Goal: Communication & Community: Answer question/provide support

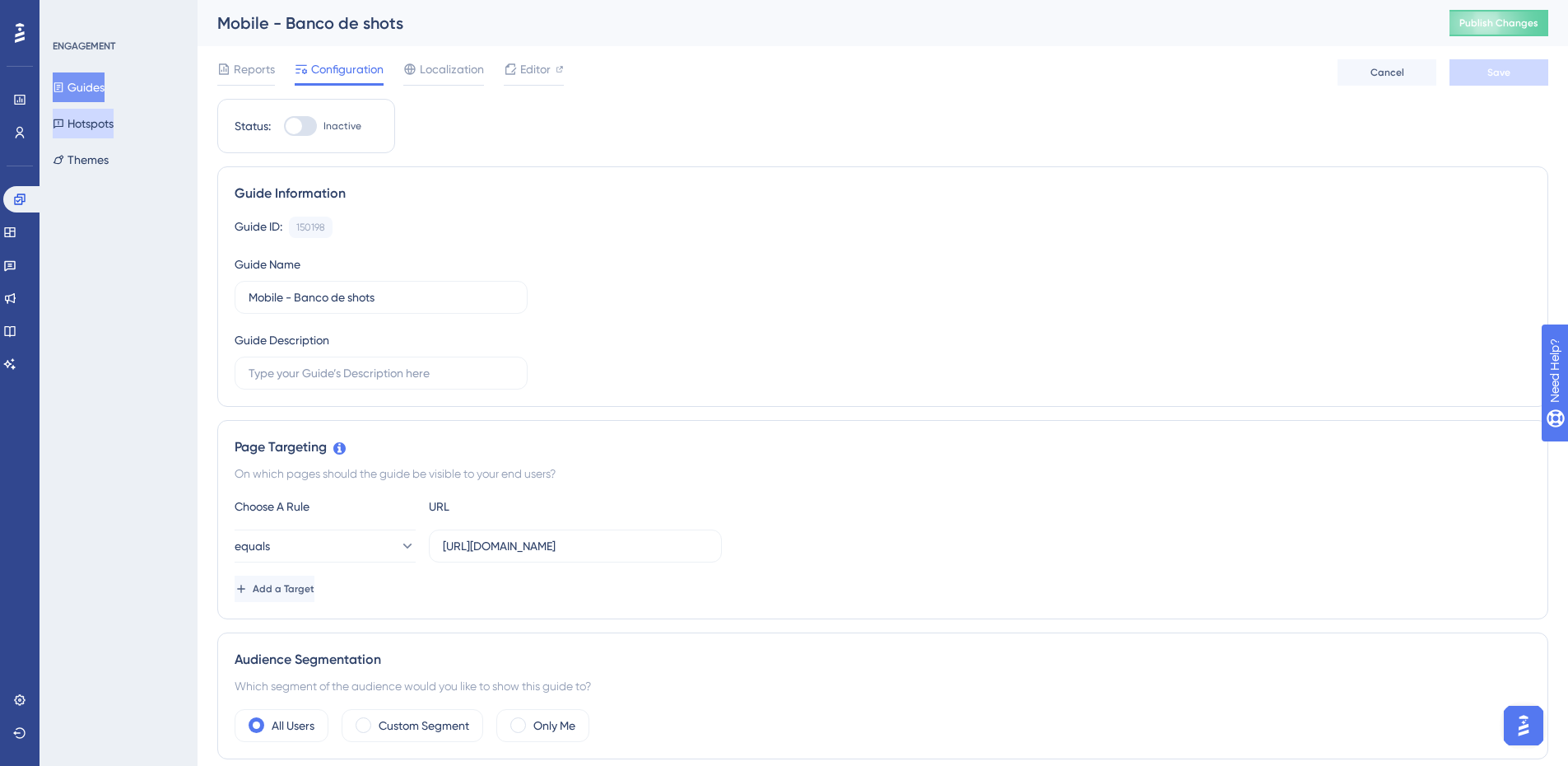
click at [112, 120] on button "Hotspots" at bounding box center [82, 123] width 61 height 30
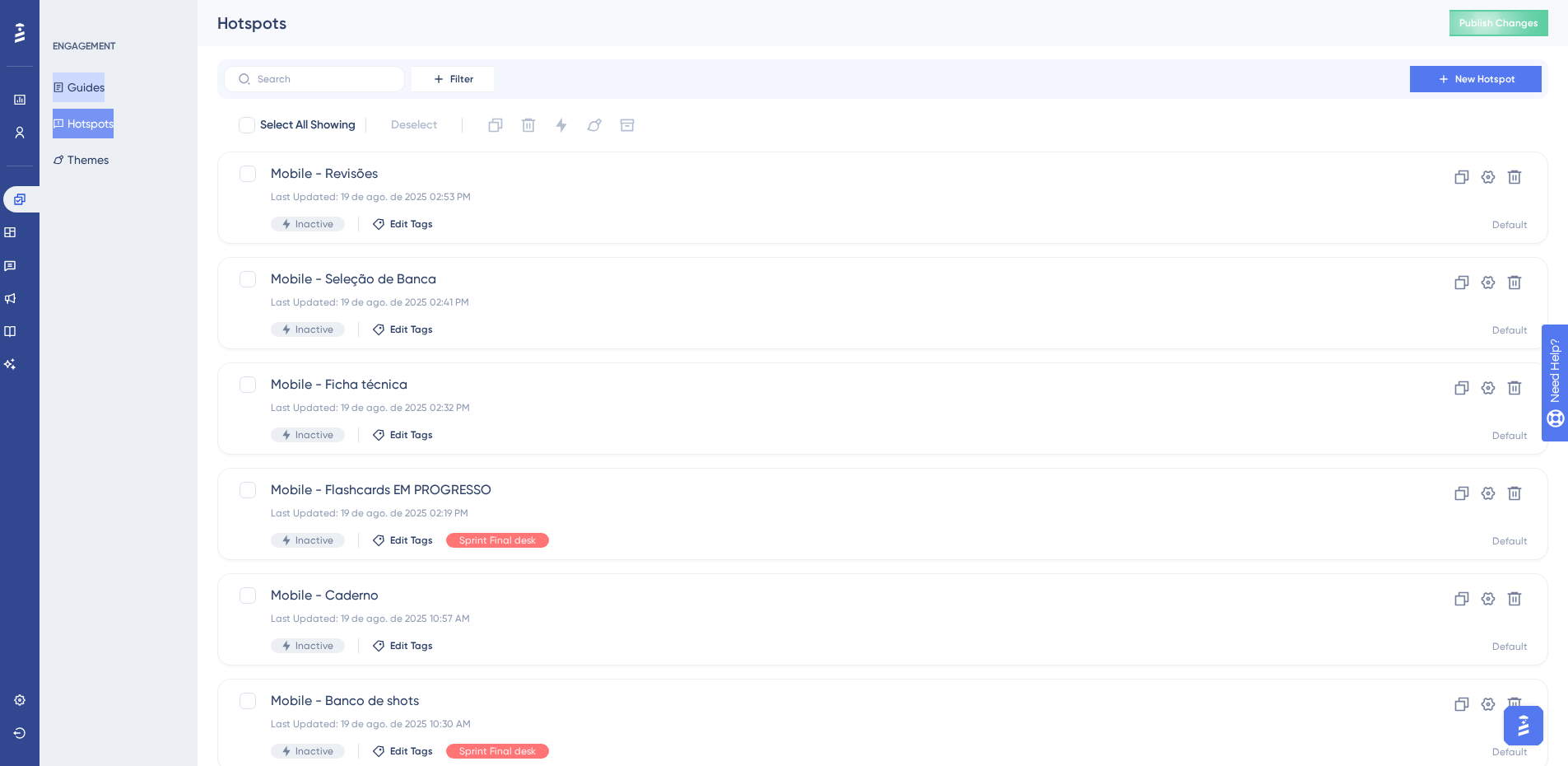
click at [83, 83] on button "Guides" at bounding box center [78, 87] width 51 height 30
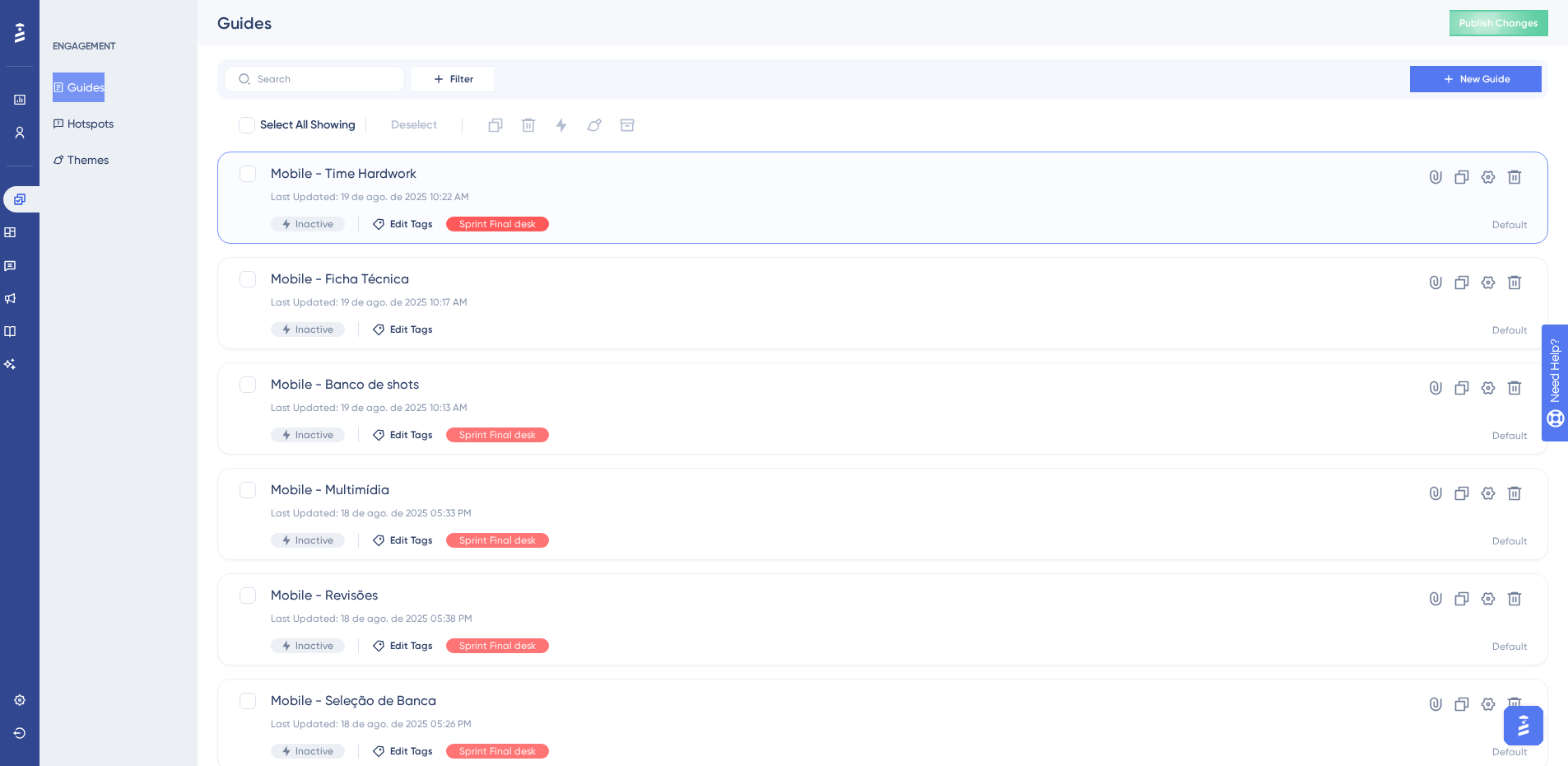
click at [496, 226] on span "Sprint Final desk" at bounding box center [497, 224] width 77 height 14
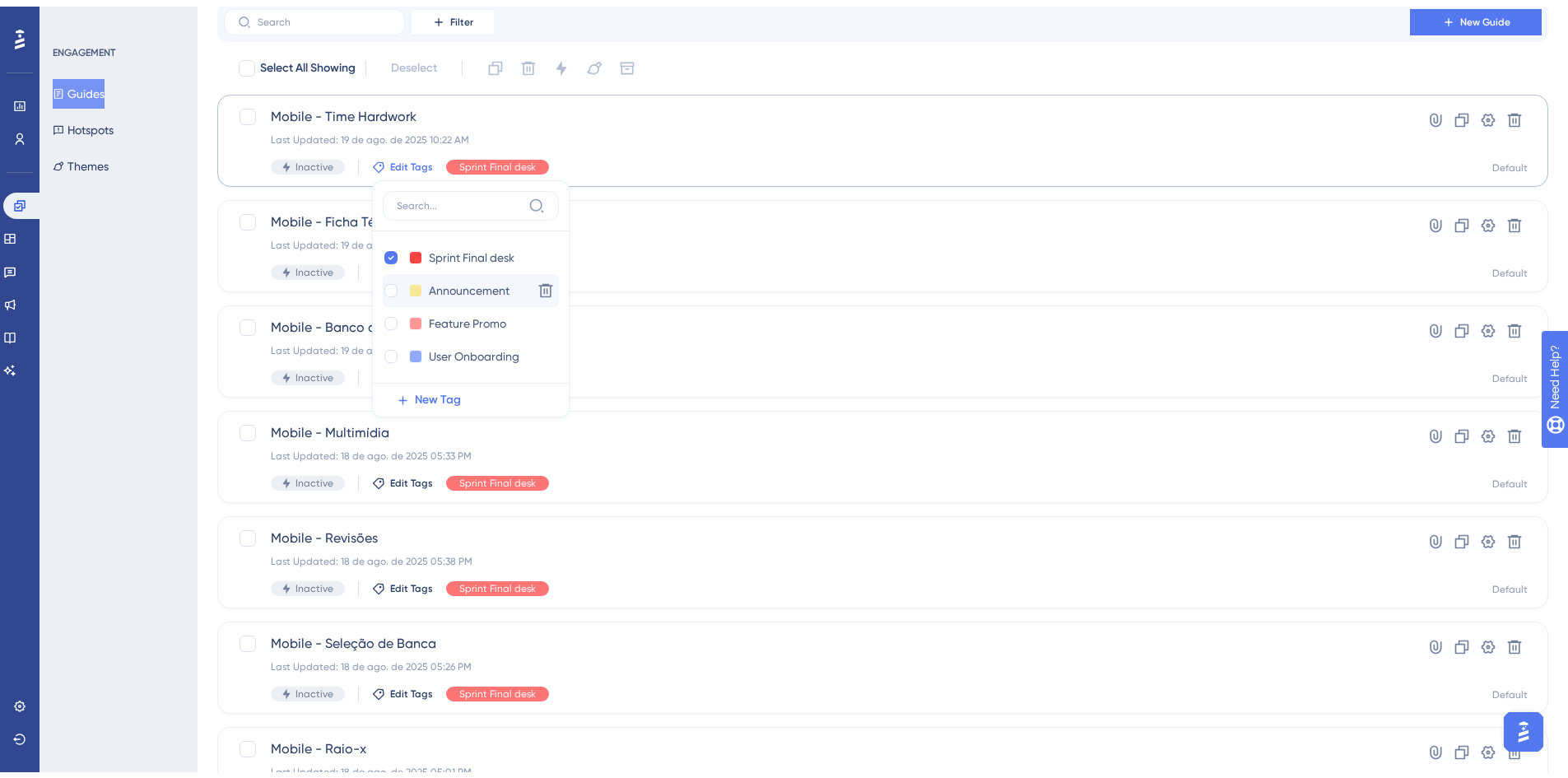
scroll to position [82, 0]
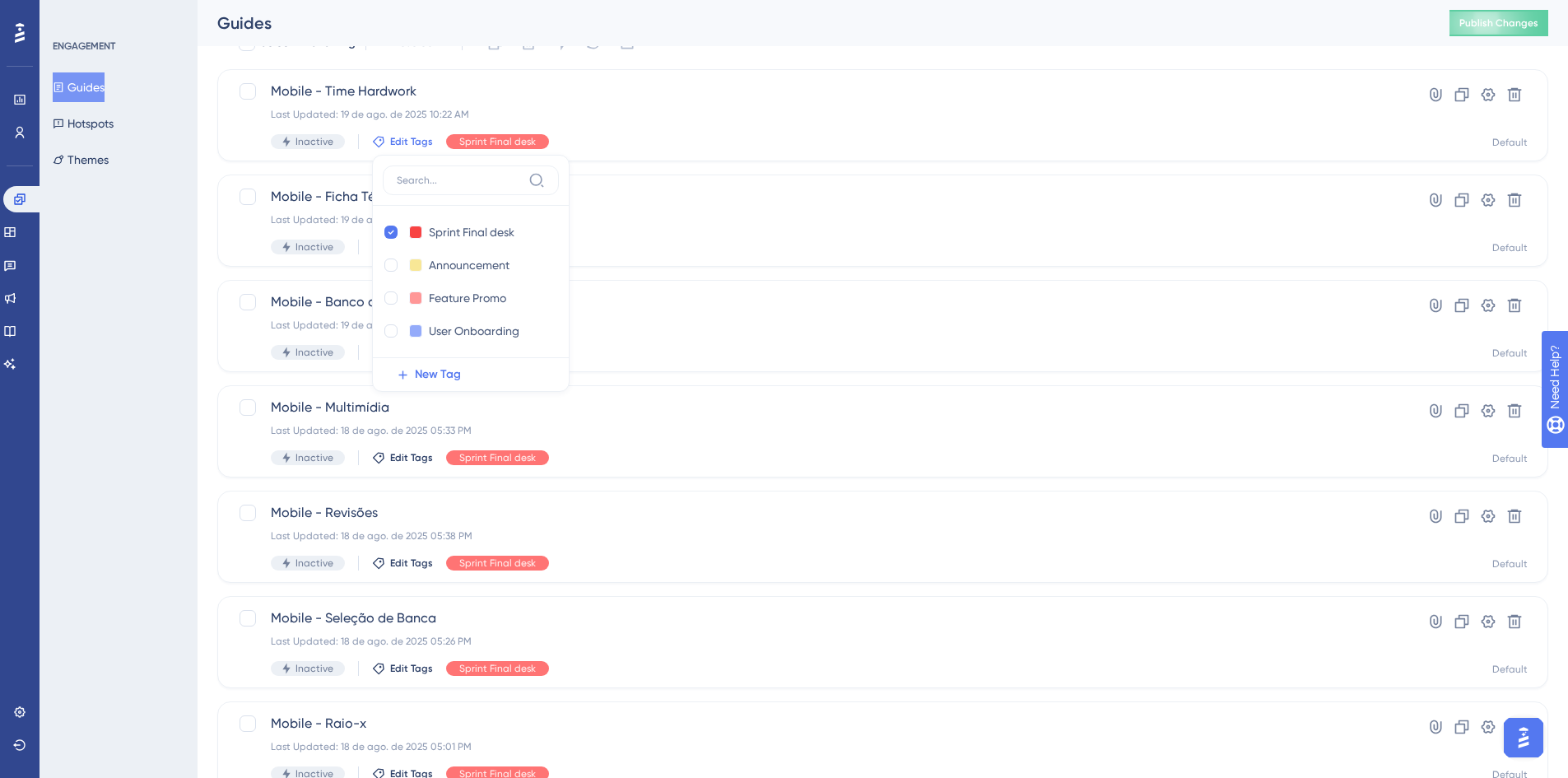
click at [746, 167] on div "Select All Showing Deselect Mobile - Time Hardwork Last Updated: 19 de ago. de …" at bounding box center [882, 570] width 1331 height 1081
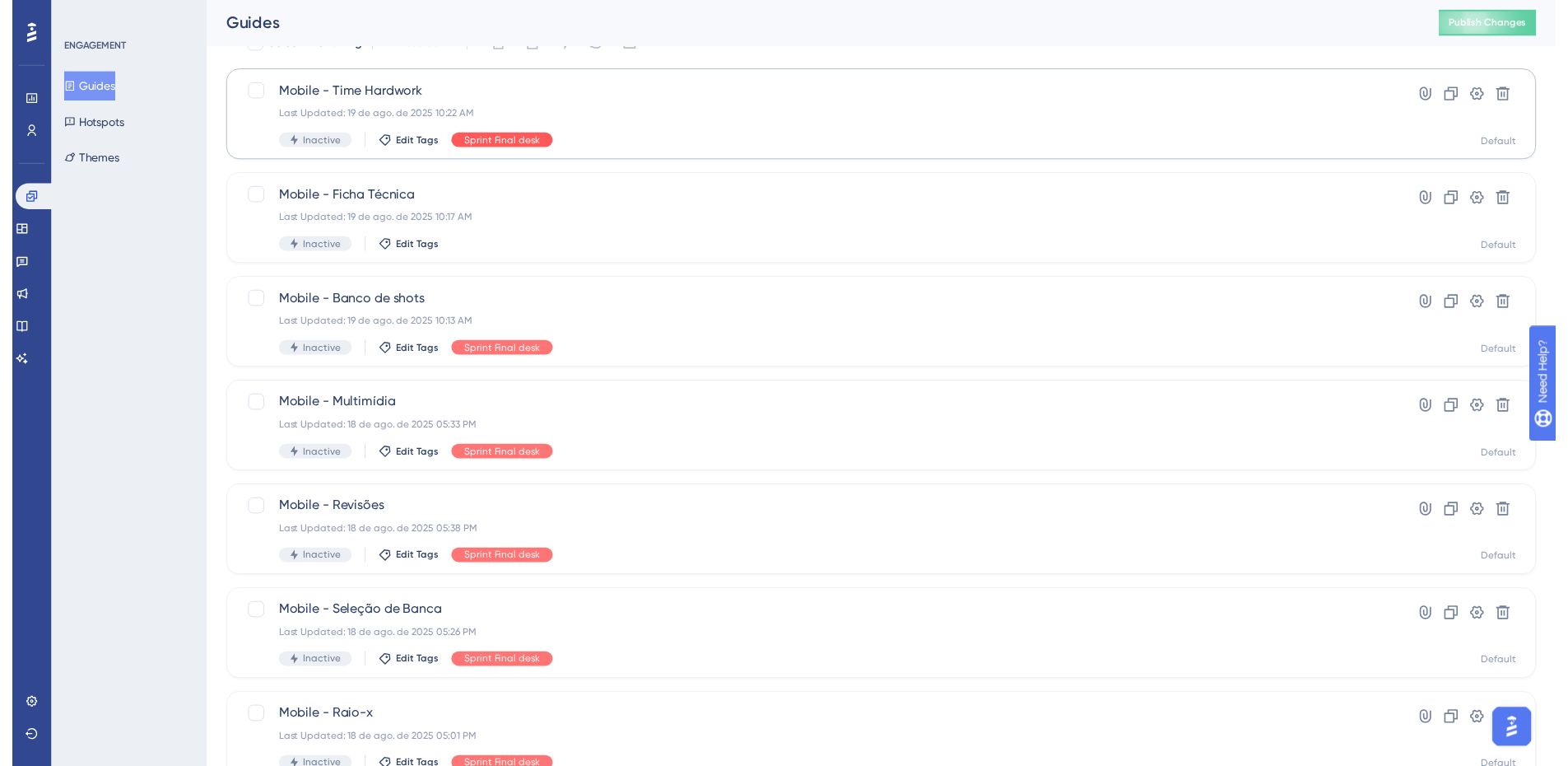
scroll to position [0, 0]
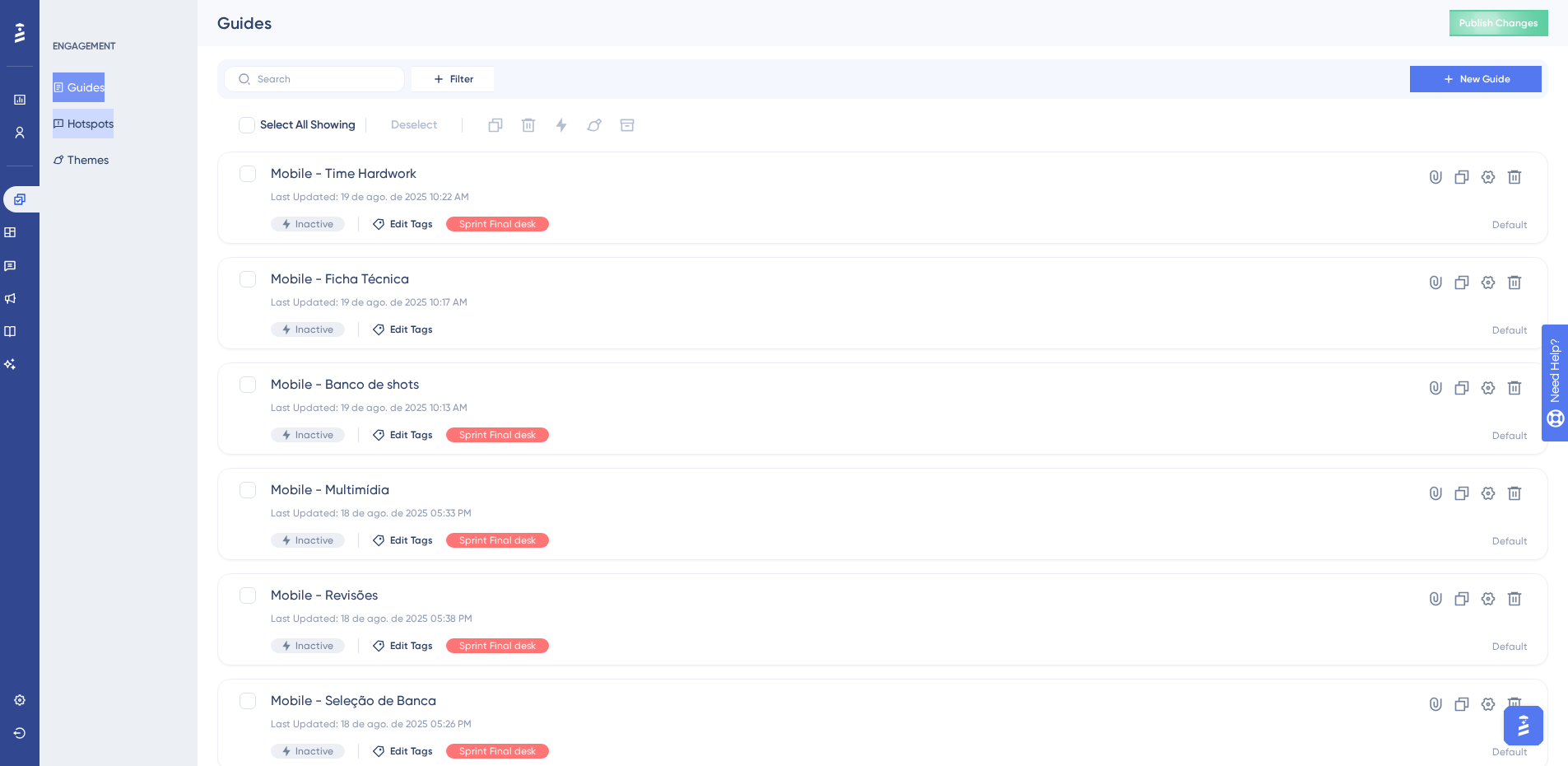
click at [113, 126] on button "Hotspots" at bounding box center [82, 123] width 61 height 30
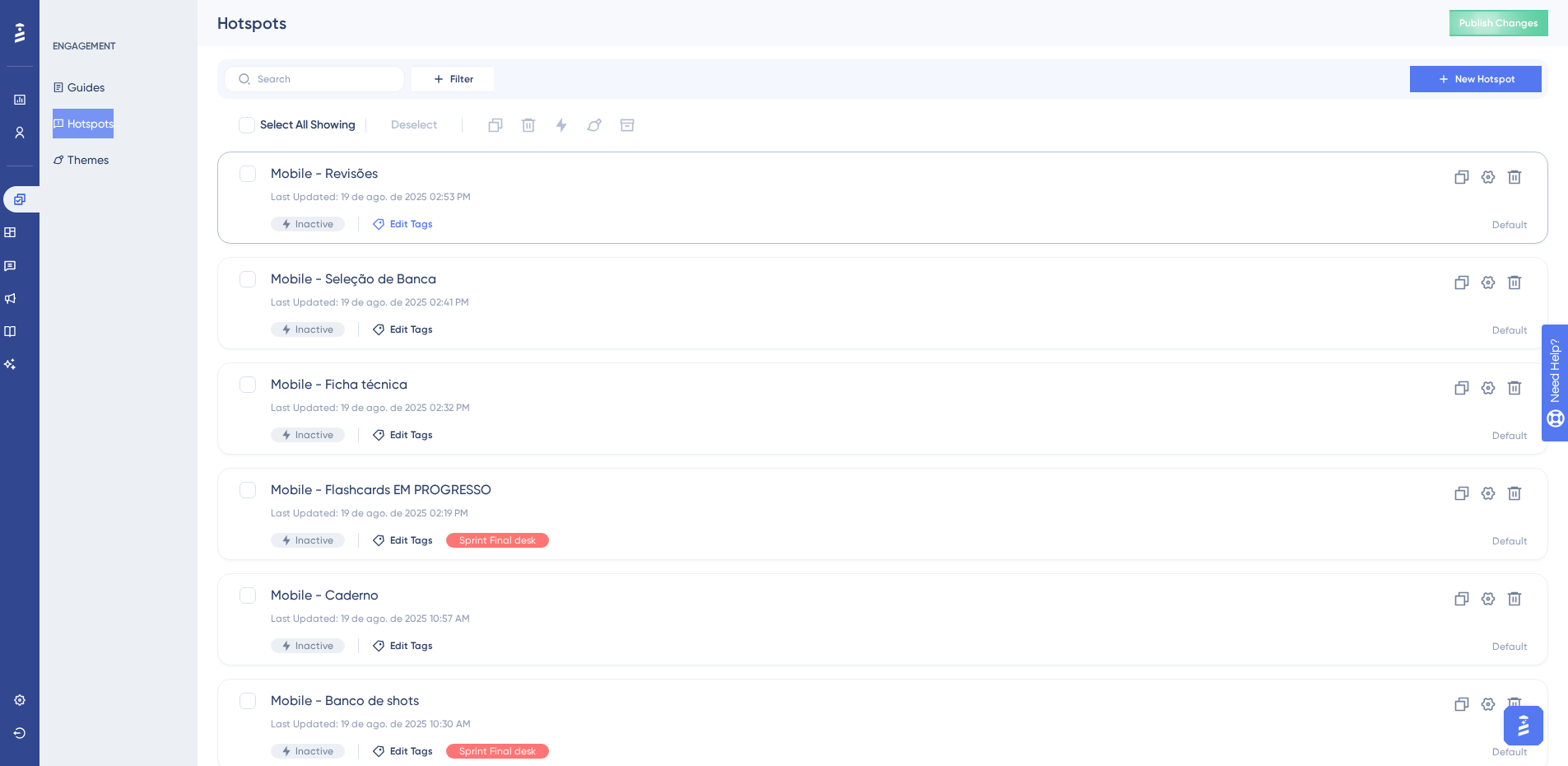
click at [409, 227] on span "Edit Tags" at bounding box center [411, 224] width 43 height 14
click at [165, 314] on div "ENGAGEMENT Guides Hotspots Themes" at bounding box center [118, 383] width 158 height 766
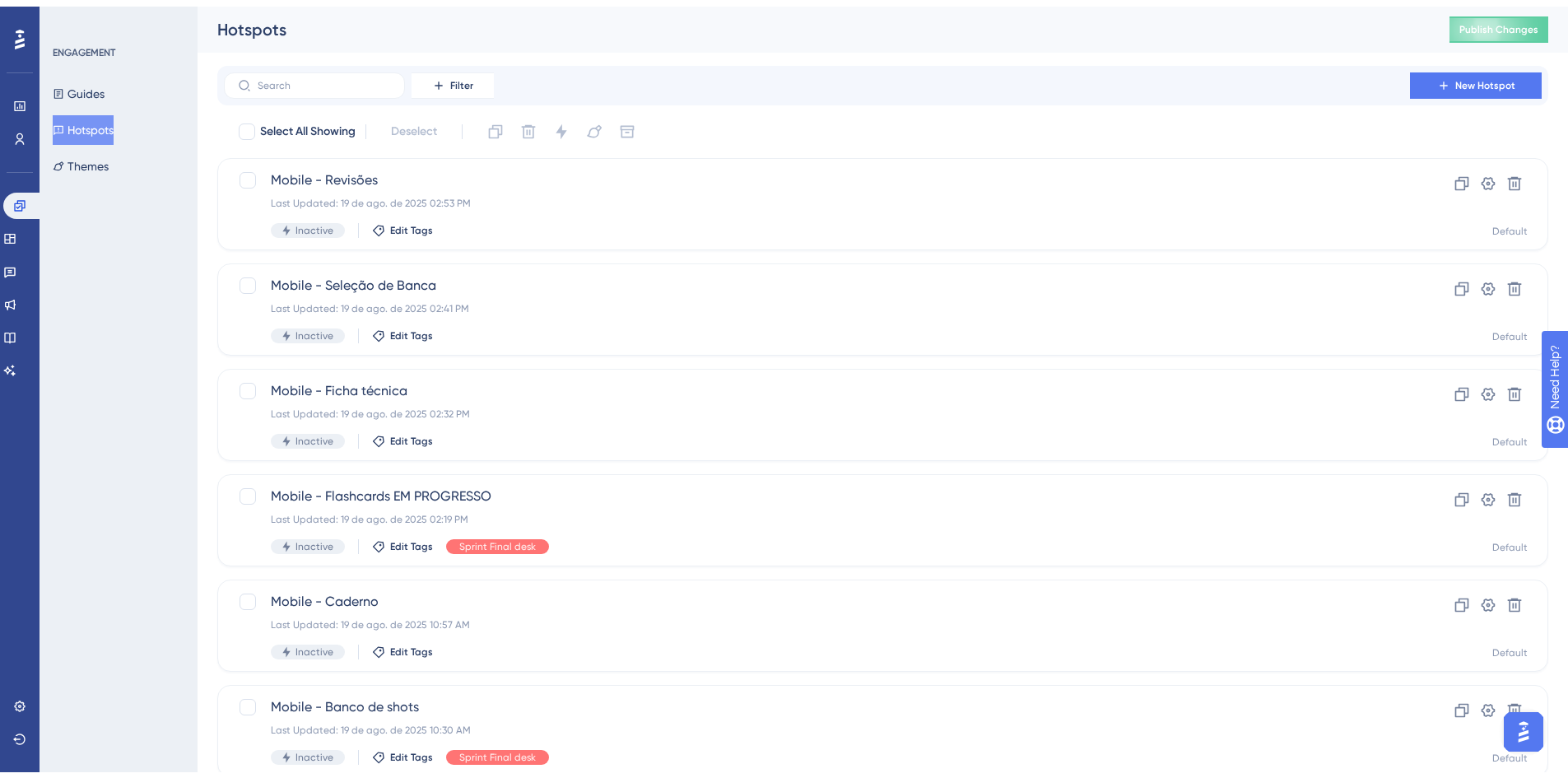
scroll to position [500, 0]
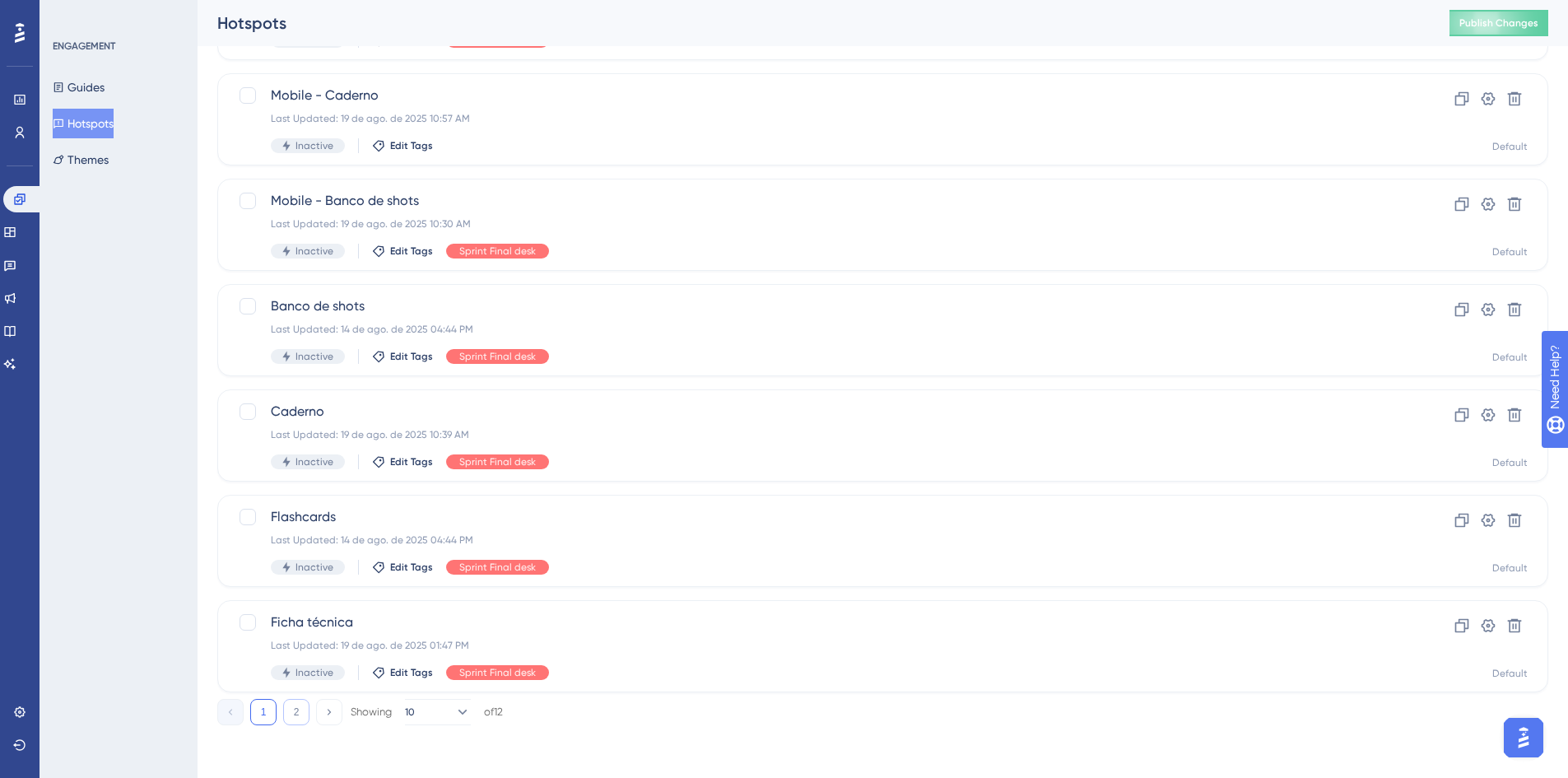
click at [289, 708] on button "2" at bounding box center [296, 712] width 26 height 26
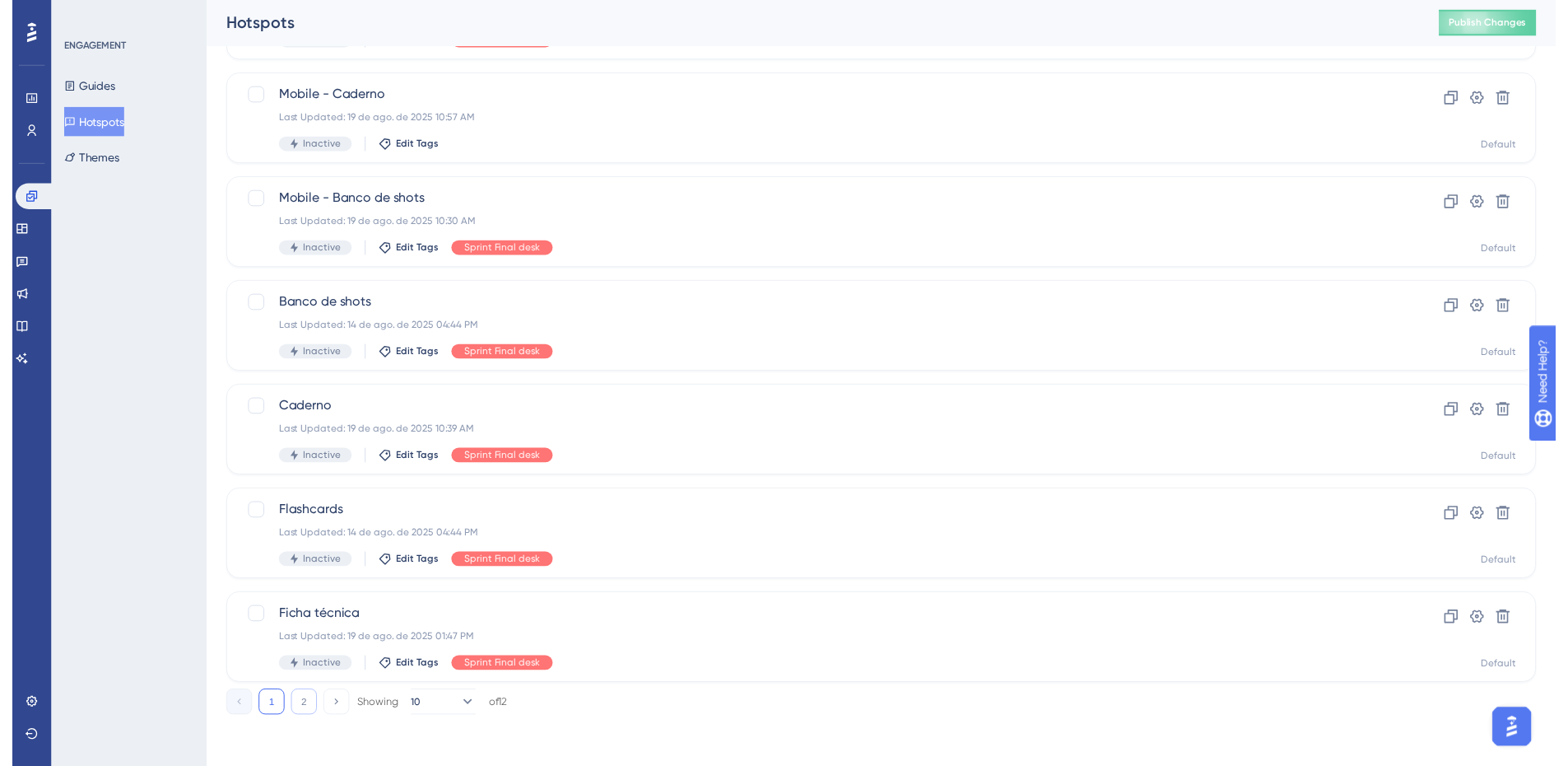
scroll to position [0, 0]
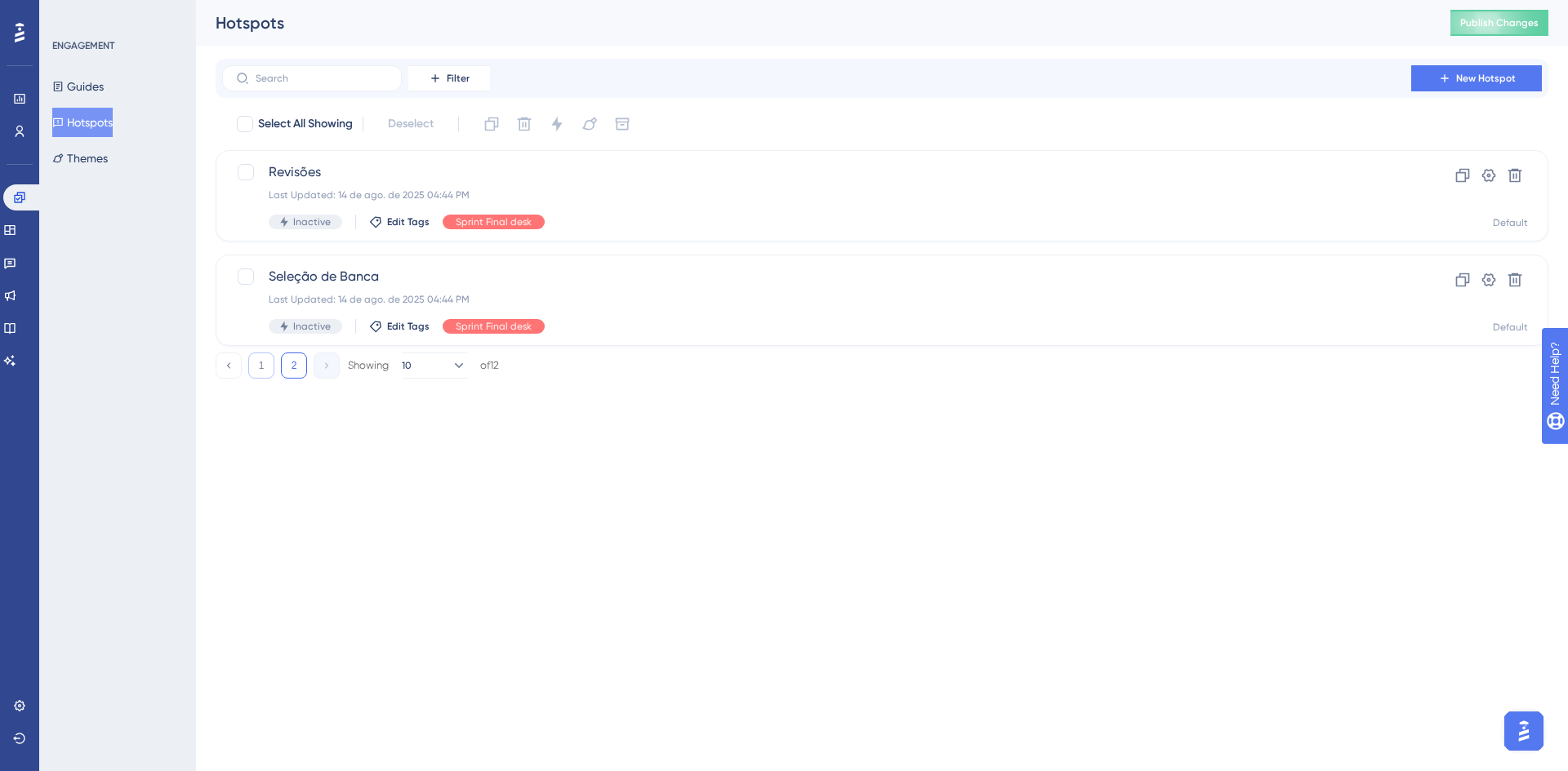
click at [269, 360] on button "1" at bounding box center [261, 365] width 26 height 26
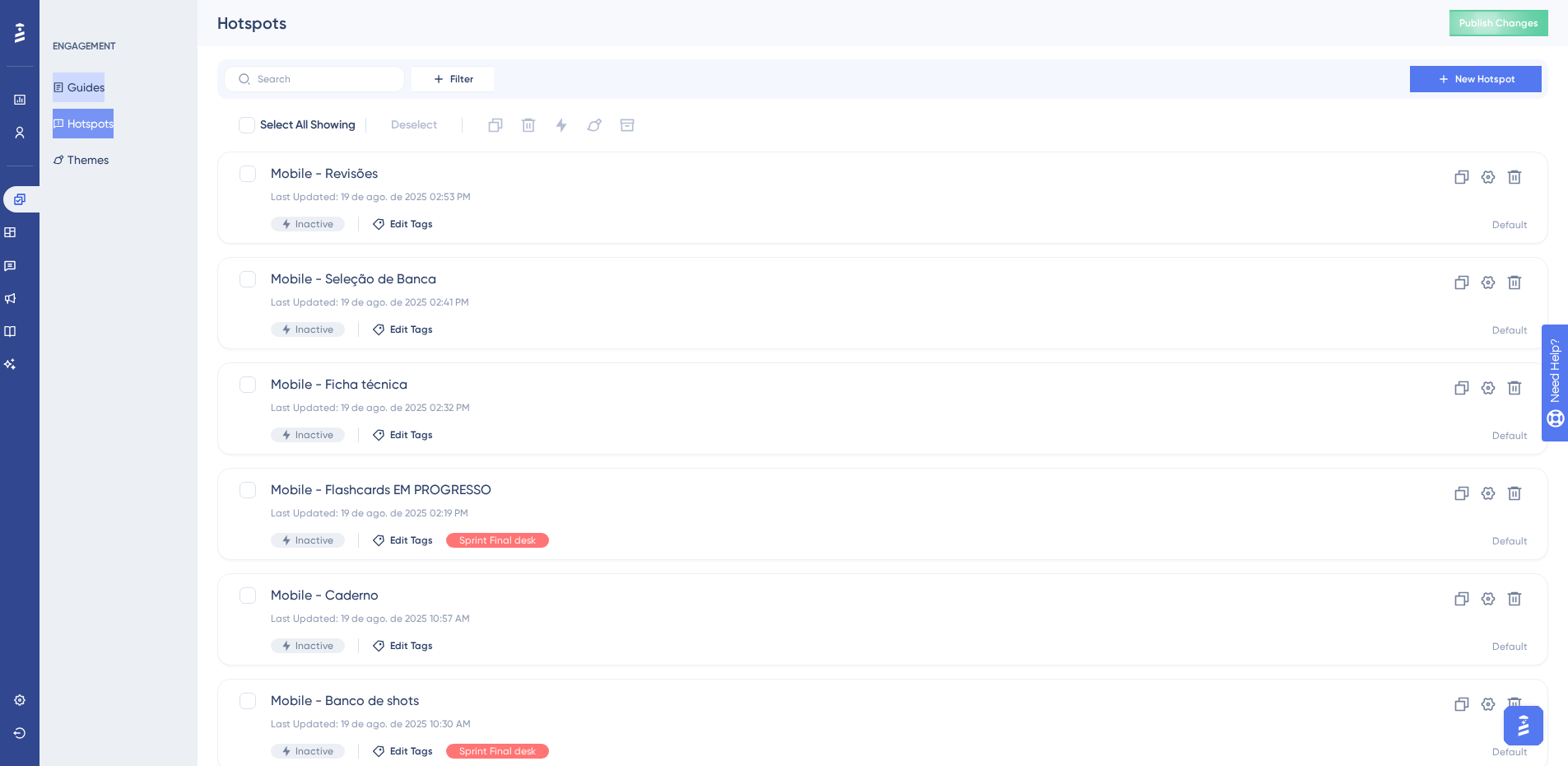
click at [86, 81] on button "Guides" at bounding box center [78, 87] width 51 height 30
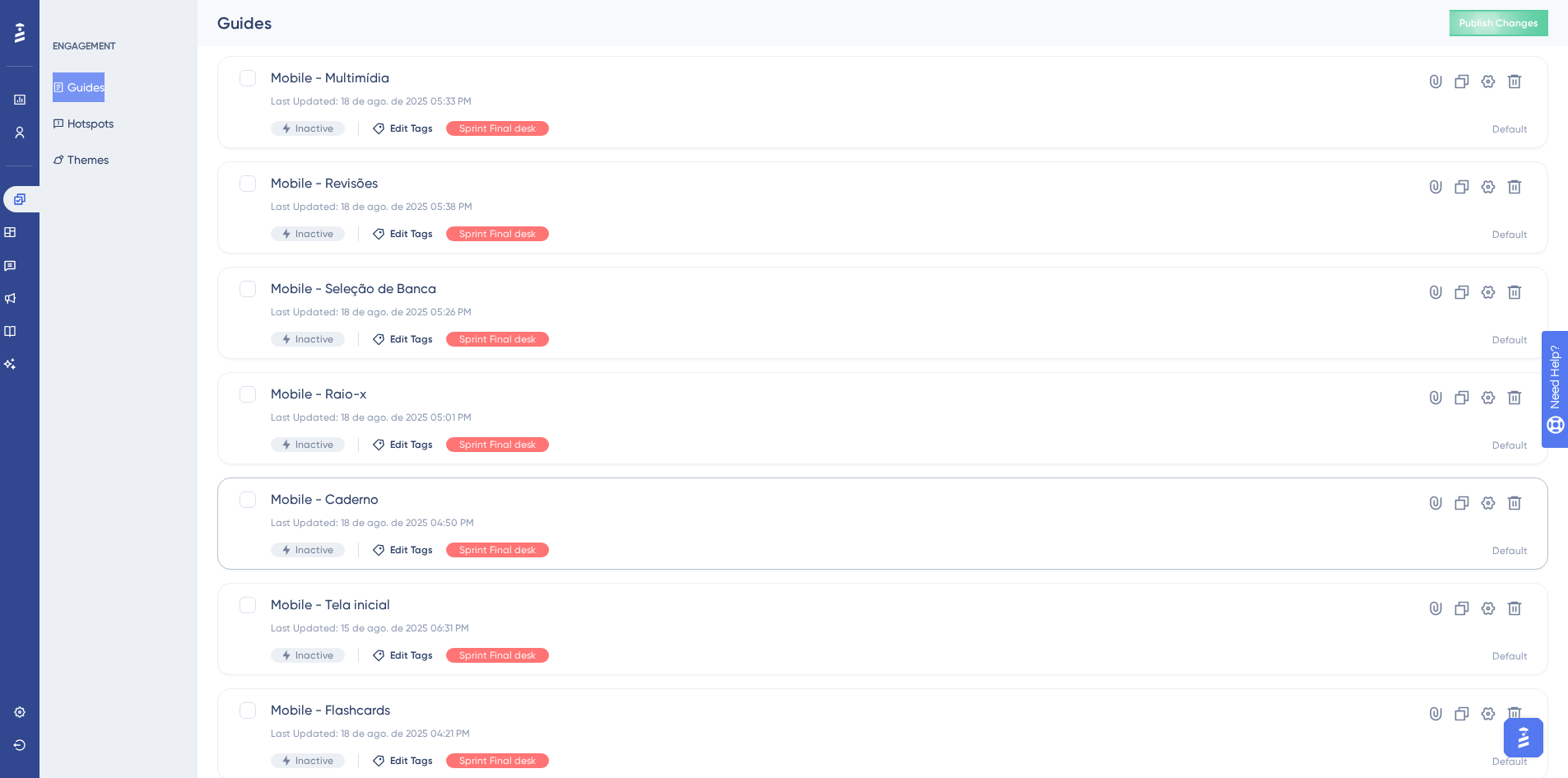
scroll to position [500, 0]
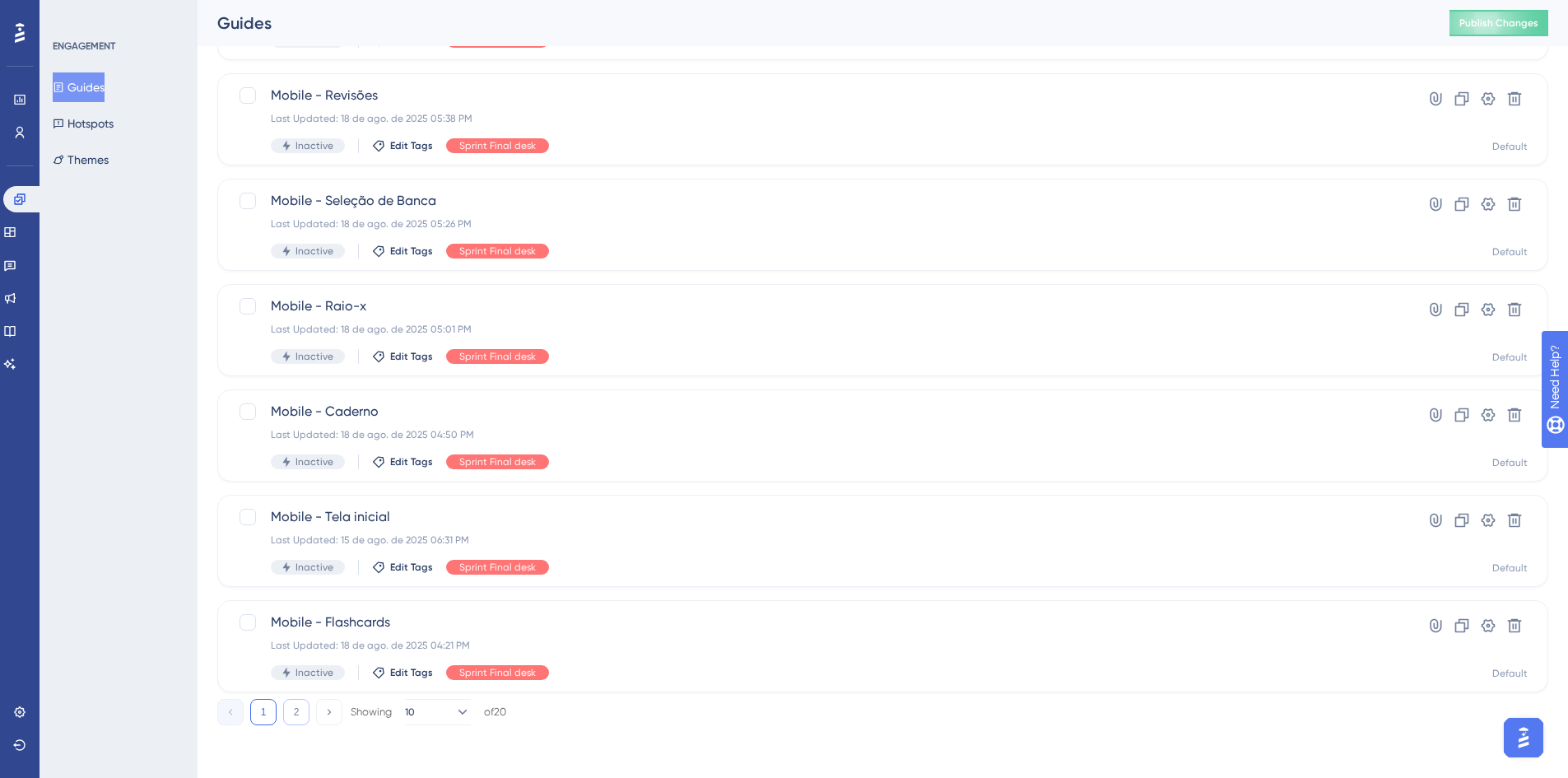
click at [296, 715] on button "2" at bounding box center [296, 712] width 26 height 26
click at [265, 712] on button "1" at bounding box center [263, 712] width 26 height 26
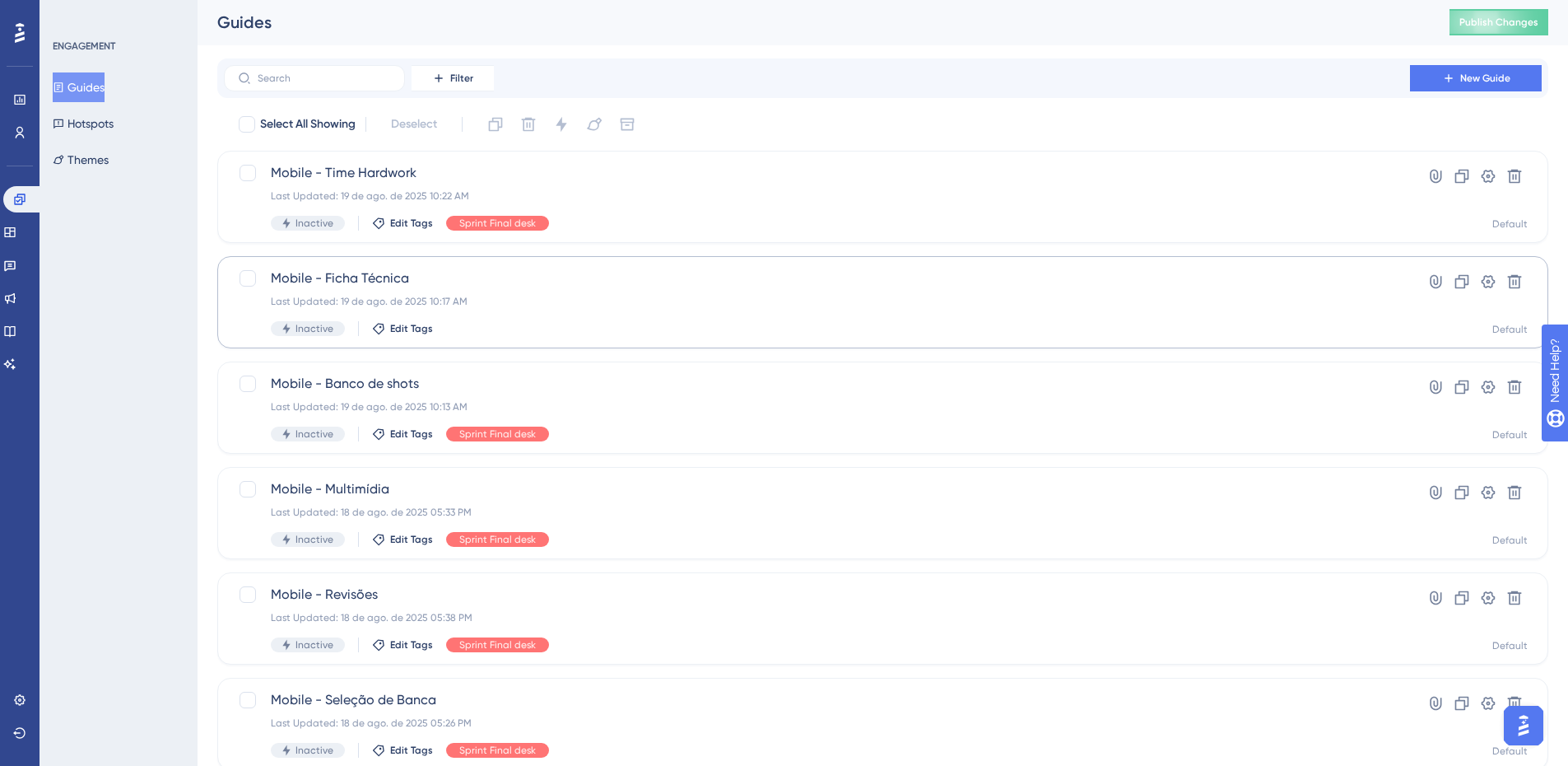
scroll to position [0, 0]
click at [483, 231] on div "Sprint Final desk" at bounding box center [497, 223] width 103 height 15
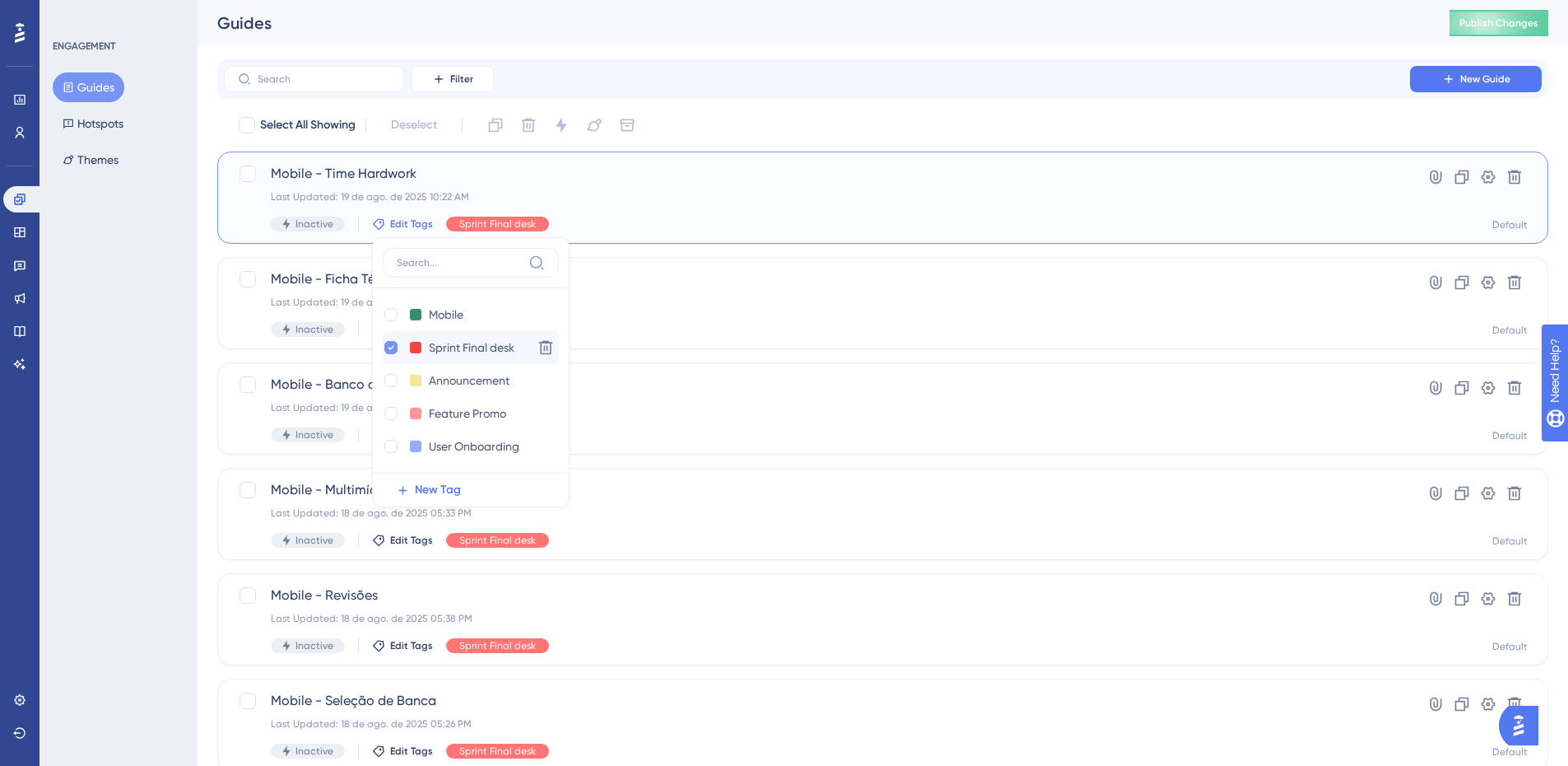
click at [386, 354] on div at bounding box center [391, 347] width 16 height 16
click at [390, 318] on div at bounding box center [392, 315] width 14 height 14
checkbox input "false"
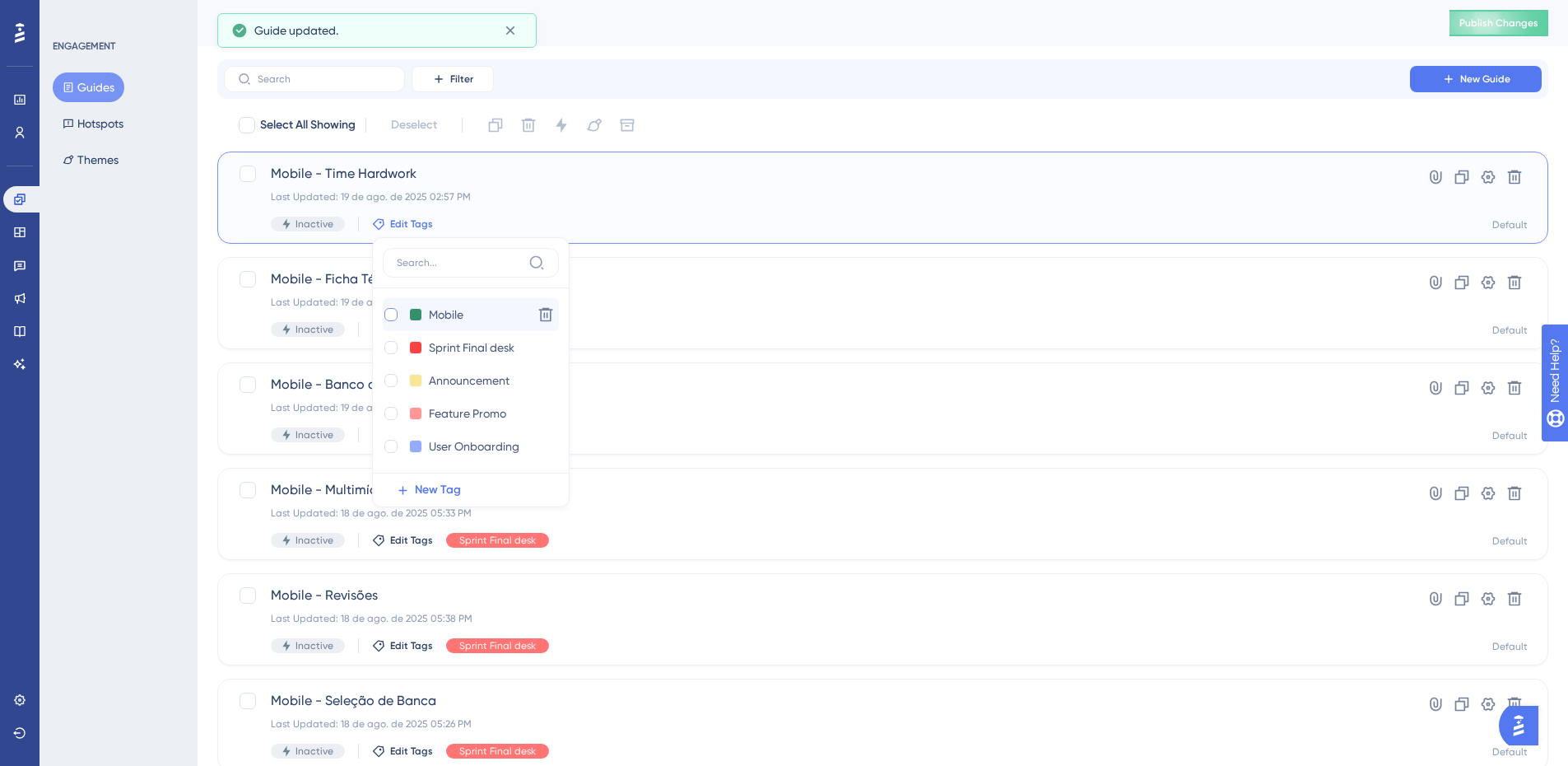
click at [388, 318] on div at bounding box center [392, 315] width 14 height 14
checkbox input "true"
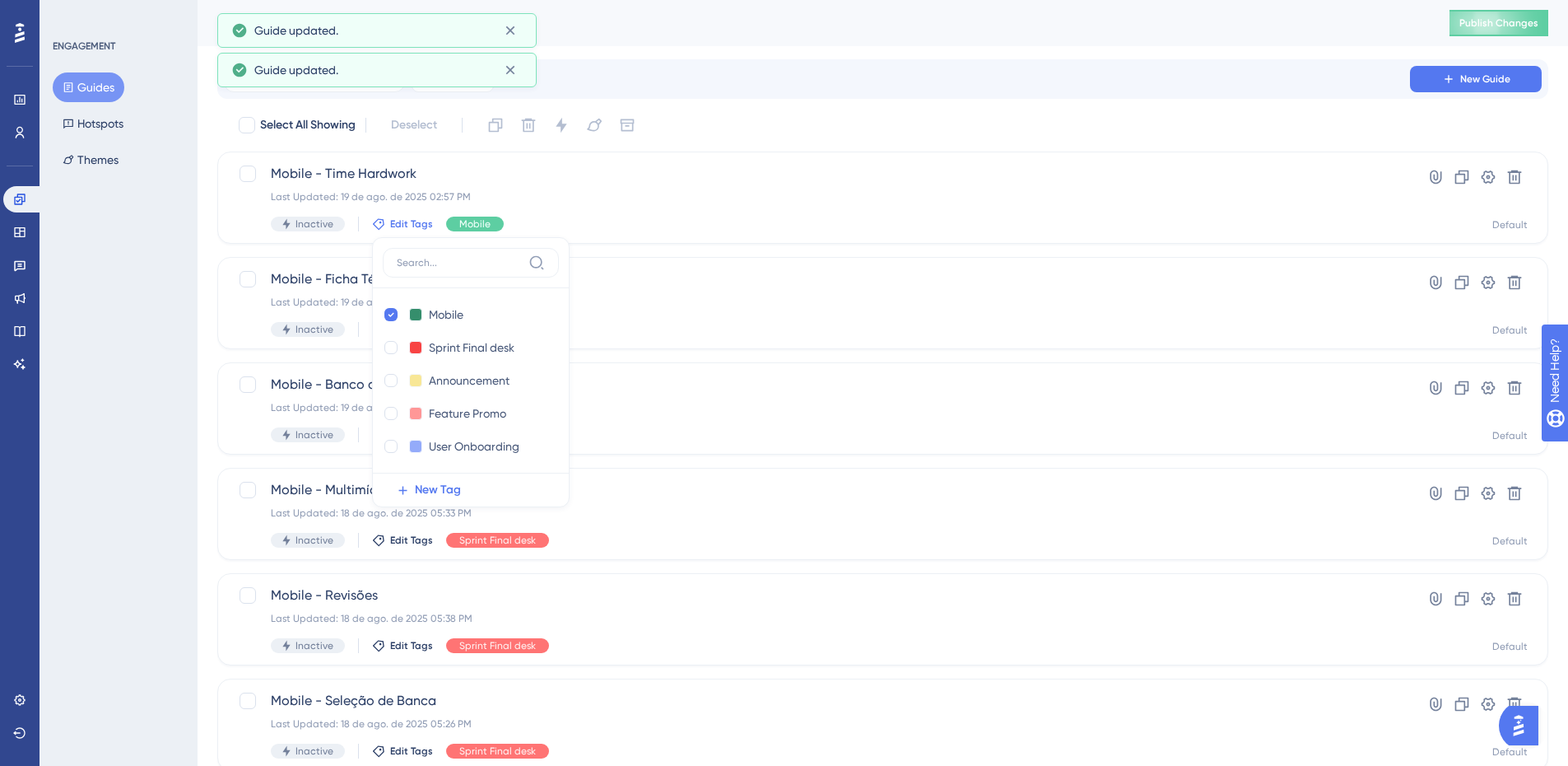
click at [706, 247] on div "Select All Showing Deselect Mobile - Time Hardwork Last Updated: 19 de ago. de …" at bounding box center [882, 652] width 1331 height 1080
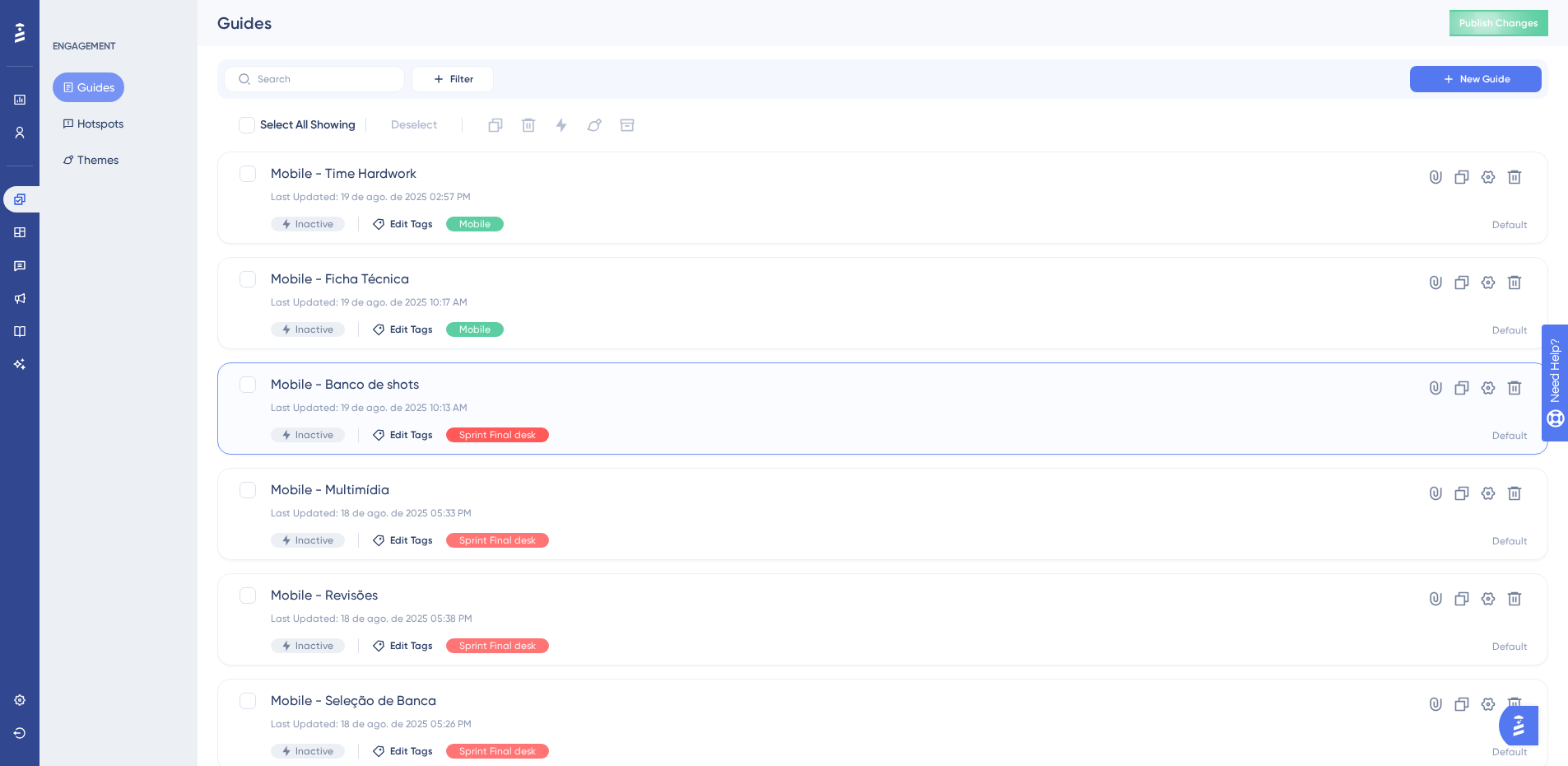
click at [483, 433] on span "Sprint Final desk" at bounding box center [497, 435] width 77 height 14
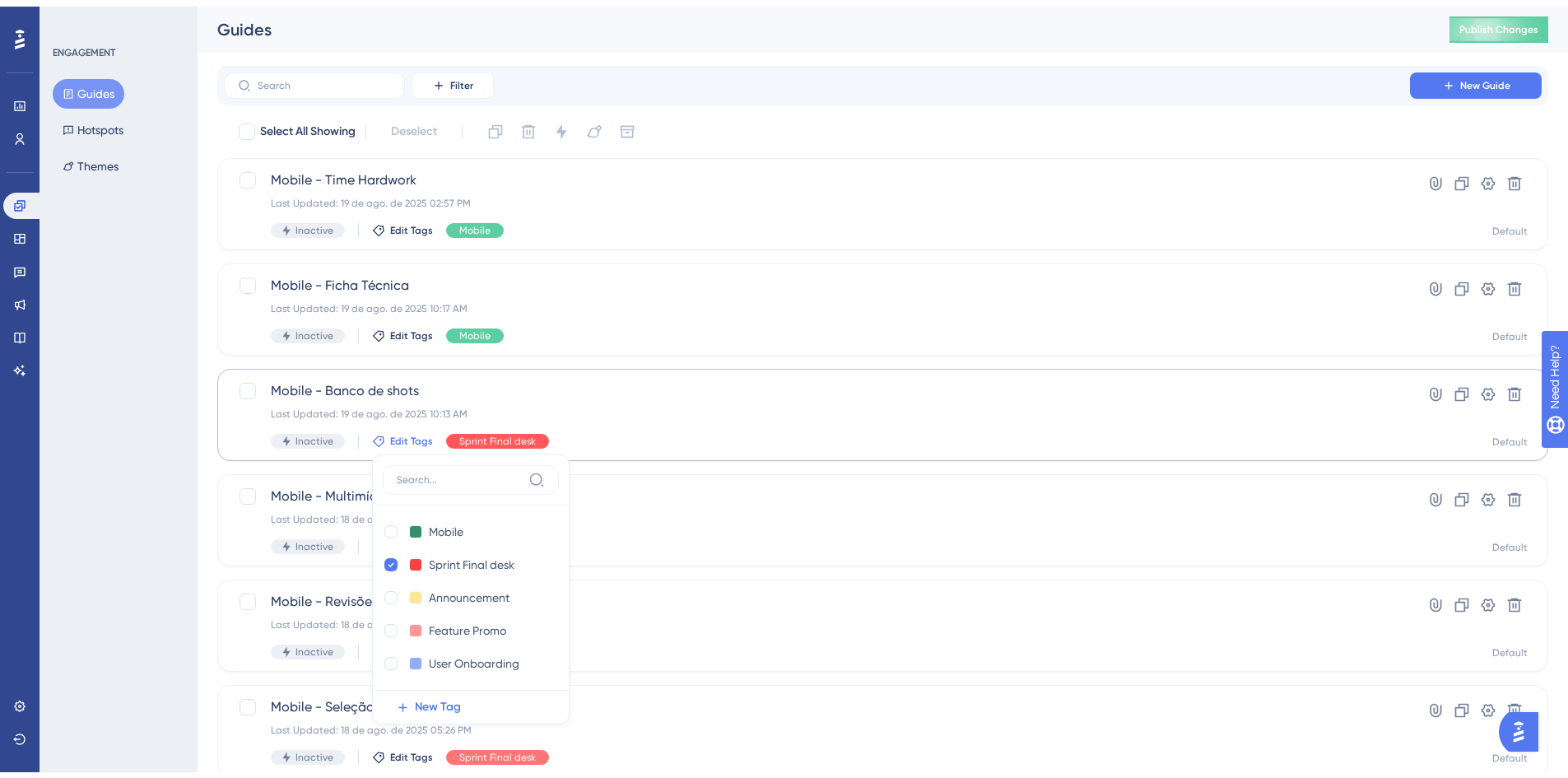
scroll to position [200, 0]
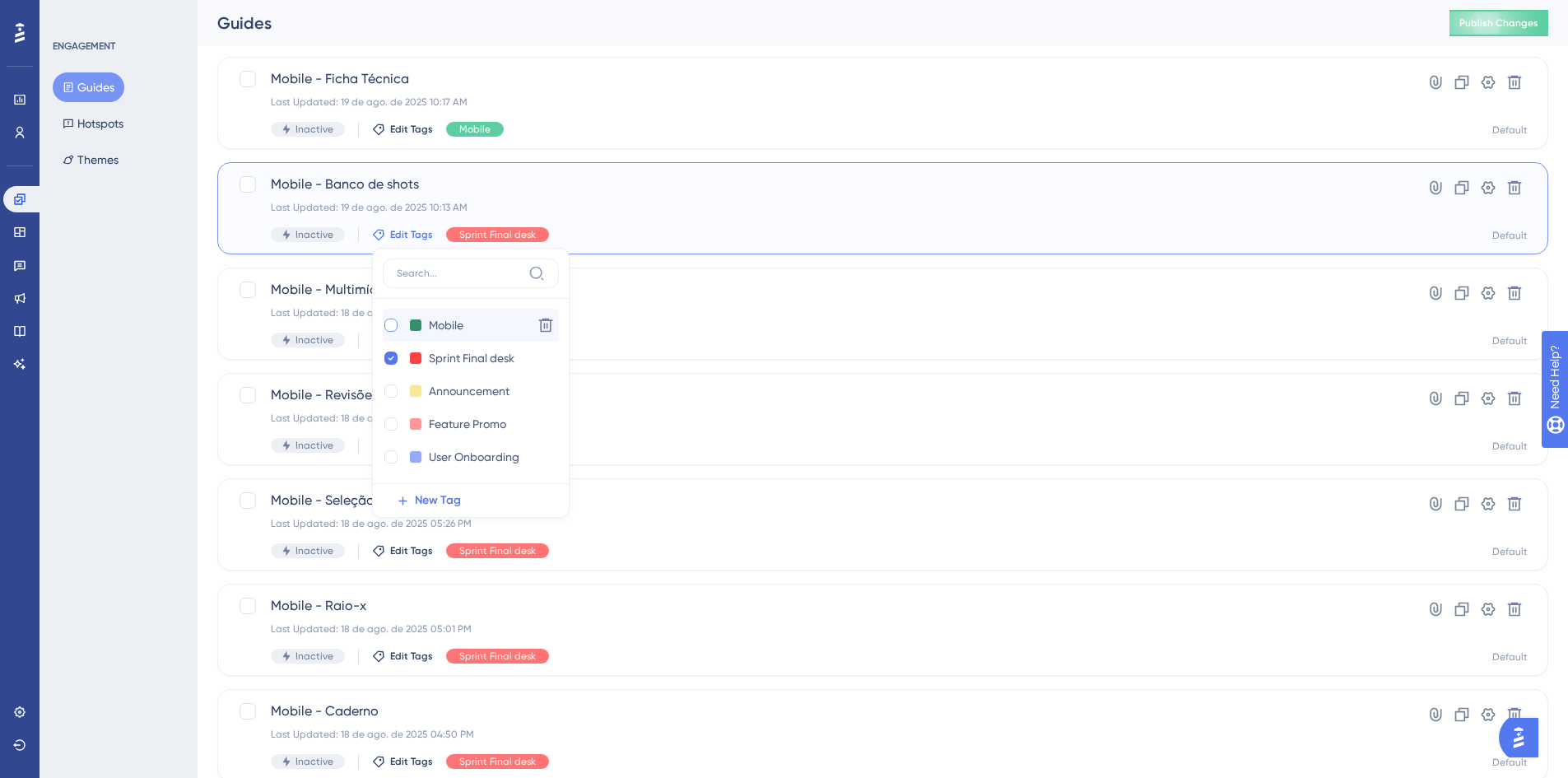
click at [388, 328] on div at bounding box center [392, 326] width 14 height 14
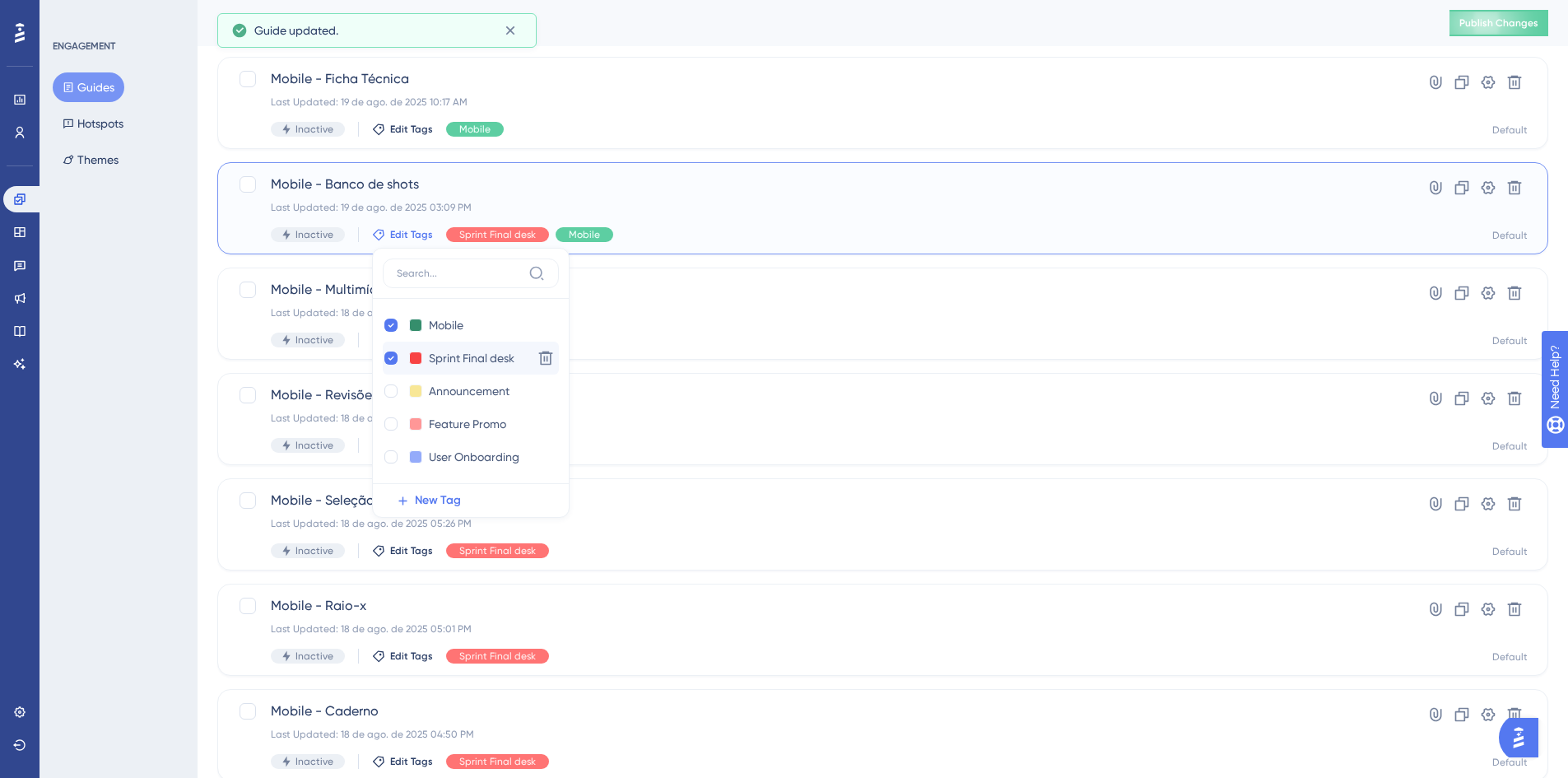
checkbox input "true"
click at [390, 357] on icon at bounding box center [391, 358] width 7 height 12
checkbox input "false"
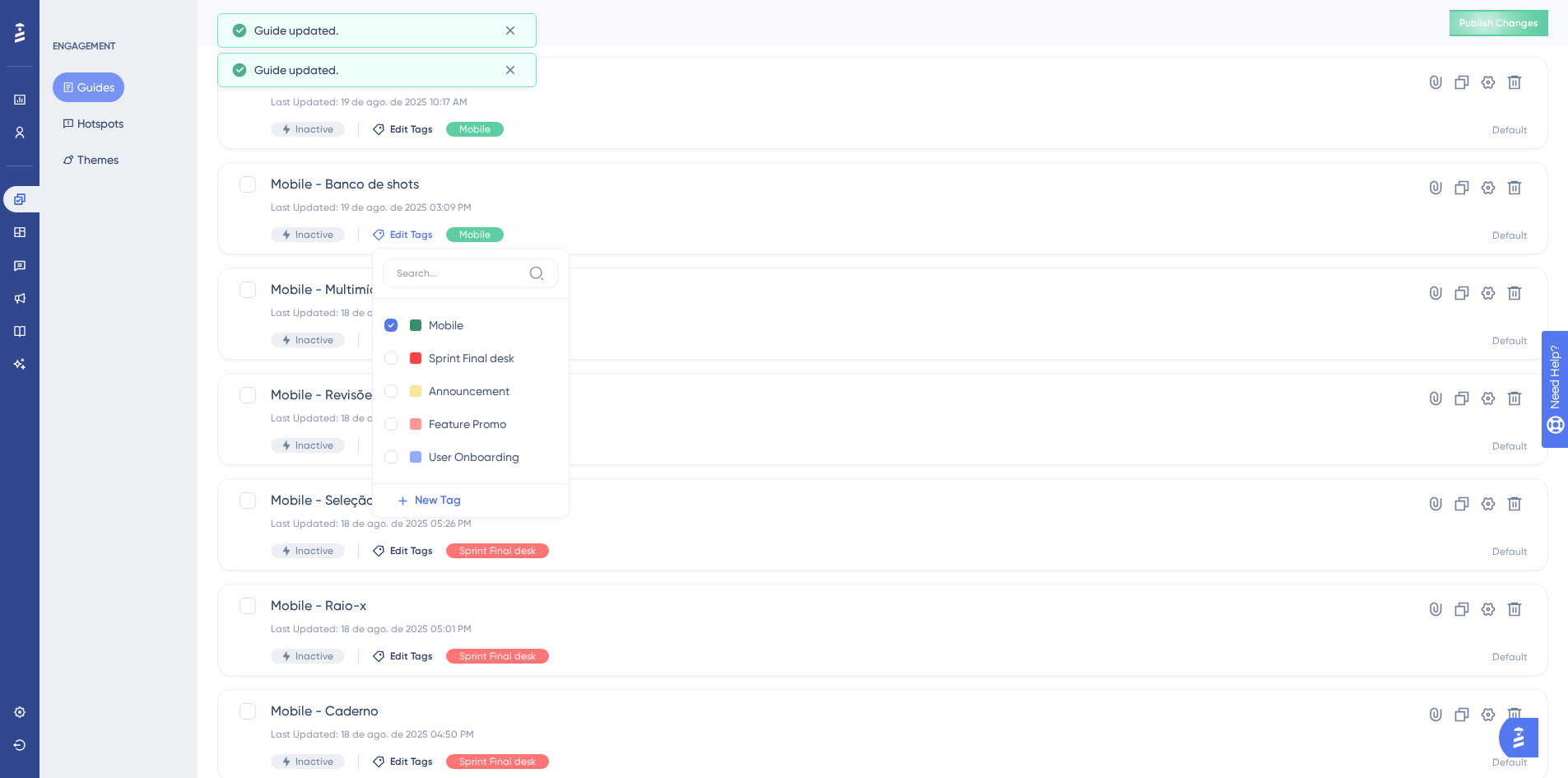
click at [770, 262] on div "Select All Showing Deselect Mobile - Time Hardwork Last Updated: 19 de ago. de …" at bounding box center [882, 452] width 1331 height 1081
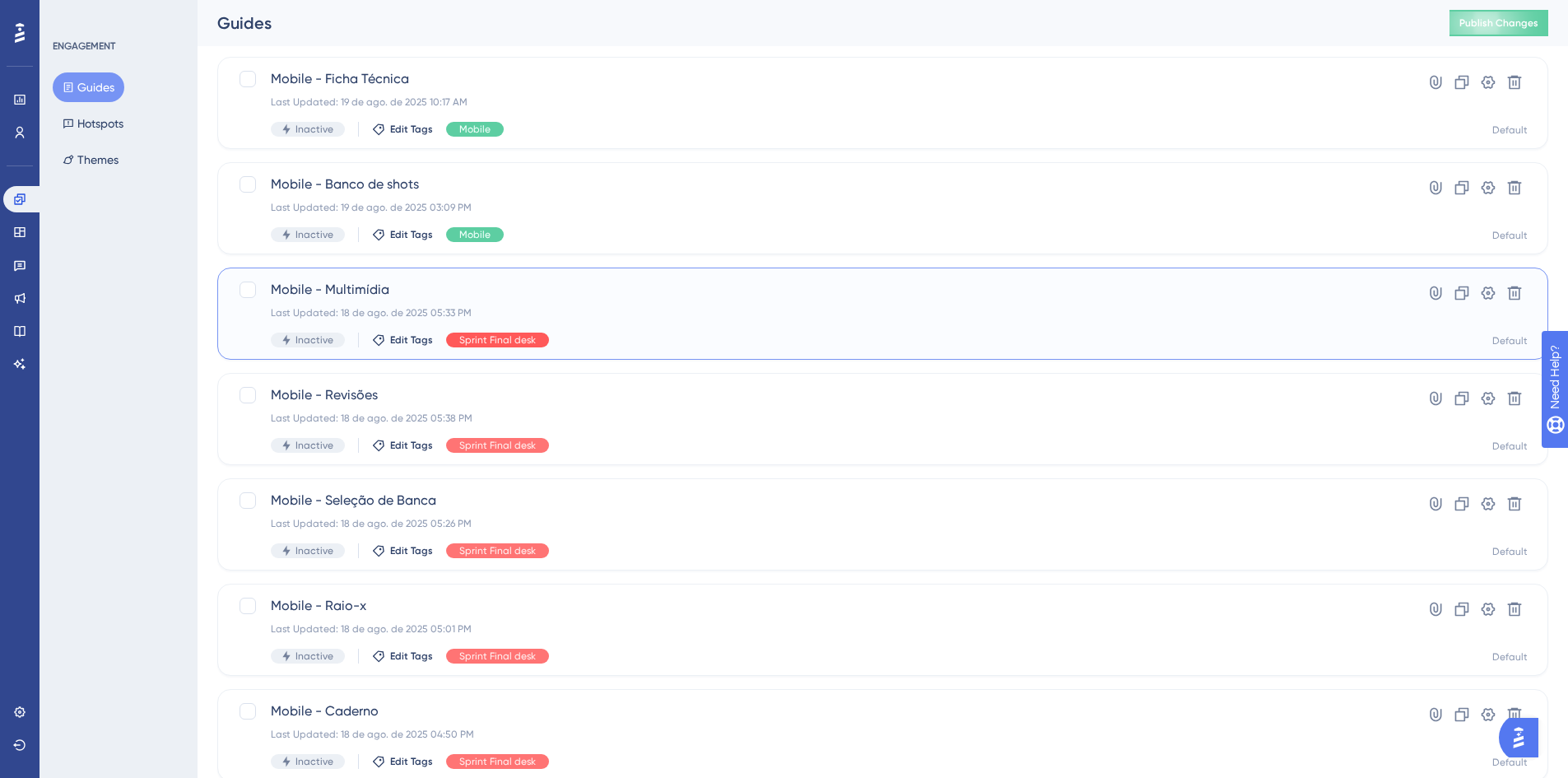
click at [472, 342] on span "Sprint Final desk" at bounding box center [497, 340] width 77 height 14
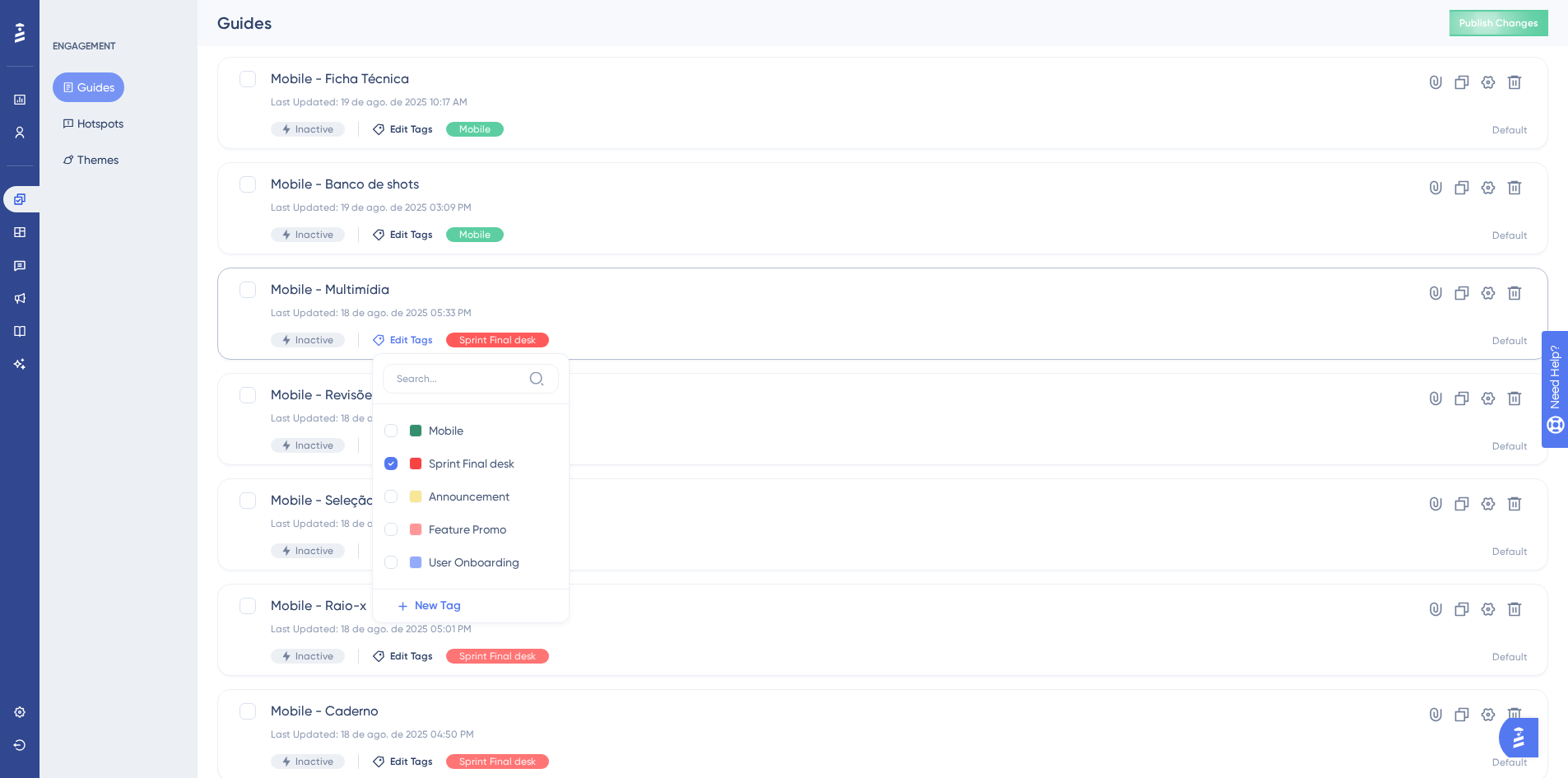
scroll to position [300, 0]
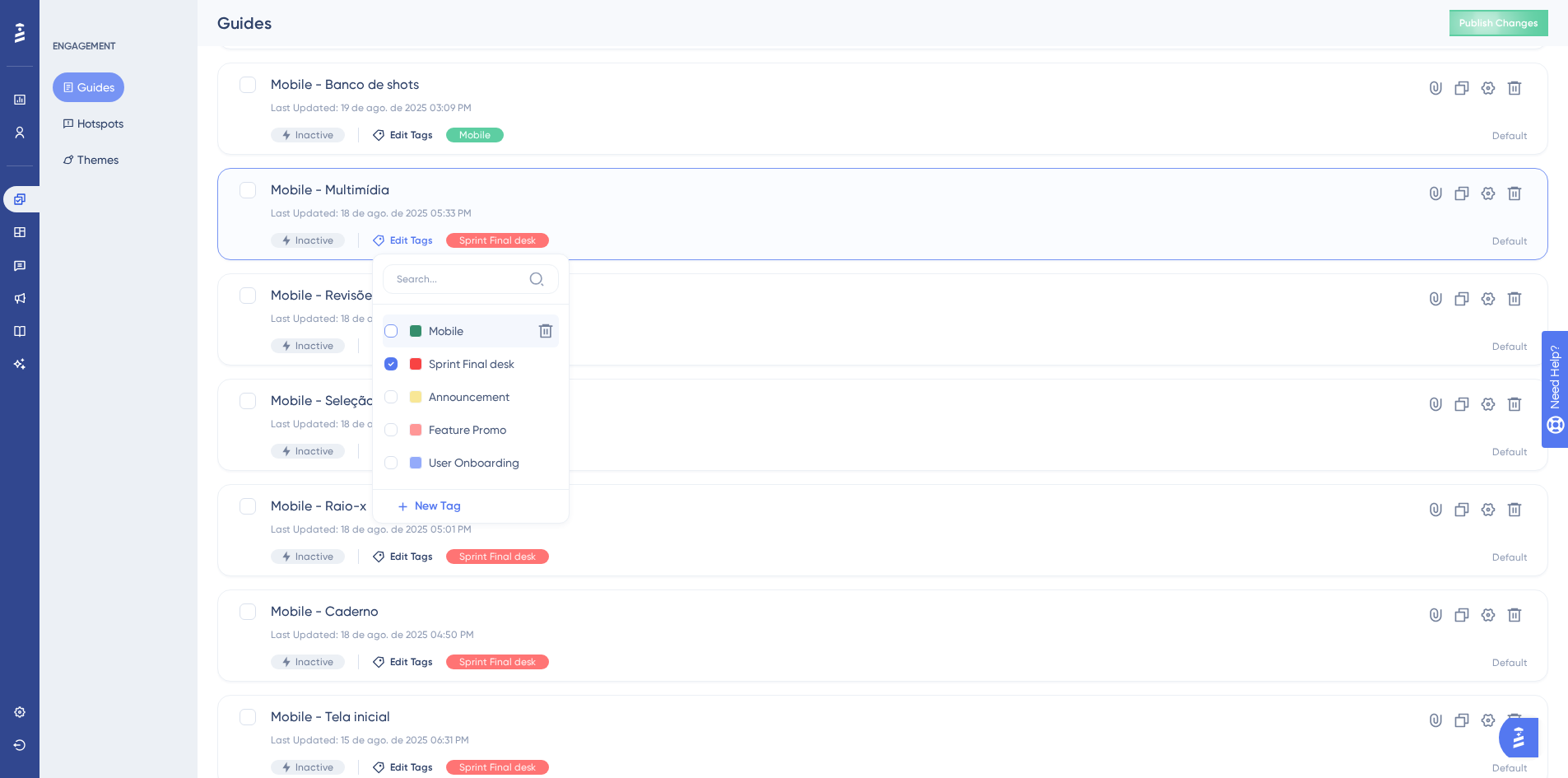
click at [390, 336] on div at bounding box center [392, 332] width 14 height 14
checkbox input "true"
click at [388, 364] on icon at bounding box center [391, 364] width 7 height 12
checkbox input "false"
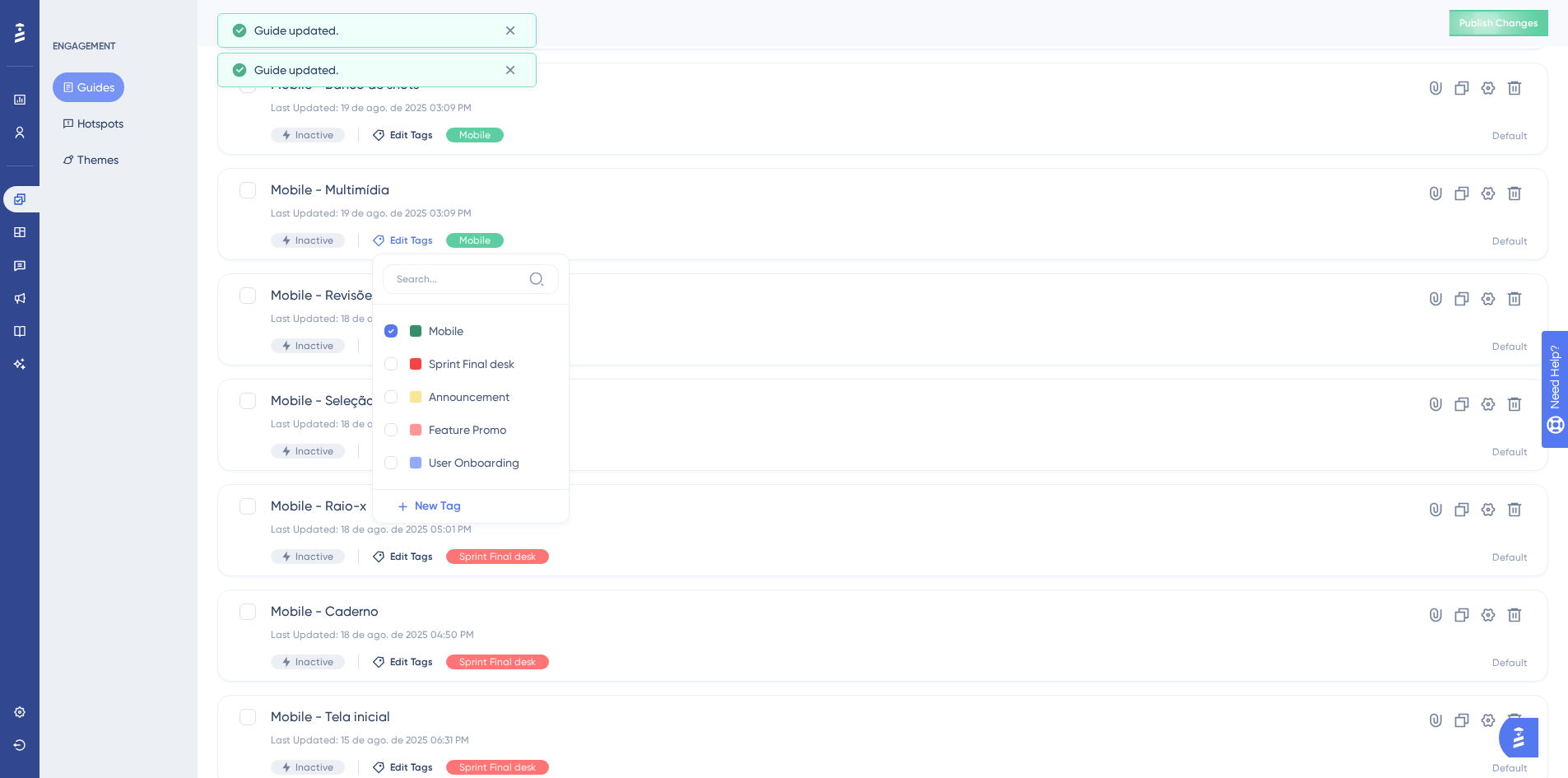
click at [699, 373] on div "Select All Showing Deselect Mobile - Time Hardwork Last Updated: 19 de ago. de …" at bounding box center [882, 352] width 1331 height 1081
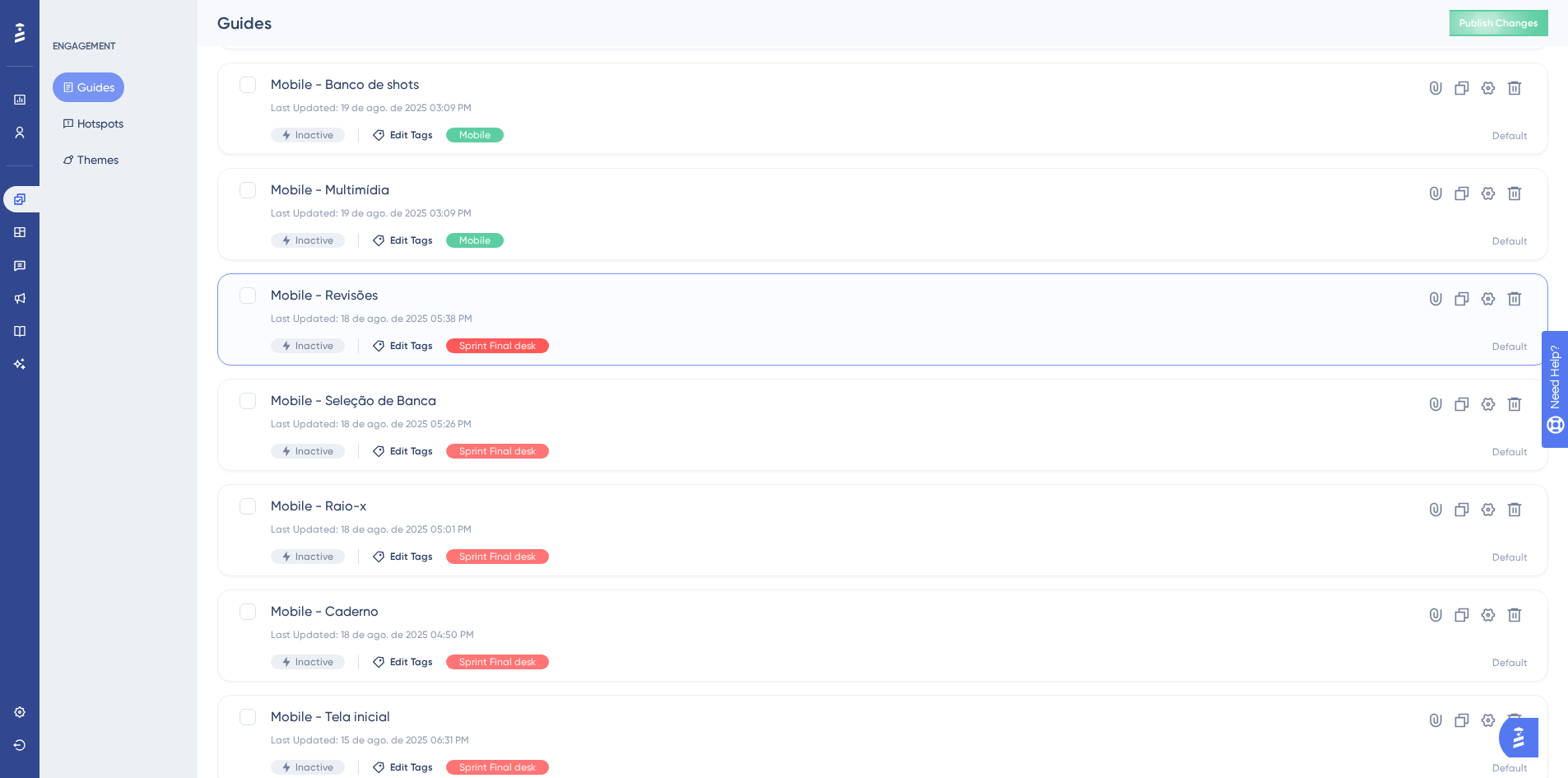
click at [517, 345] on span "Sprint Final desk" at bounding box center [497, 346] width 77 height 14
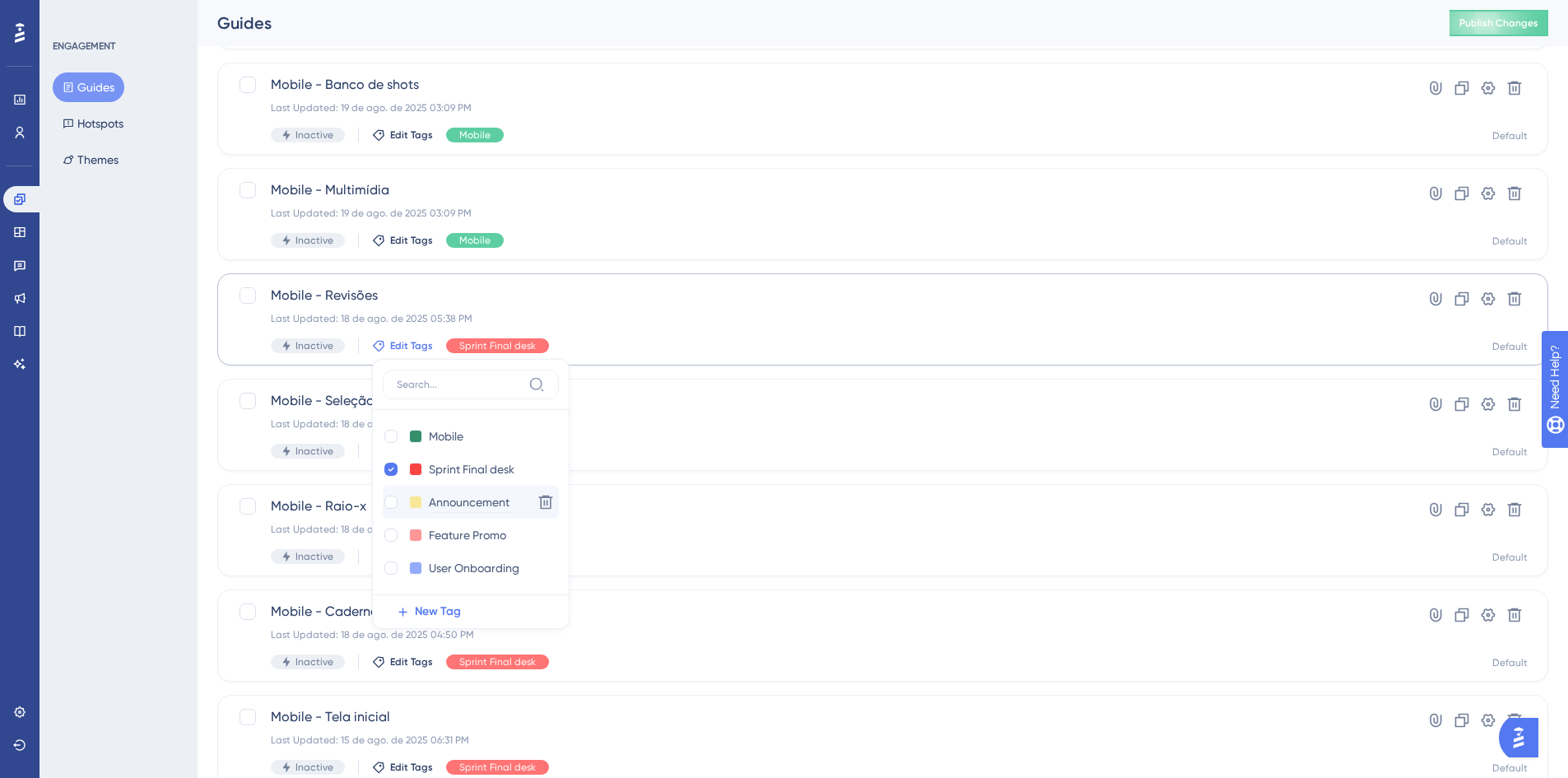
scroll to position [405, 0]
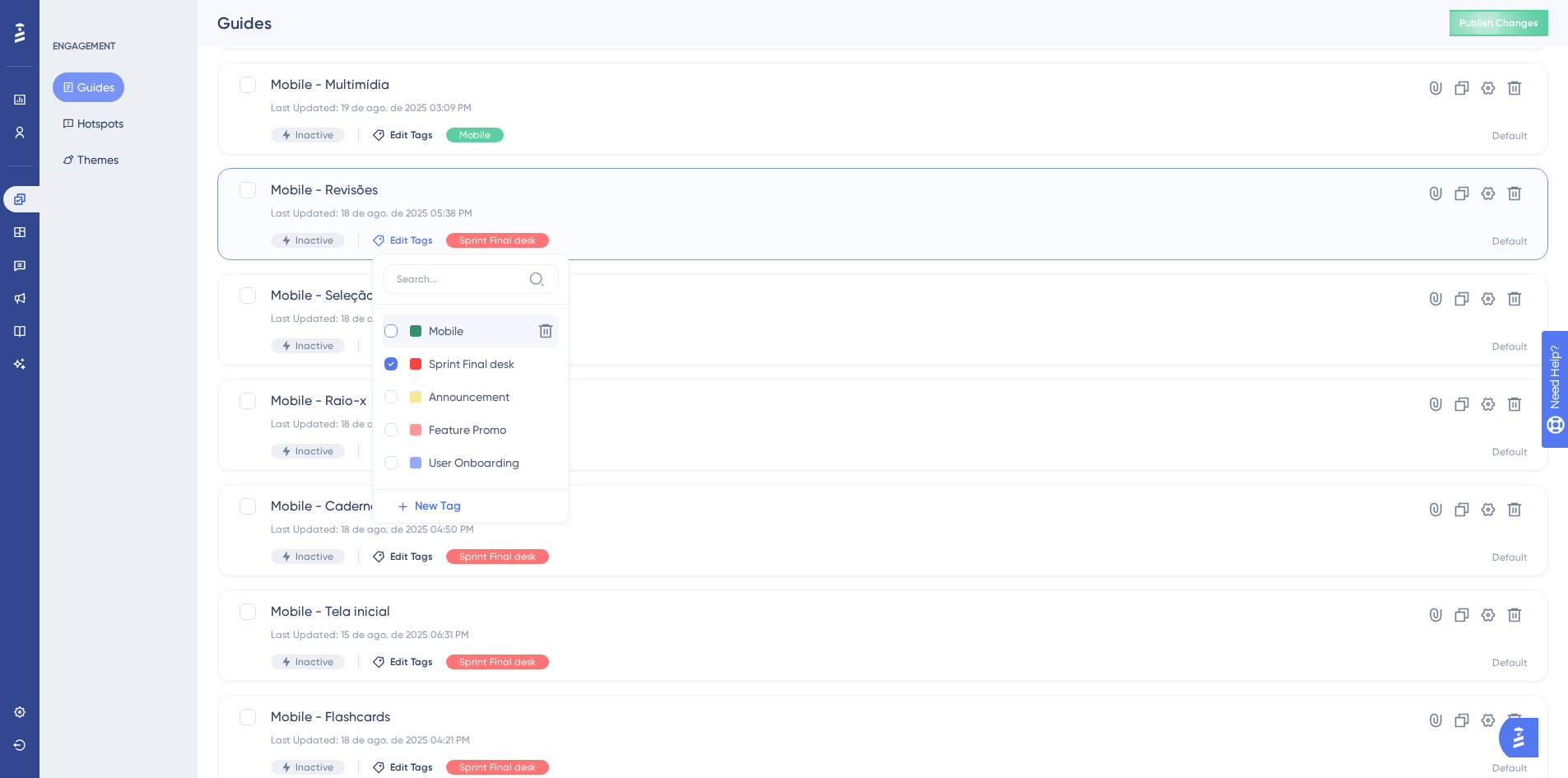
click at [392, 332] on div at bounding box center [392, 332] width 14 height 14
checkbox input "true"
click at [388, 363] on icon at bounding box center [391, 364] width 7 height 12
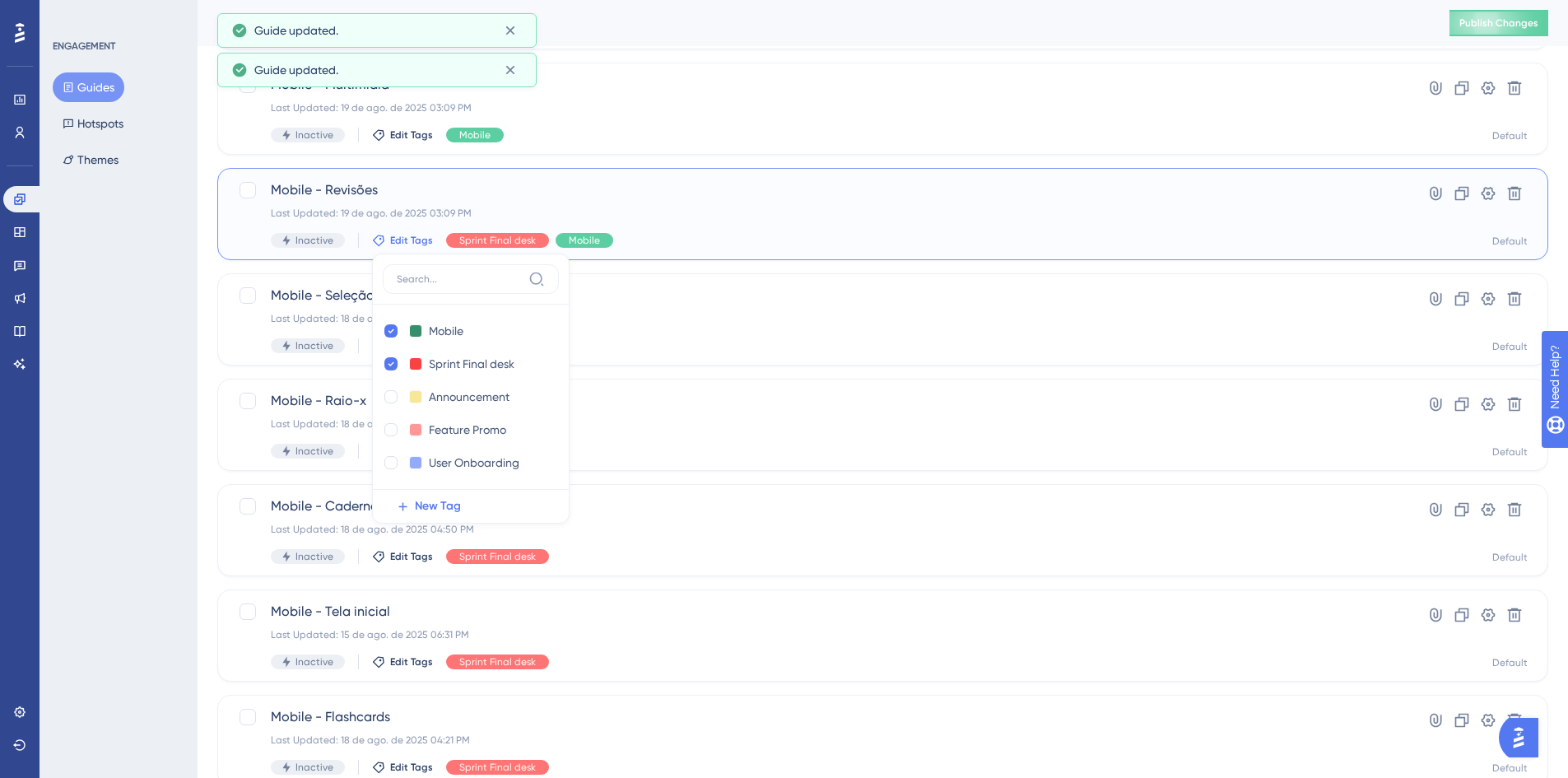
checkbox input "false"
click at [732, 270] on div "Select All Showing Deselect Mobile - Time Hardwork Last Updated: 19 de ago. de …" at bounding box center [882, 247] width 1331 height 1081
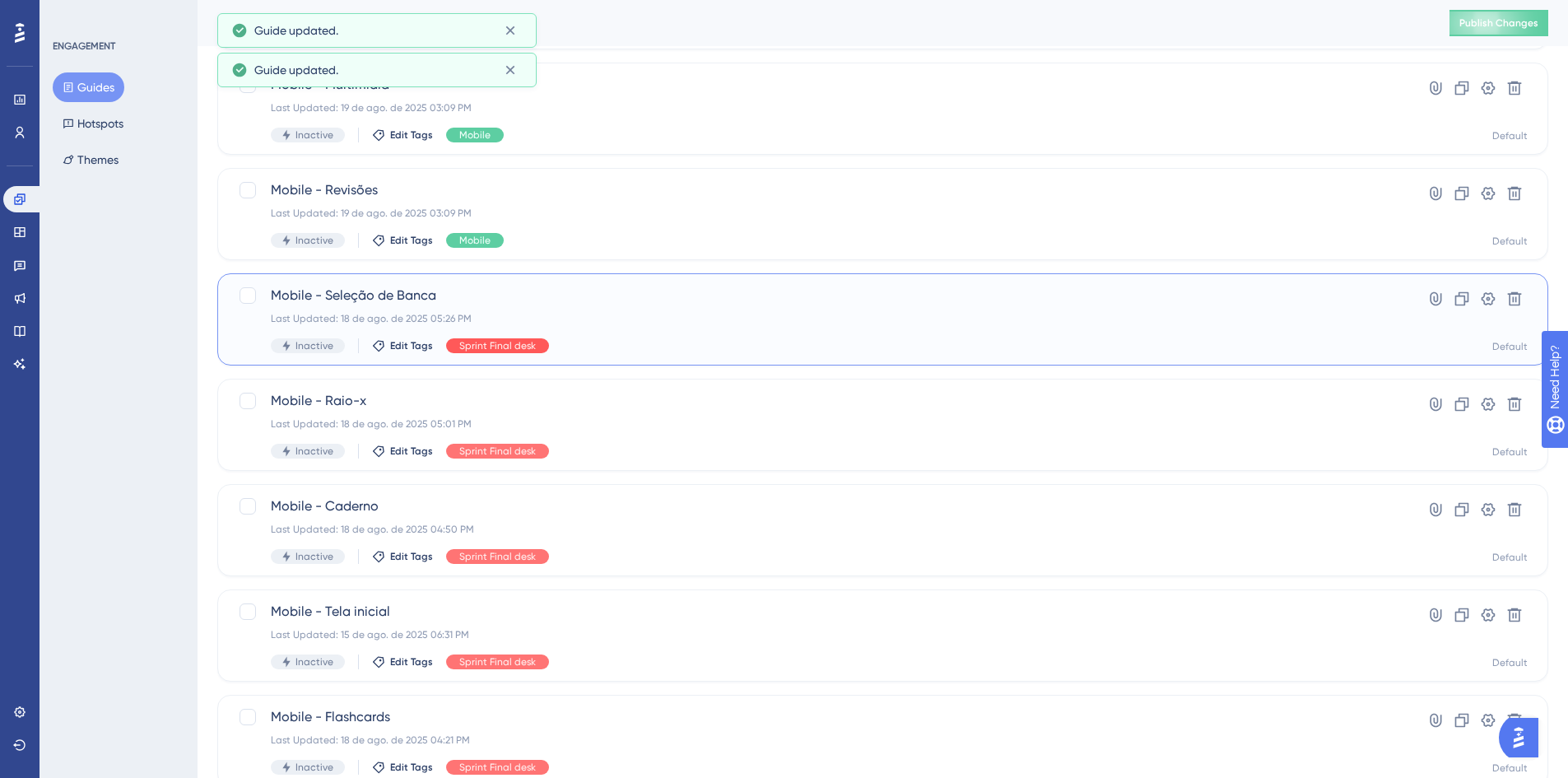
click at [495, 351] on span "Sprint Final desk" at bounding box center [497, 346] width 77 height 14
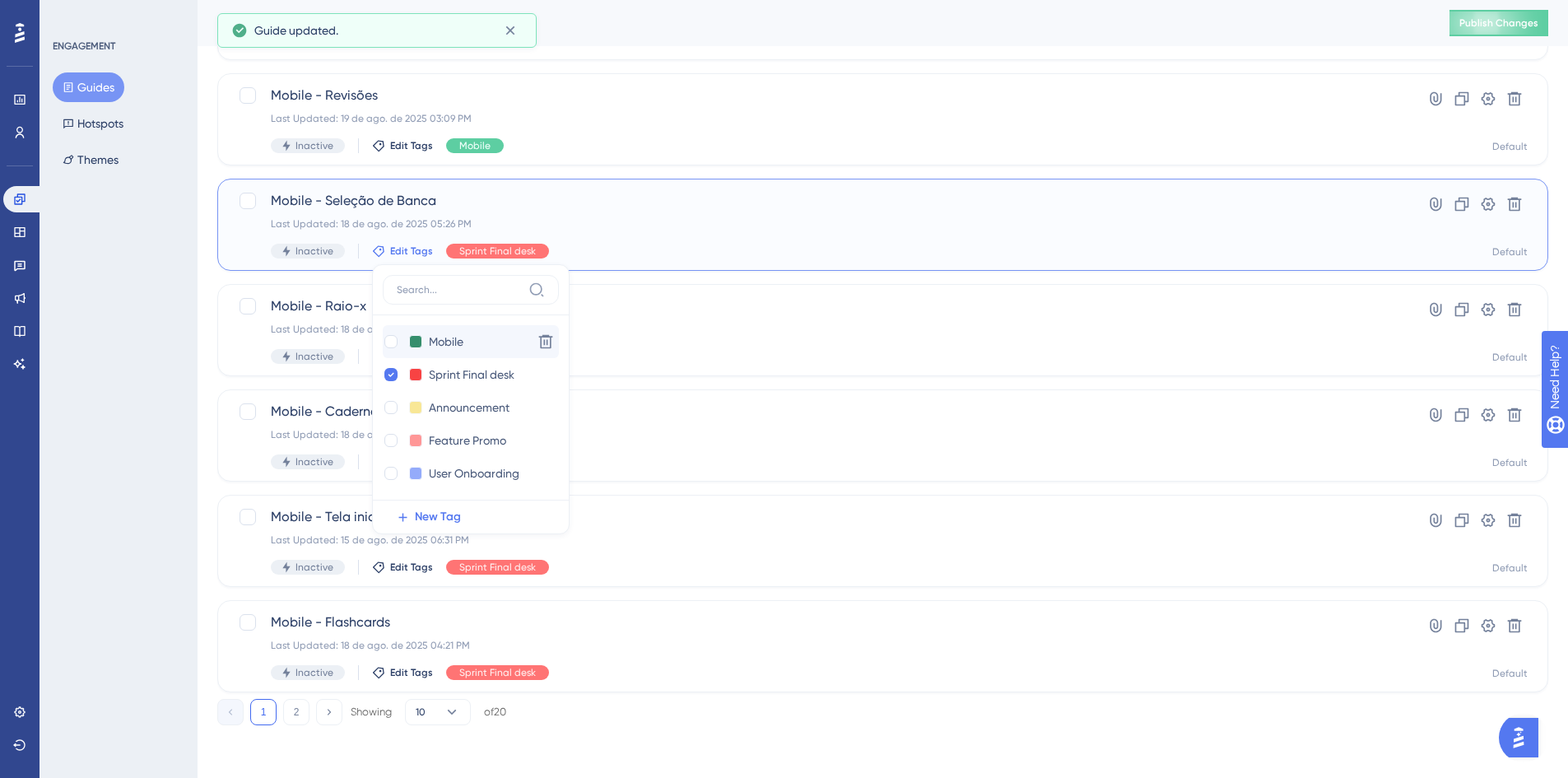
click at [390, 344] on div at bounding box center [392, 342] width 14 height 14
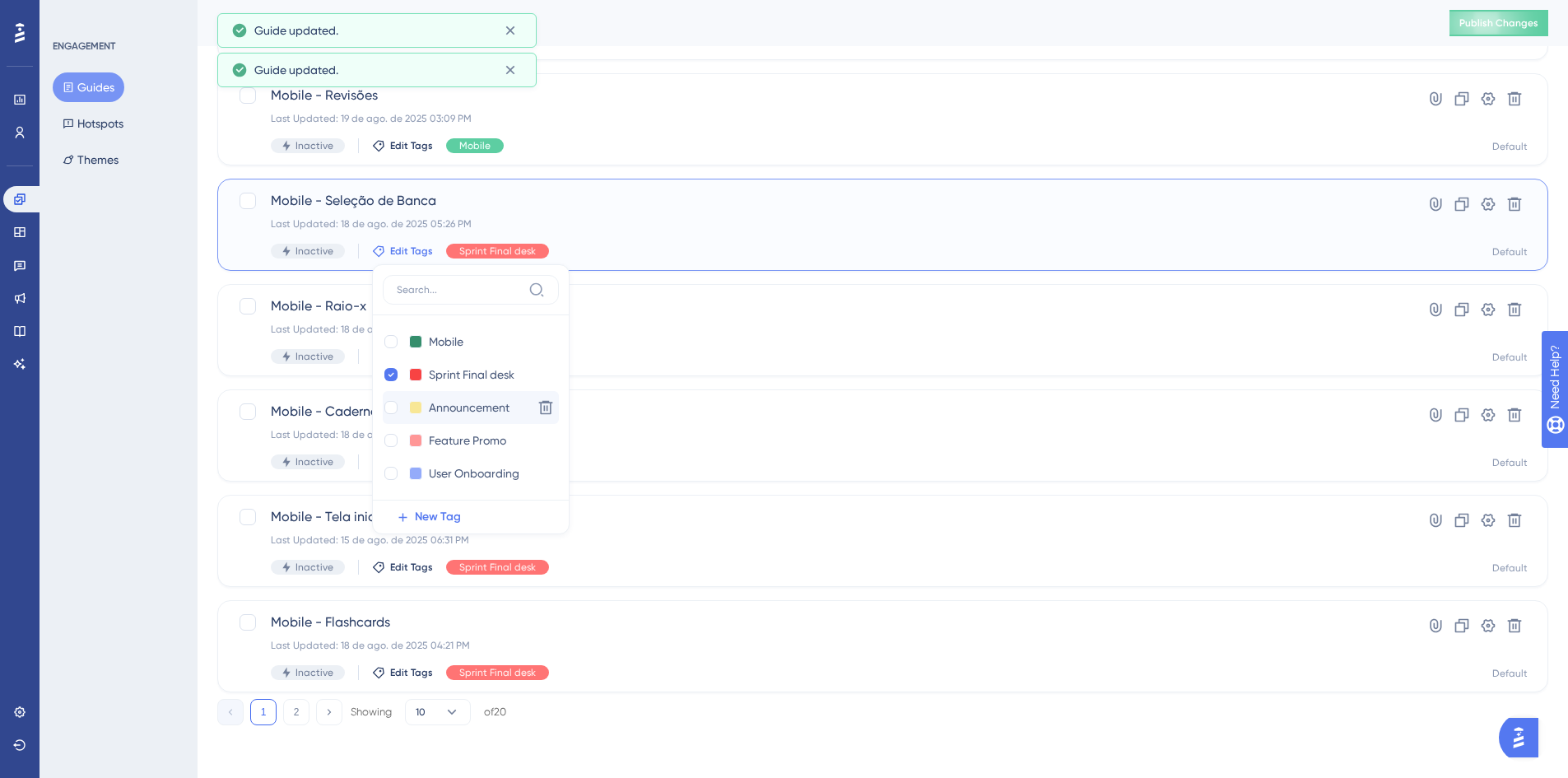
checkbox input "true"
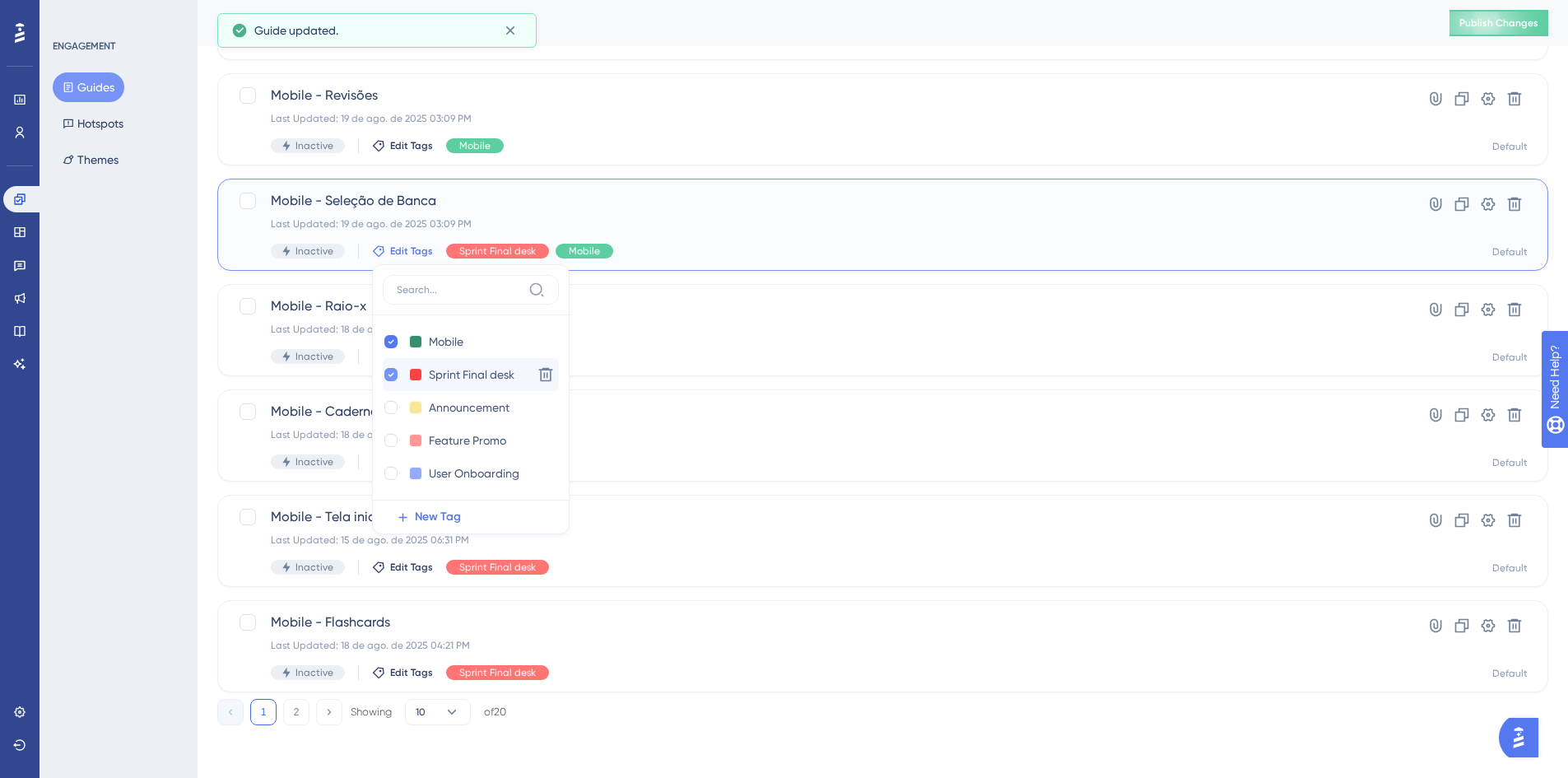
click at [390, 373] on icon at bounding box center [391, 374] width 7 height 12
checkbox input "false"
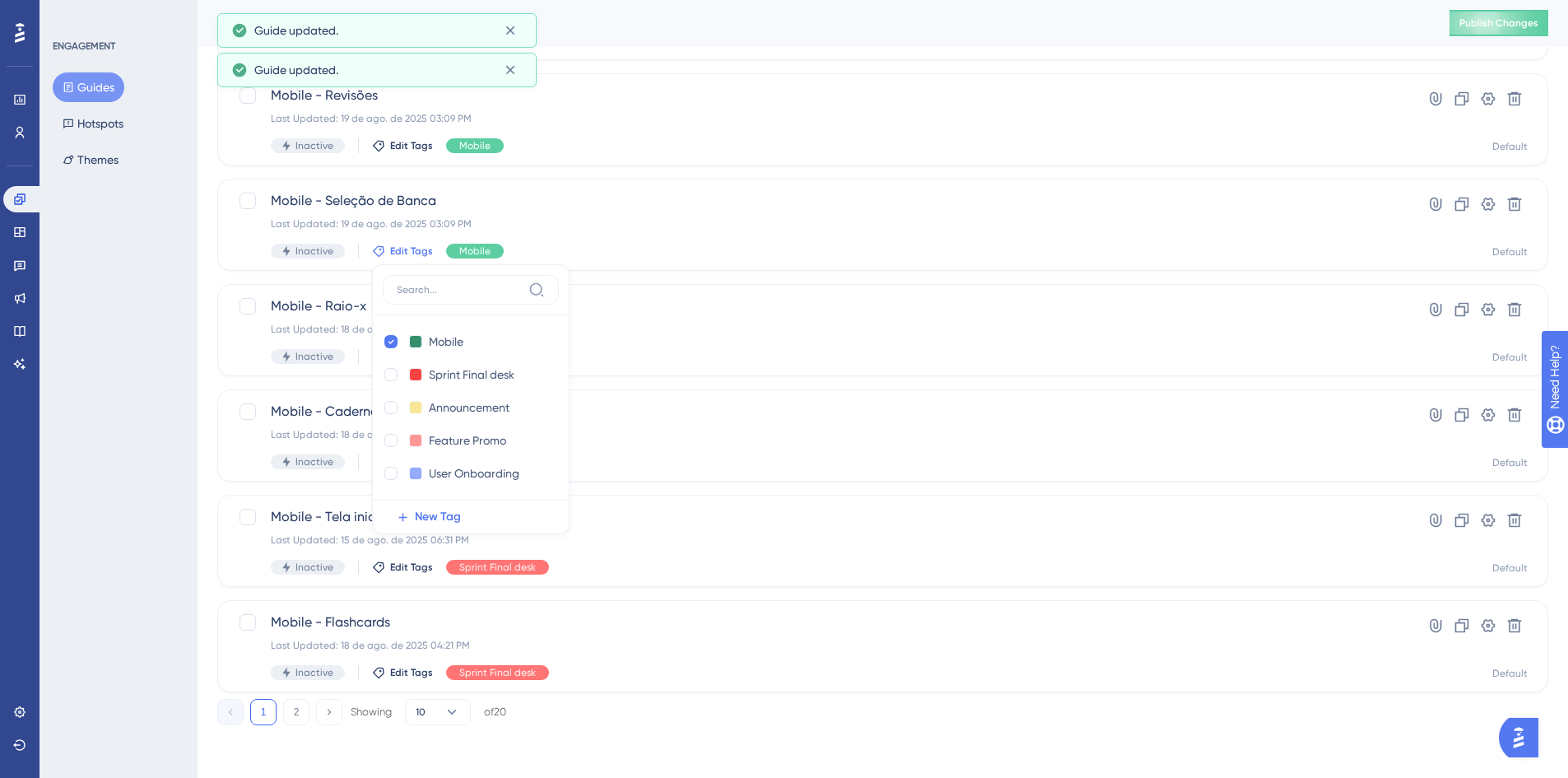
click at [745, 276] on div "Select All Showing Deselect Mobile - Time Hardwork Last Updated: 19 de ago. de …" at bounding box center [882, 152] width 1331 height 1081
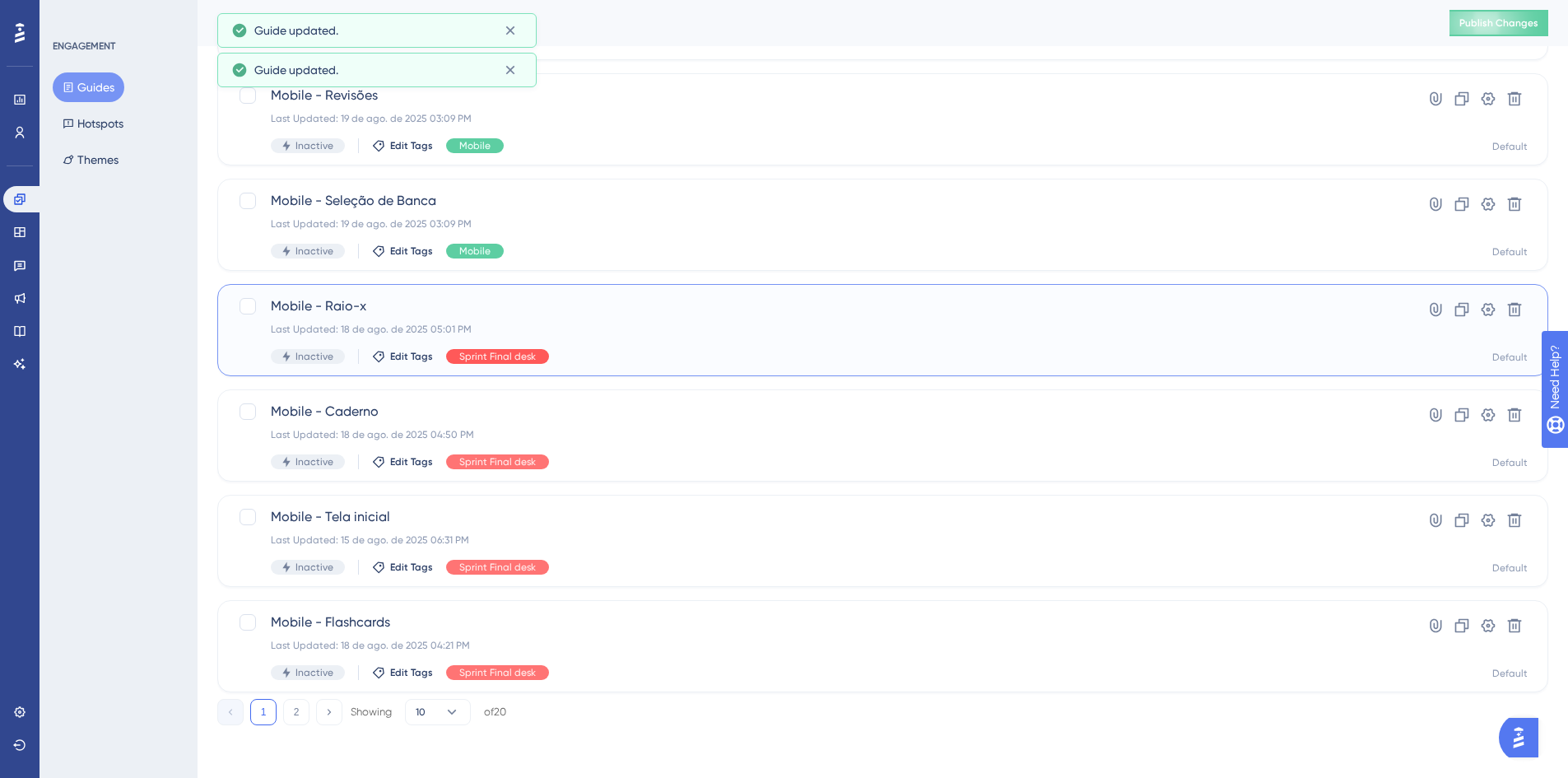
click at [493, 354] on span "Sprint Final desk" at bounding box center [497, 357] width 77 height 14
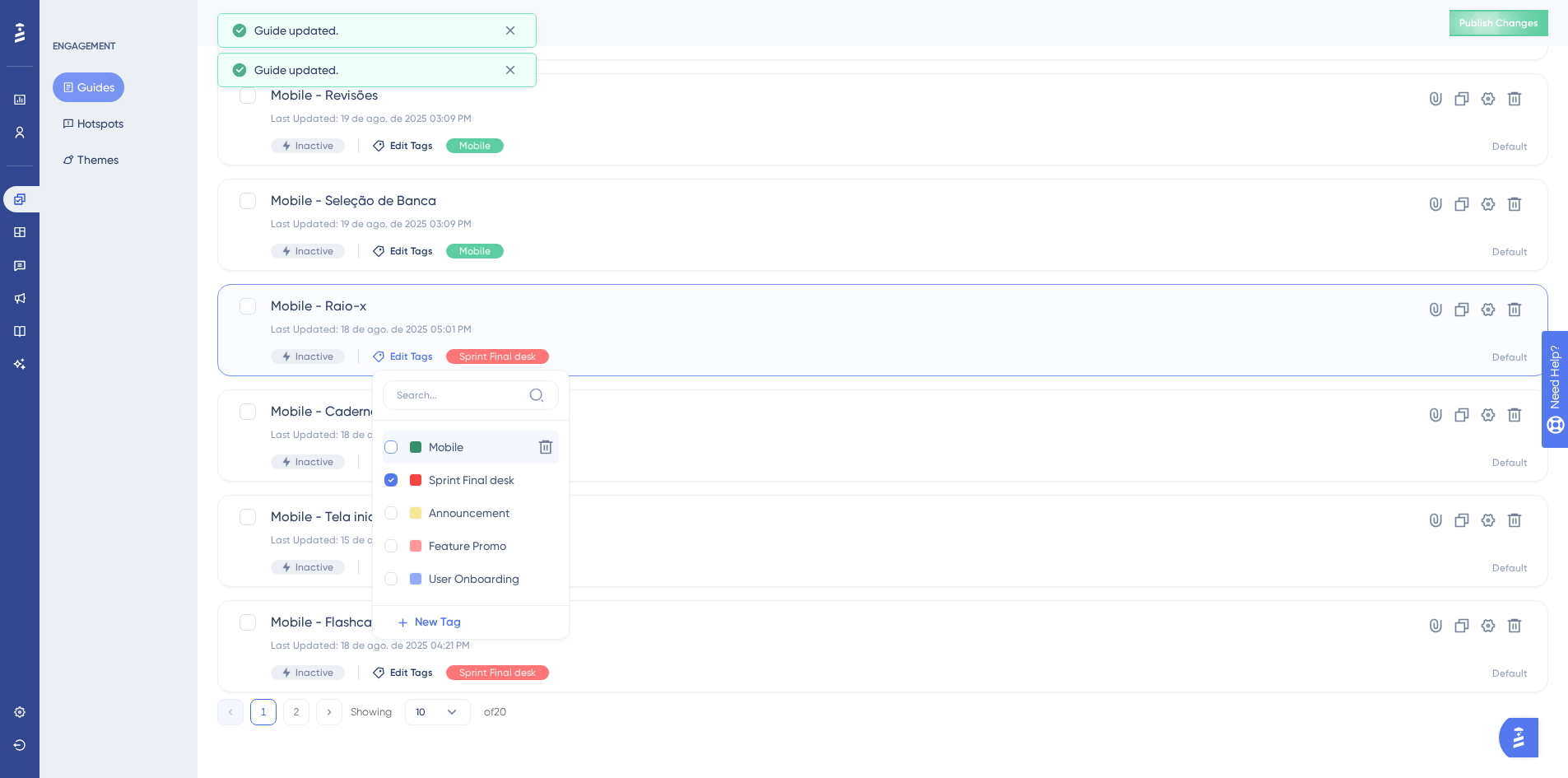
click at [391, 447] on div at bounding box center [392, 447] width 14 height 14
checkbox input "true"
click at [389, 481] on icon at bounding box center [392, 480] width 6 height 4
checkbox input "false"
click at [717, 384] on div "Select All Showing Deselect Mobile - Time Hardwork Last Updated: 19 de ago. de …" at bounding box center [882, 152] width 1331 height 1081
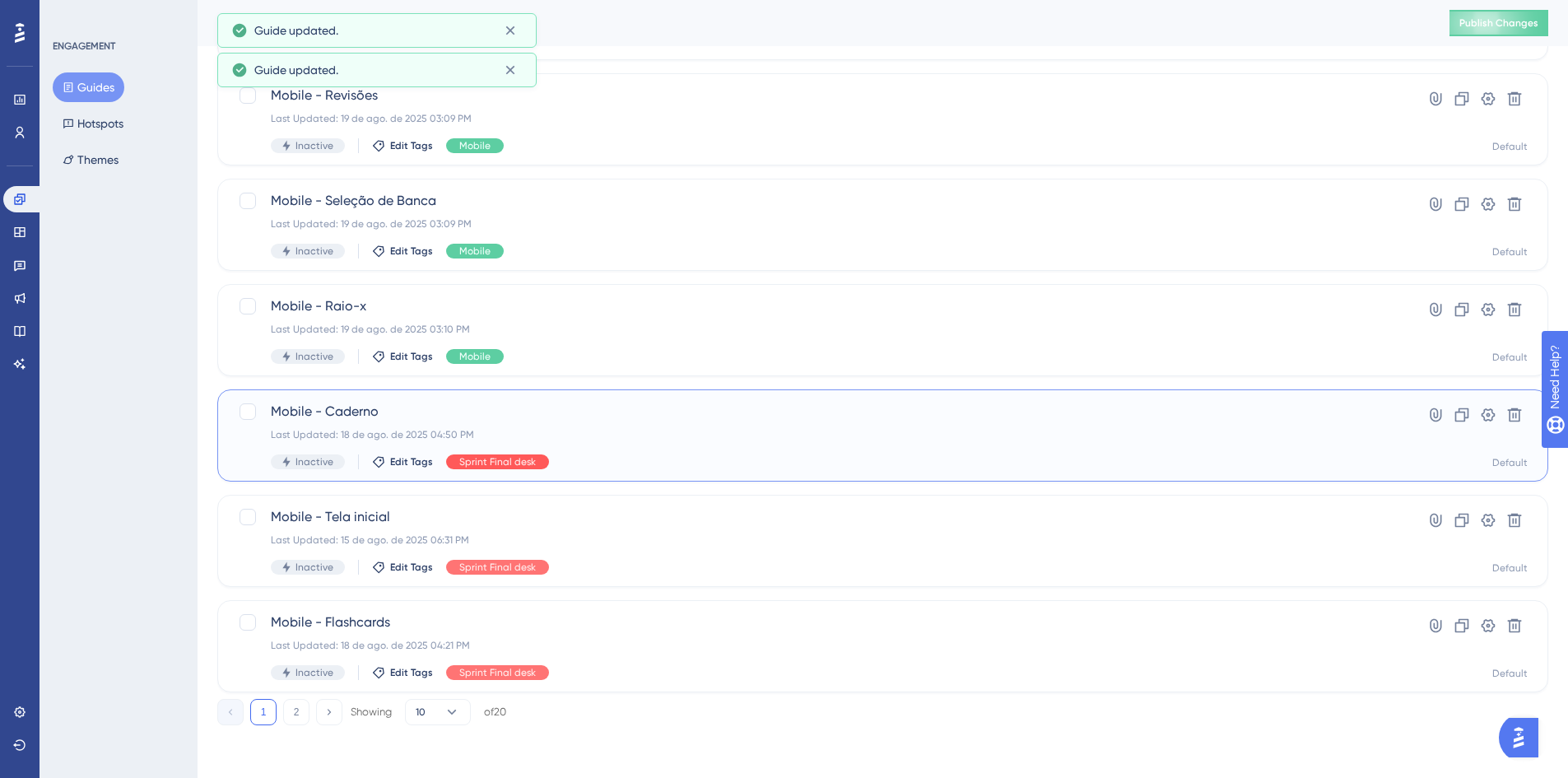
click at [516, 465] on span "Sprint Final desk" at bounding box center [497, 463] width 77 height 14
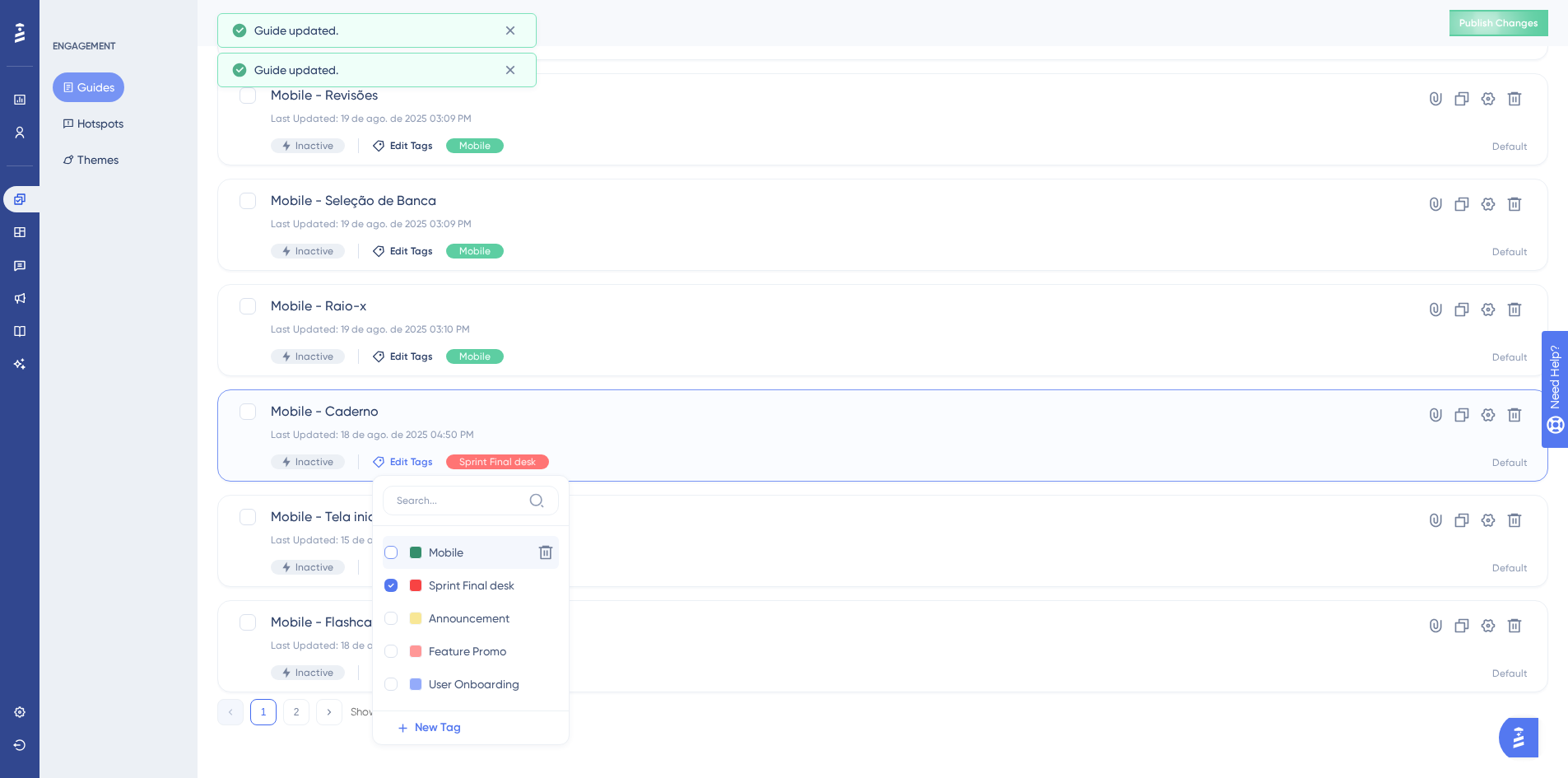
click at [388, 552] on div at bounding box center [392, 553] width 14 height 14
checkbox input "true"
drag, startPoint x: 393, startPoint y: 590, endPoint x: 402, endPoint y: 578, distance: 15.0
click at [392, 589] on div at bounding box center [392, 586] width 14 height 14
checkbox input "false"
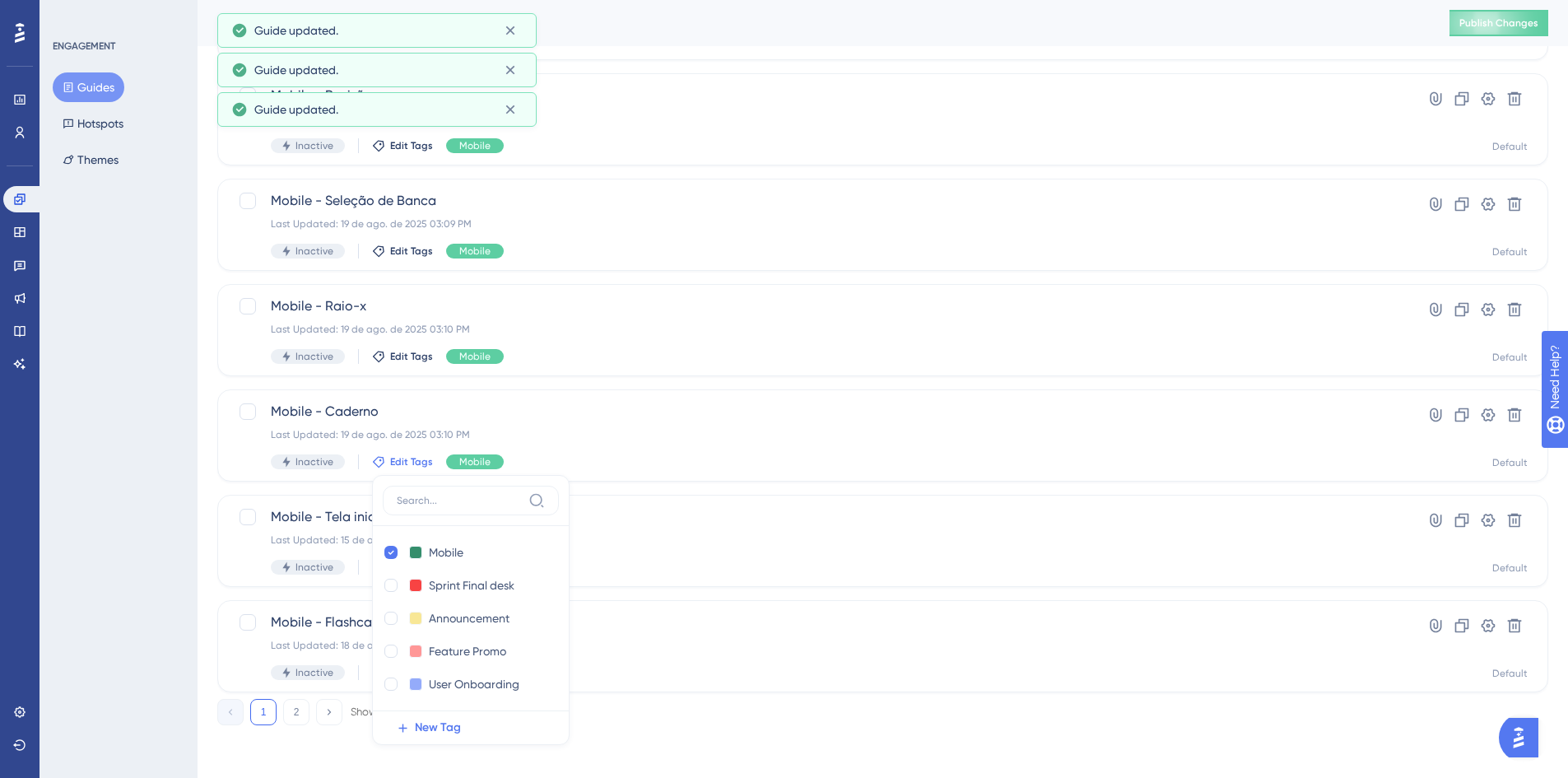
click at [635, 486] on div "Select All Showing Deselect Mobile - Time Hardwork Last Updated: 19 de ago. de …" at bounding box center [882, 152] width 1331 height 1081
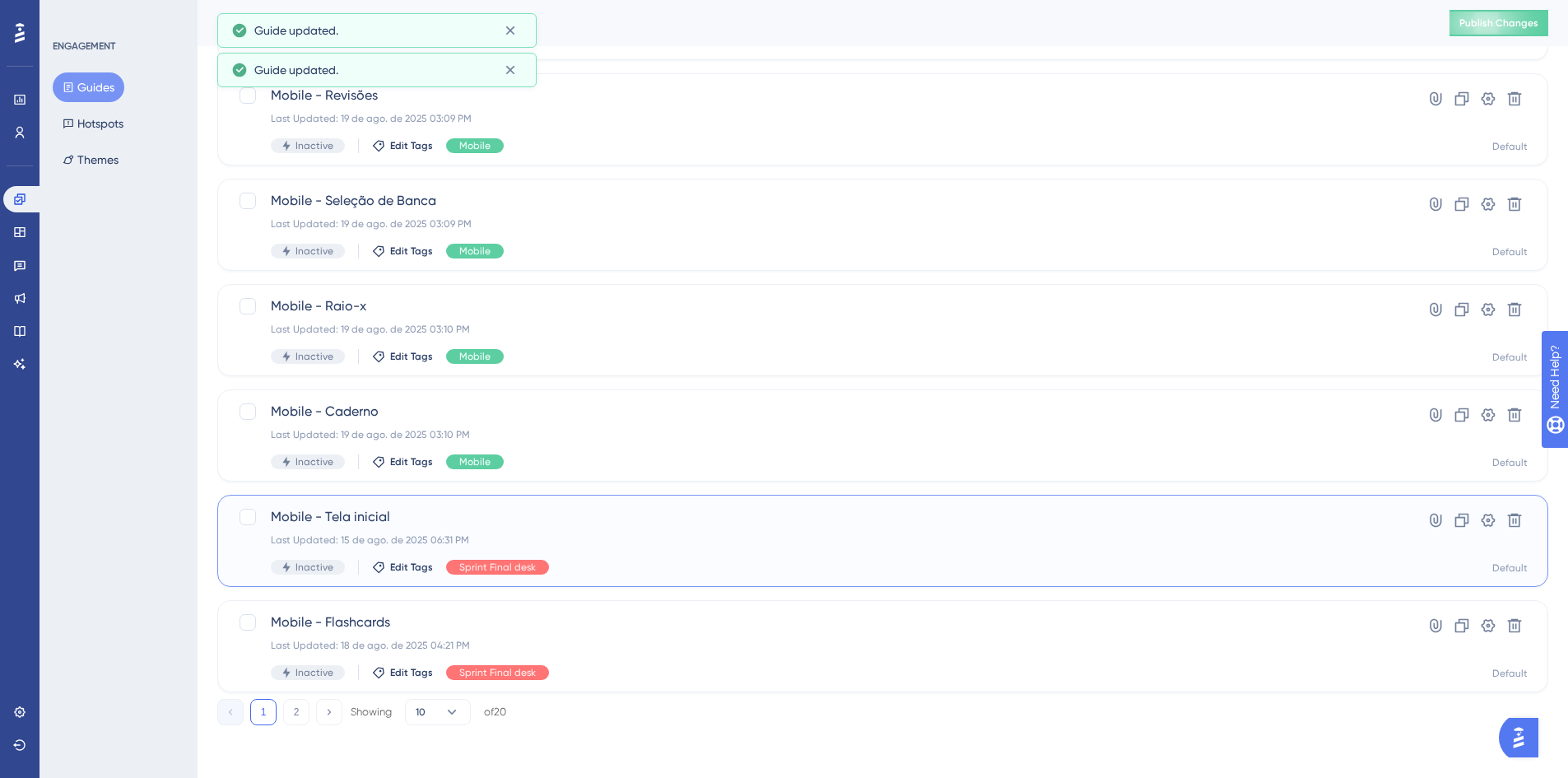
click at [491, 560] on div "Mobile - Tela inicial Last Updated: 15 de ago. de 2025 06:31 PM Inactive Edit T…" at bounding box center [816, 541] width 1093 height 68
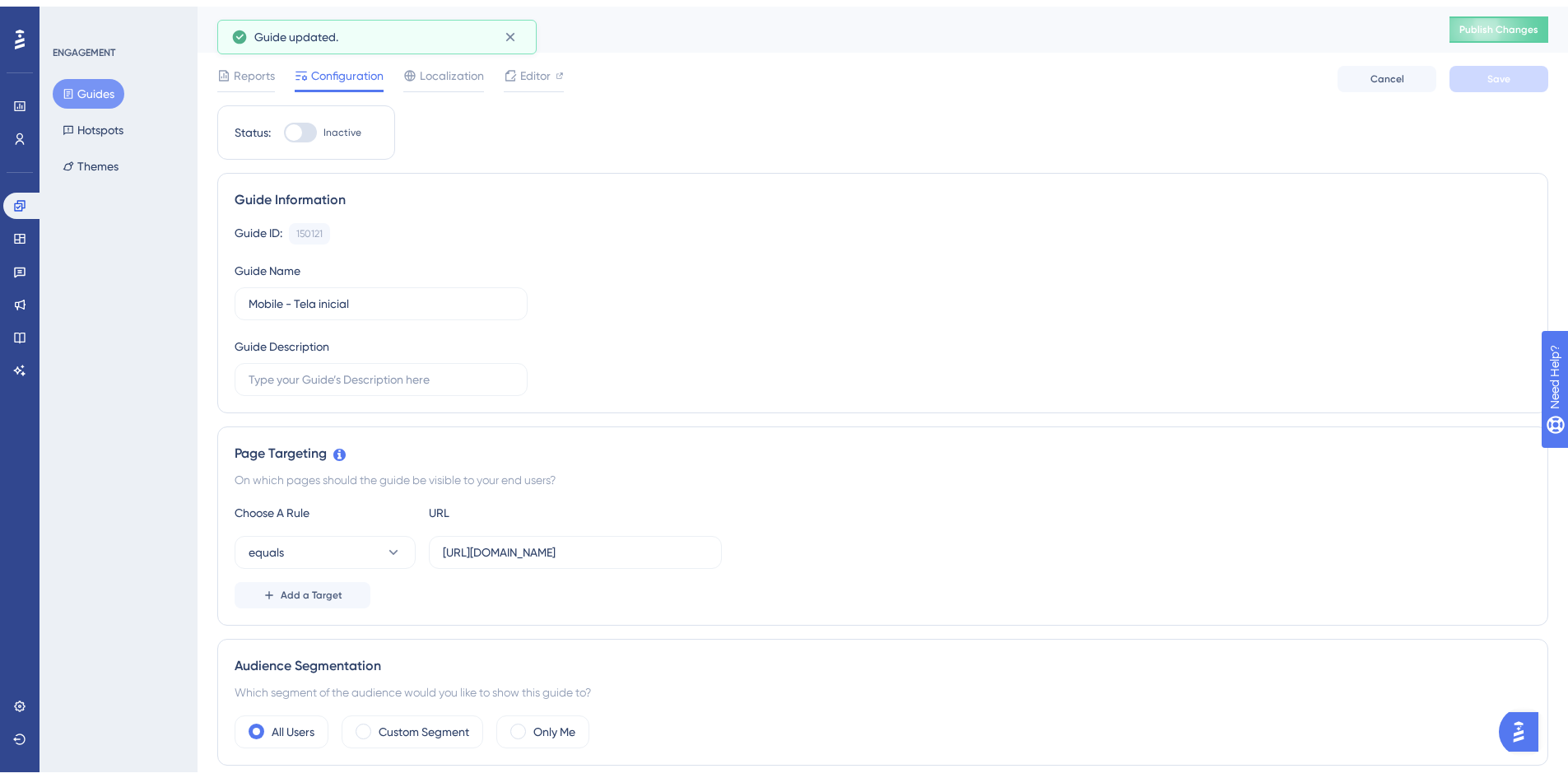
scroll to position [447, 0]
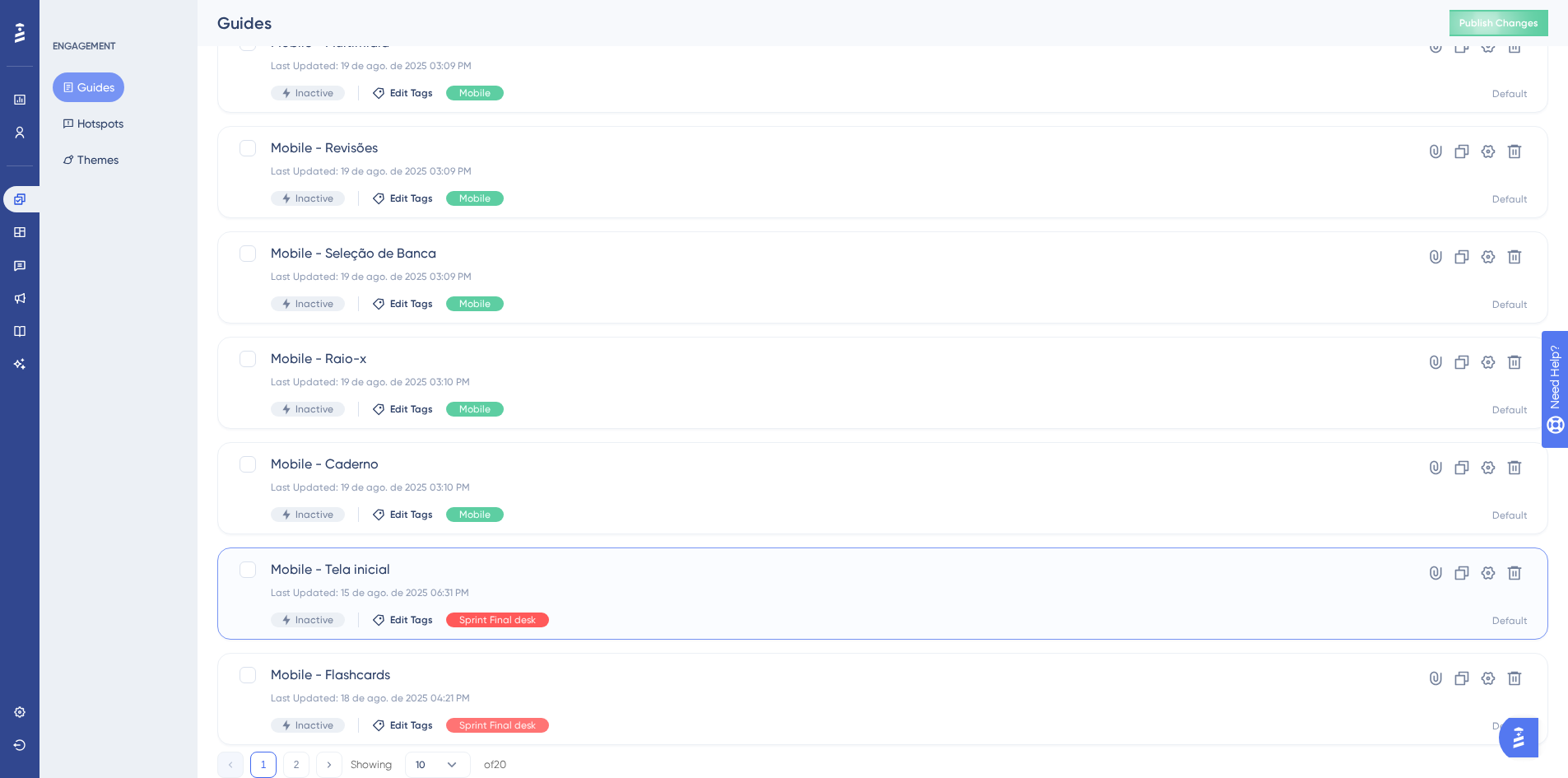
click at [480, 625] on span "Sprint Final desk" at bounding box center [497, 621] width 77 height 14
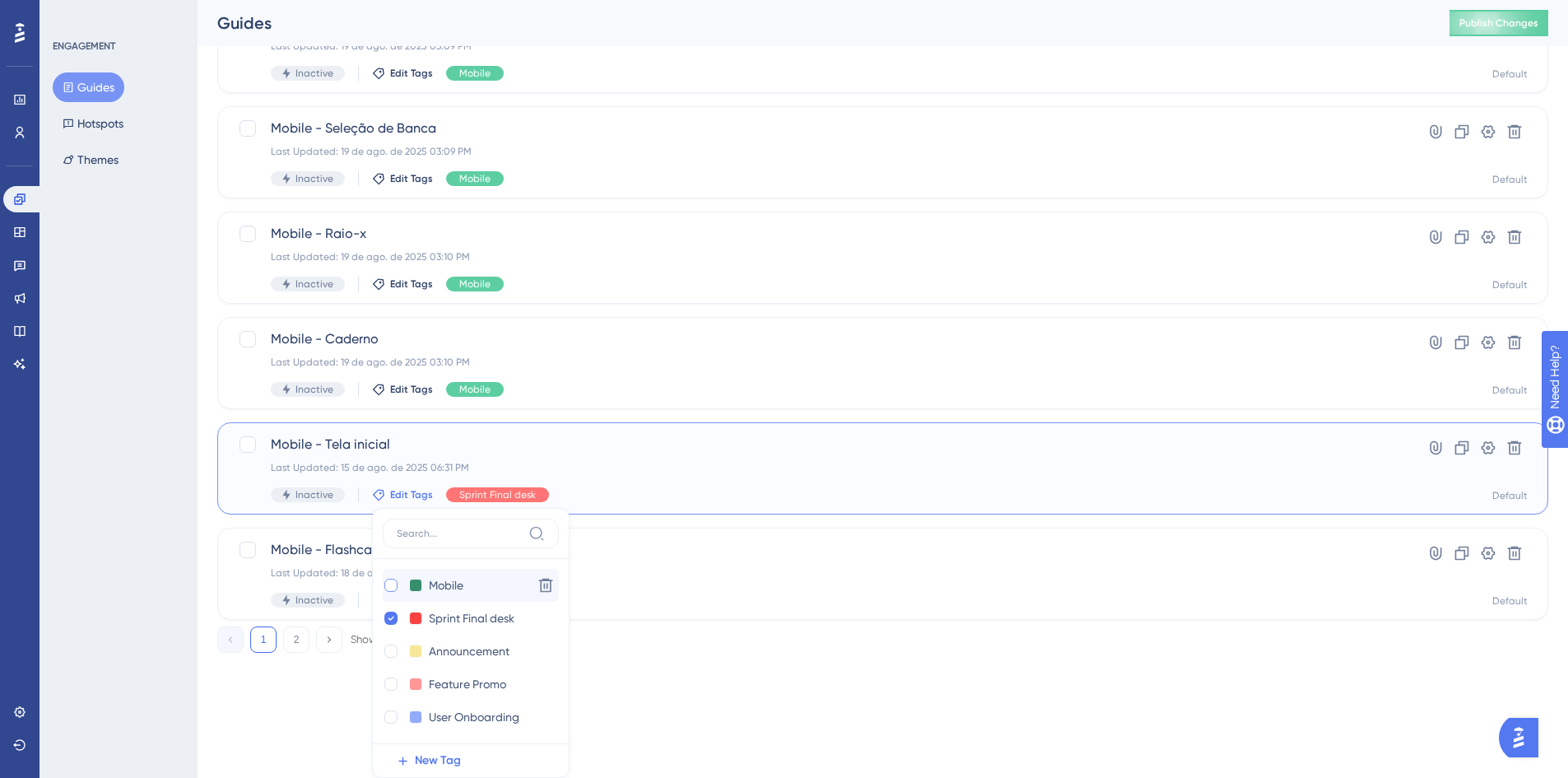
click at [388, 587] on div at bounding box center [392, 586] width 14 height 14
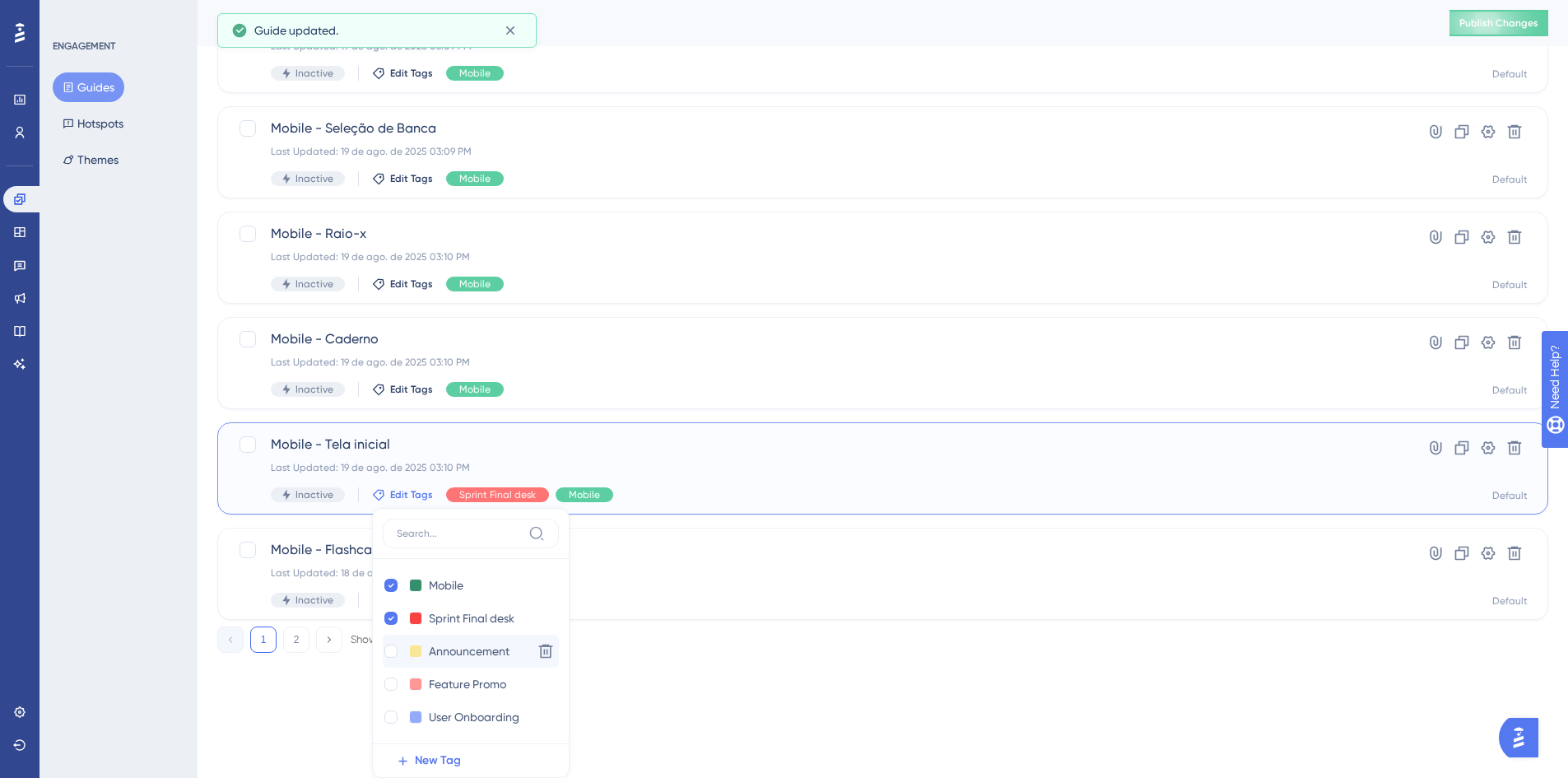
checkbox input "true"
click at [391, 619] on icon at bounding box center [391, 619] width 7 height 12
checkbox input "false"
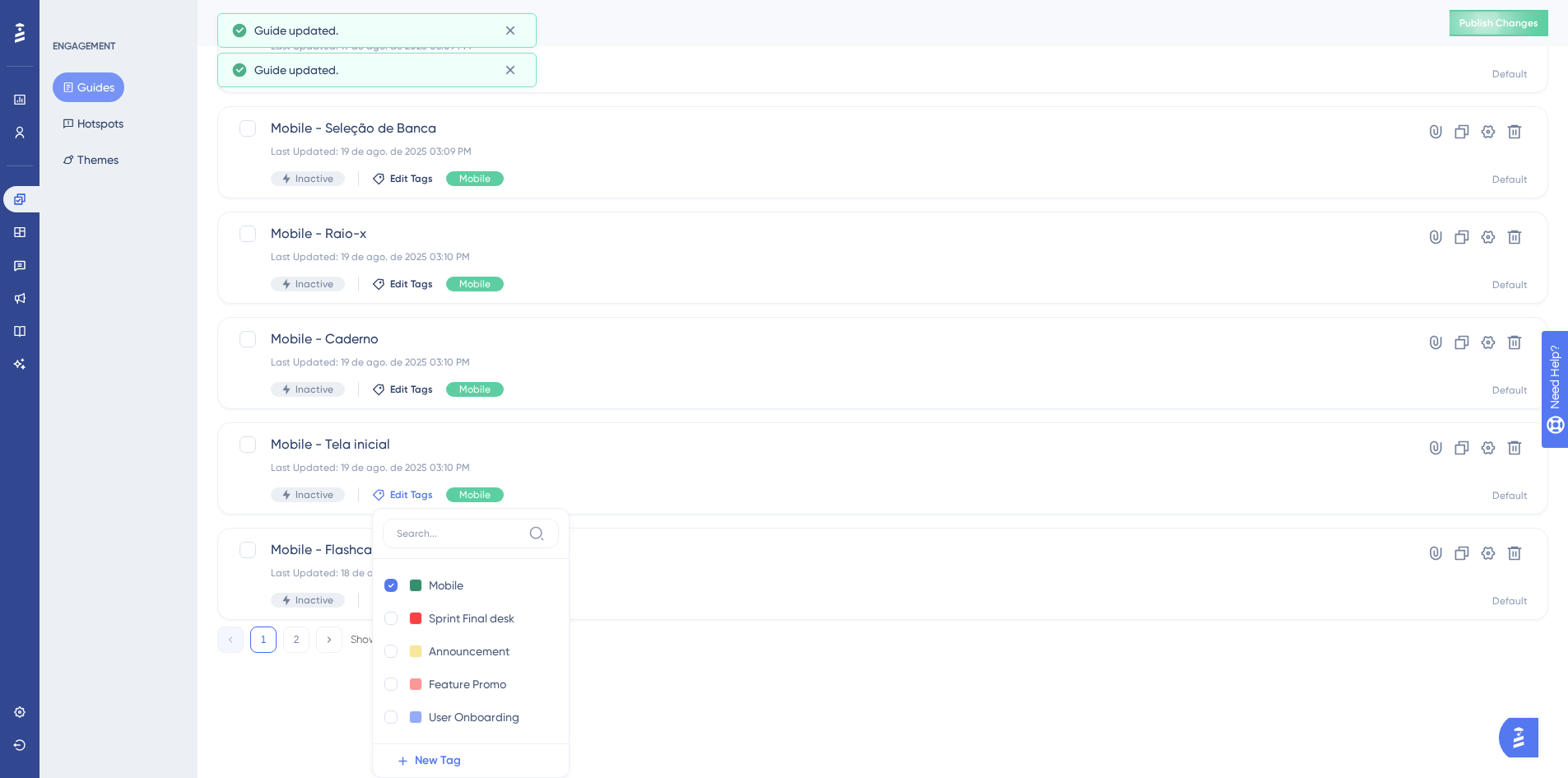
click at [709, 521] on div "Select All Showing Deselect Mobile - Time Hardwork Last Updated: 19 de ago. de …" at bounding box center [882, 80] width 1331 height 1081
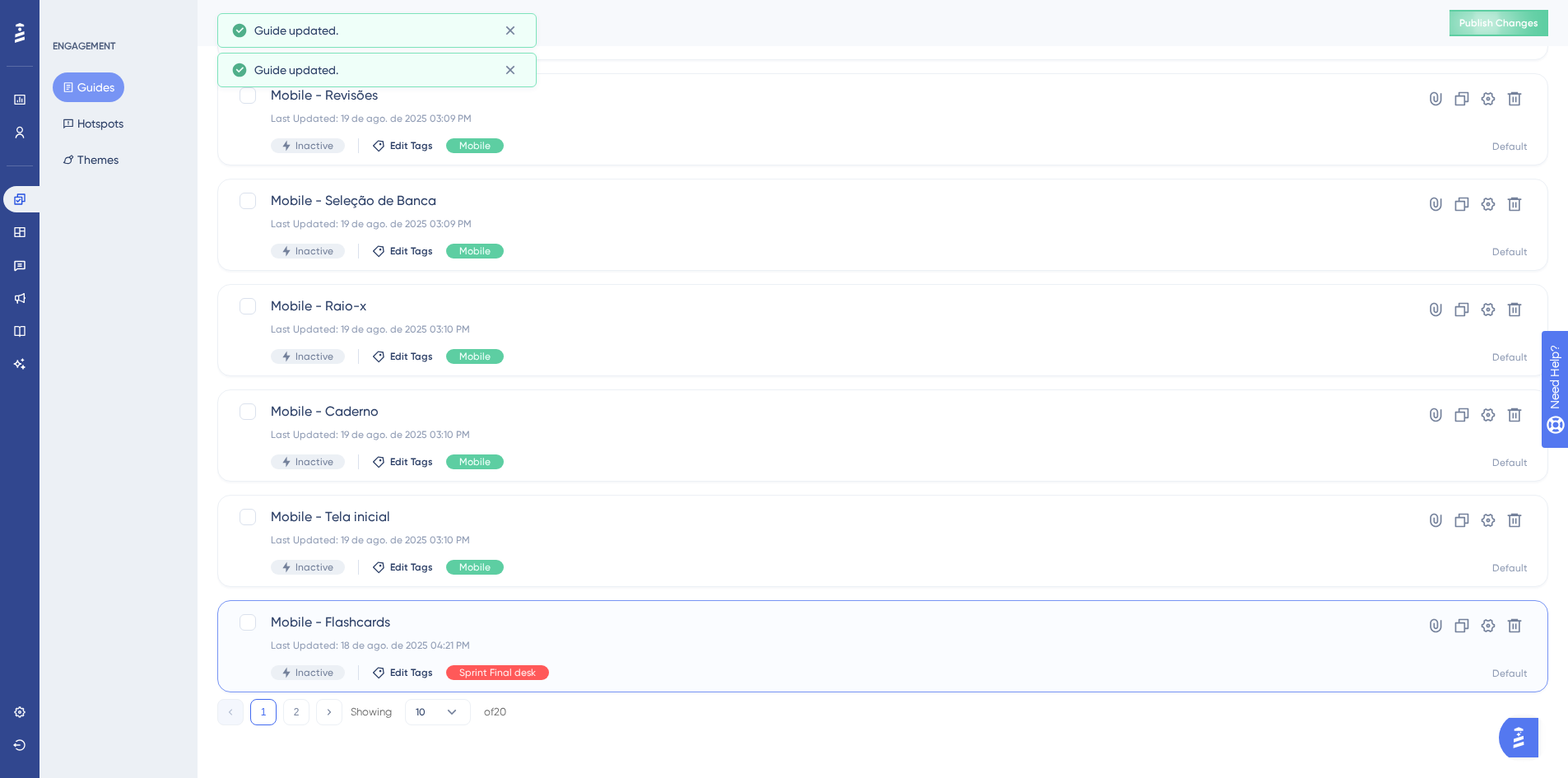
click at [494, 675] on span "Sprint Final desk" at bounding box center [497, 673] width 77 height 14
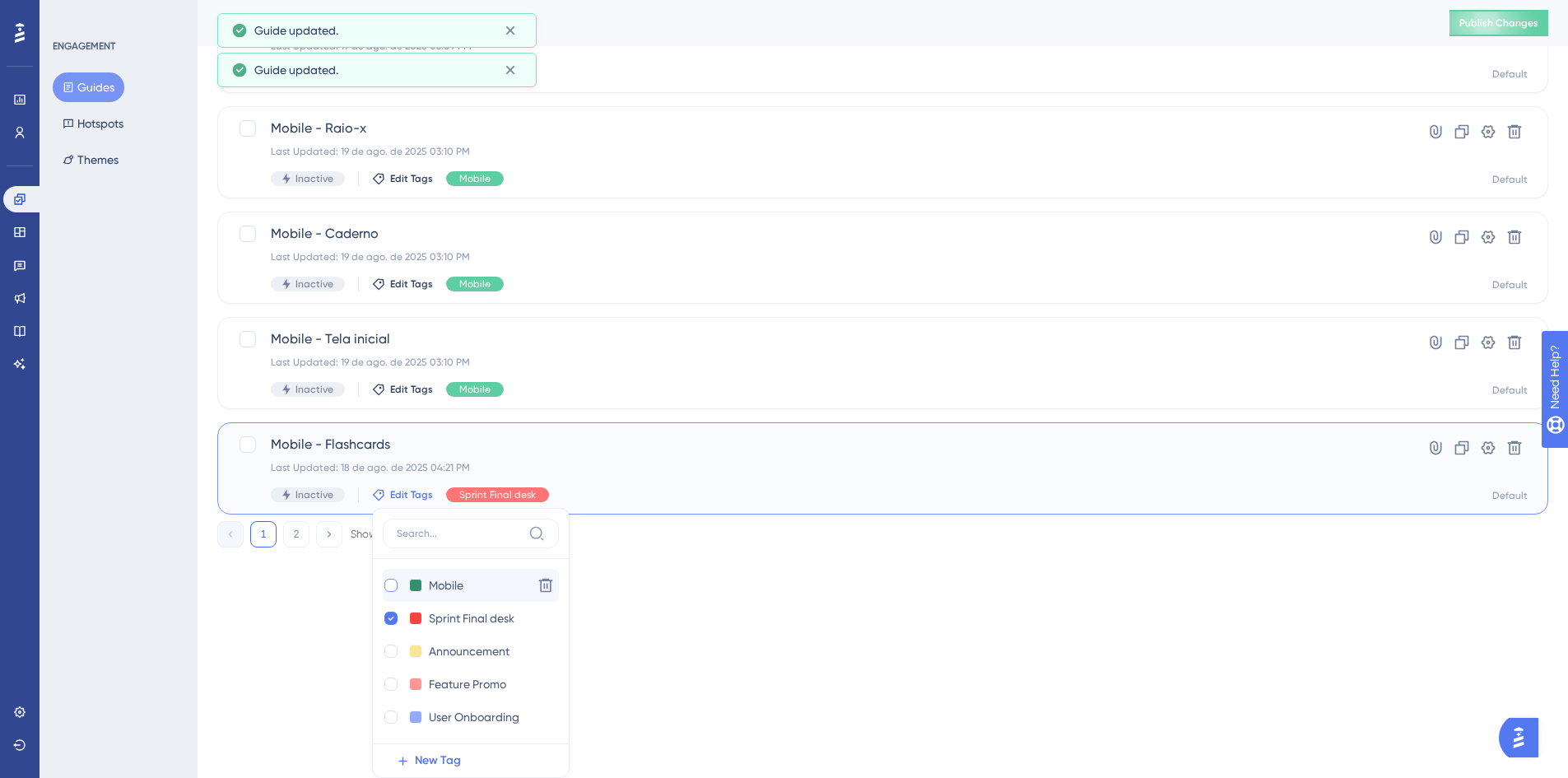
click at [391, 581] on div at bounding box center [392, 586] width 14 height 14
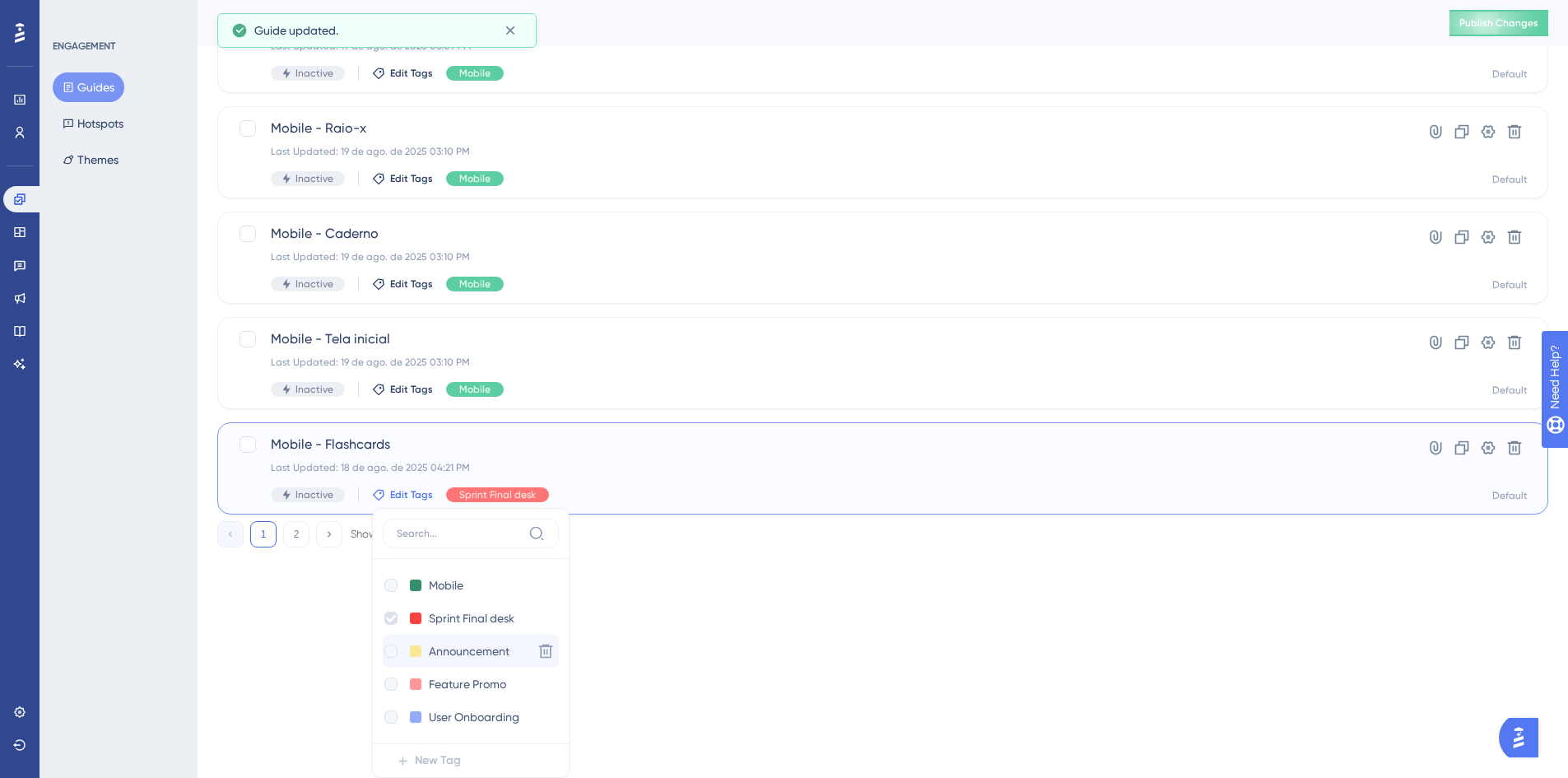
checkbox input "true"
click at [390, 618] on icon at bounding box center [391, 619] width 7 height 12
checkbox input "false"
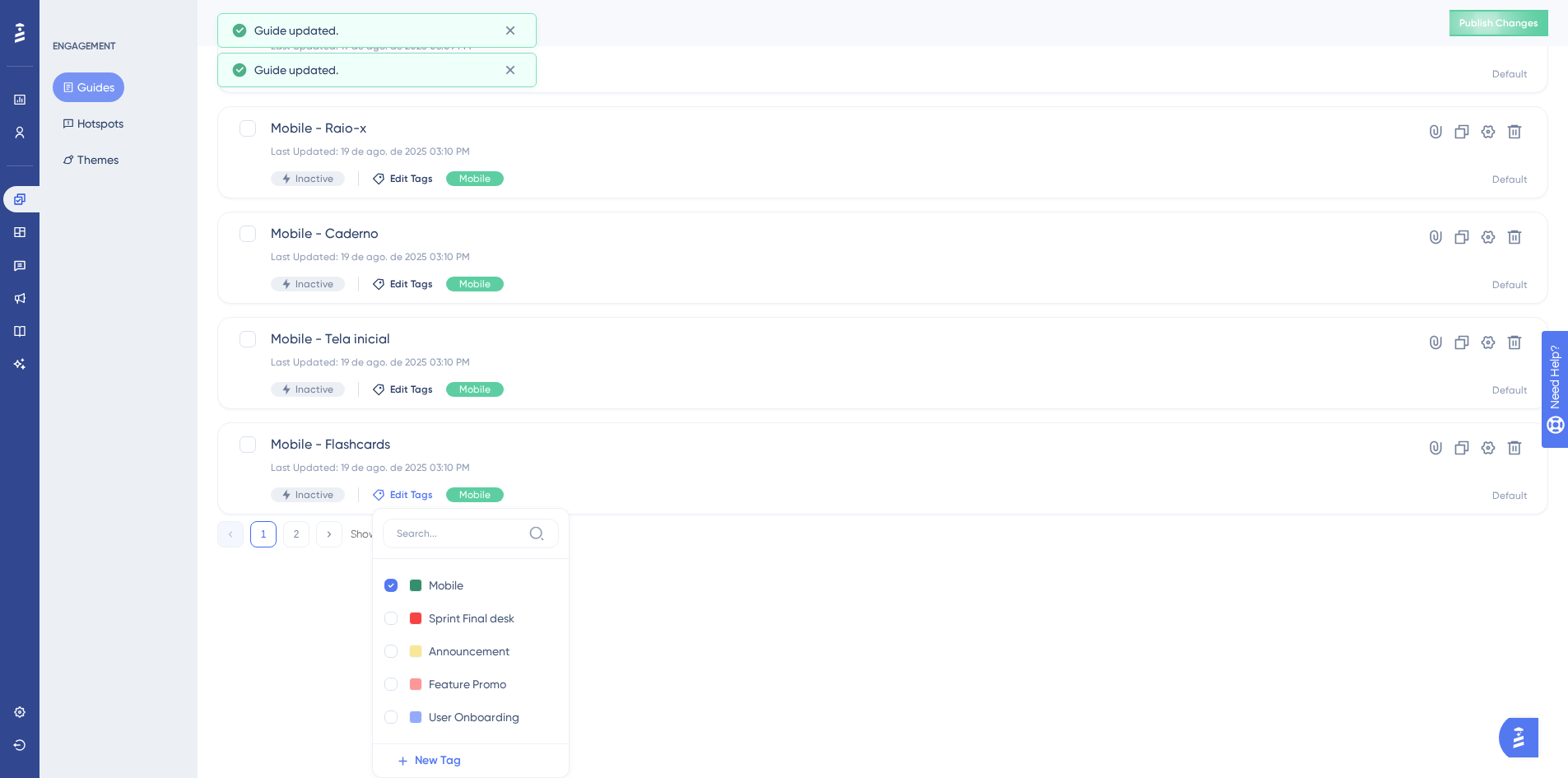
click at [167, 644] on div "ENGAGEMENT Guides Hotspots Themes" at bounding box center [118, 389] width 158 height 778
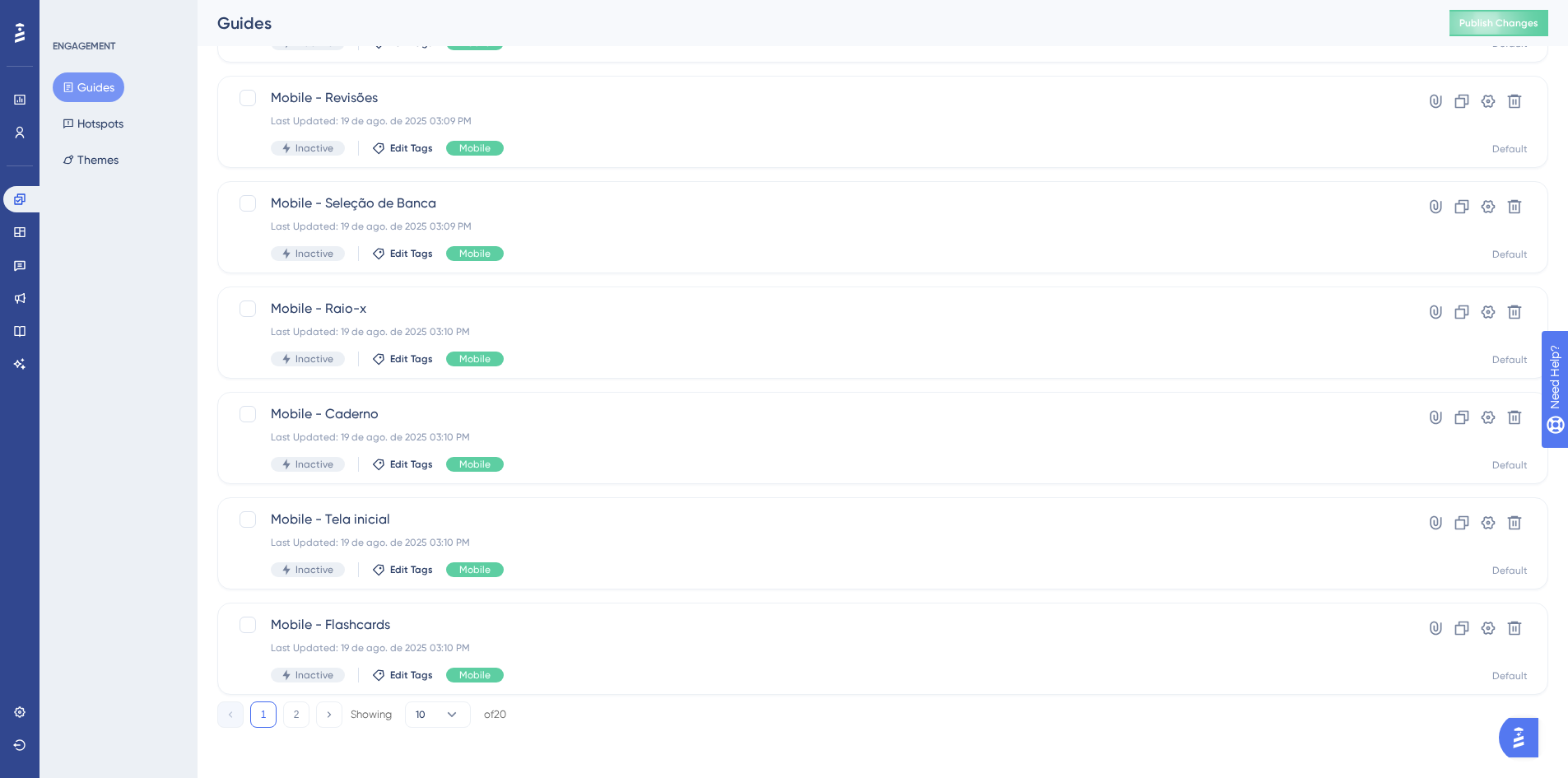
scroll to position [500, 0]
click at [295, 712] on button "2" at bounding box center [296, 712] width 26 height 26
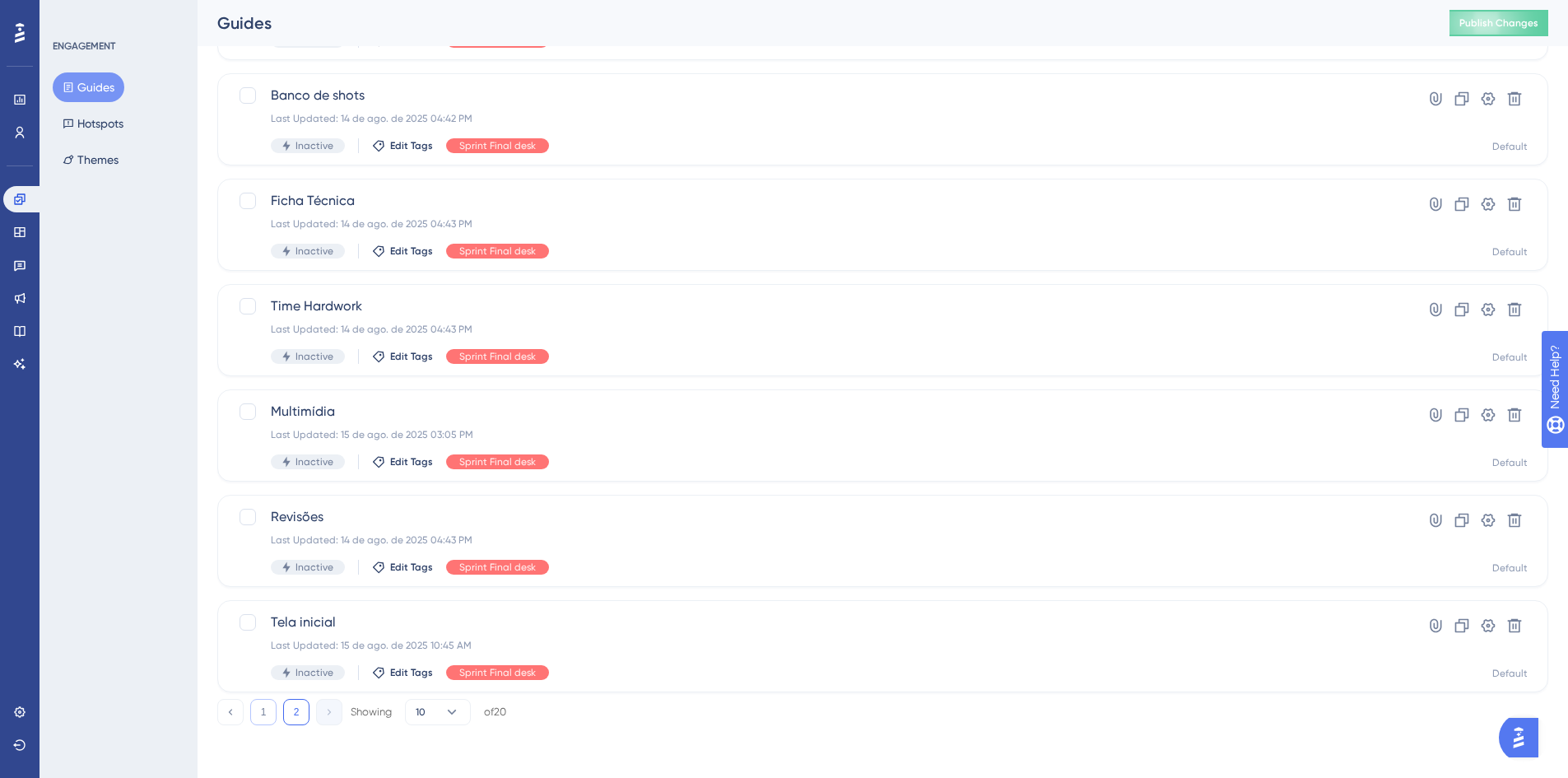
click at [269, 708] on button "1" at bounding box center [263, 712] width 26 height 26
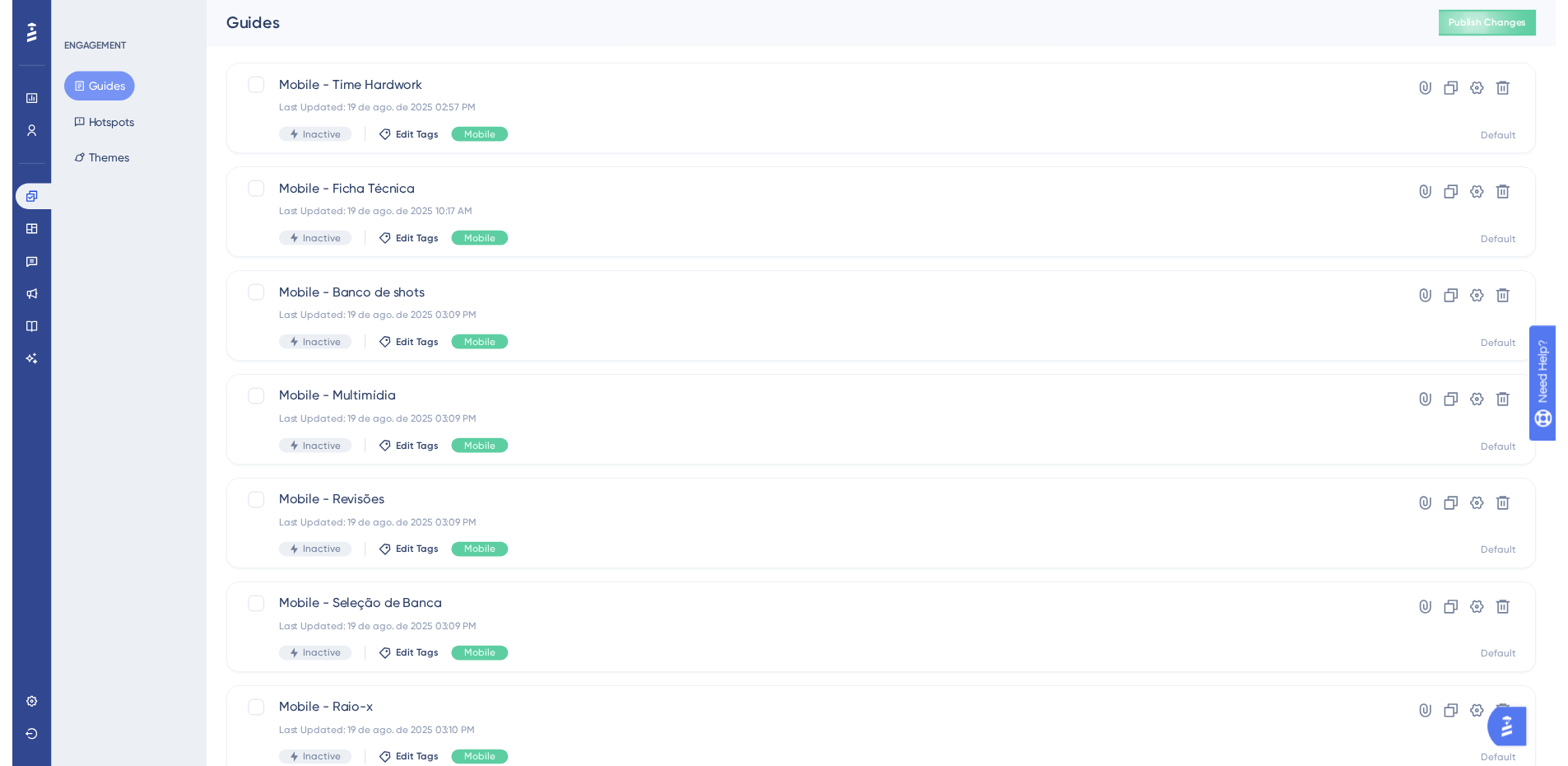
scroll to position [0, 0]
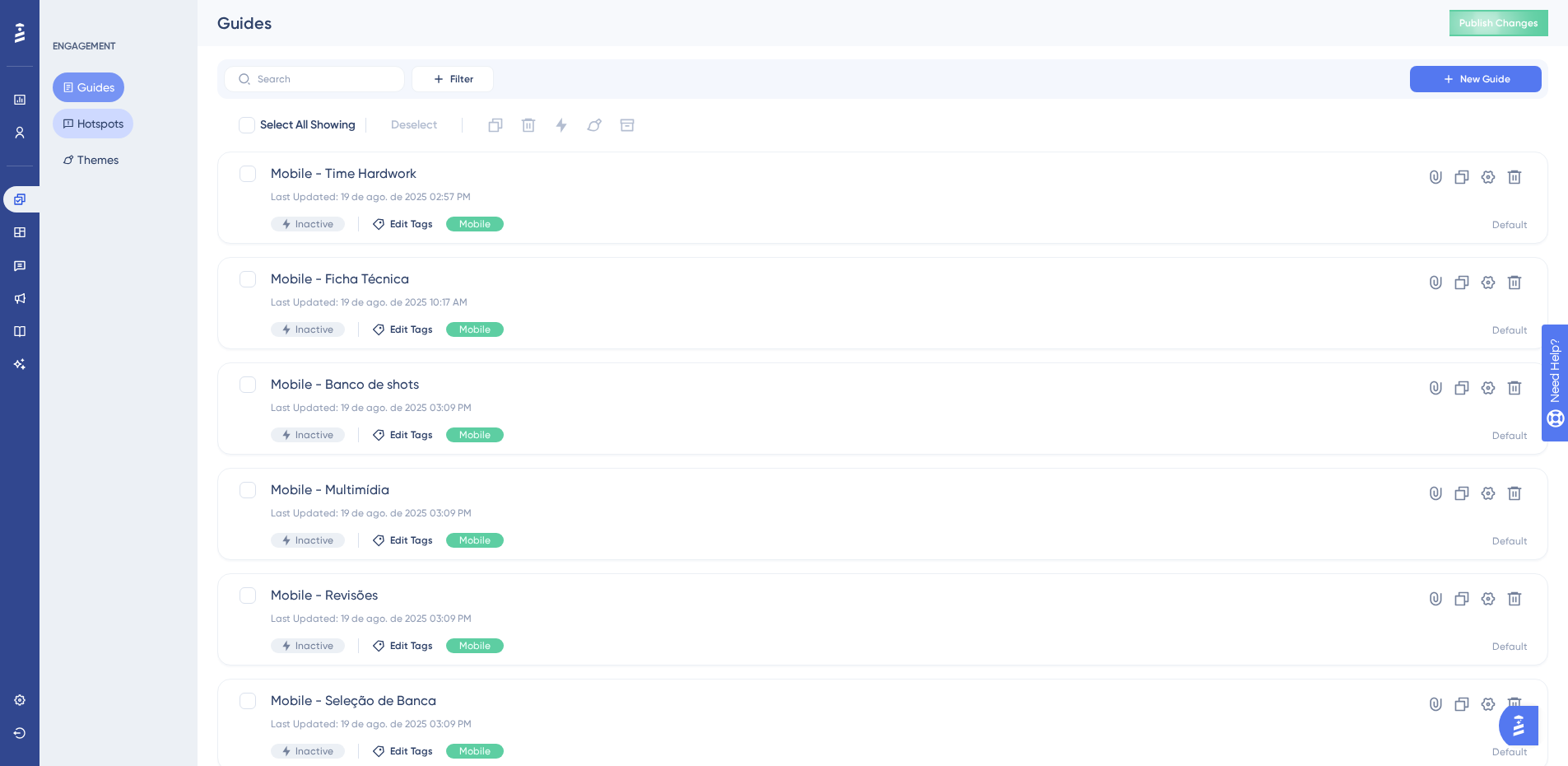
click at [90, 117] on button "Hotspots" at bounding box center [92, 123] width 80 height 30
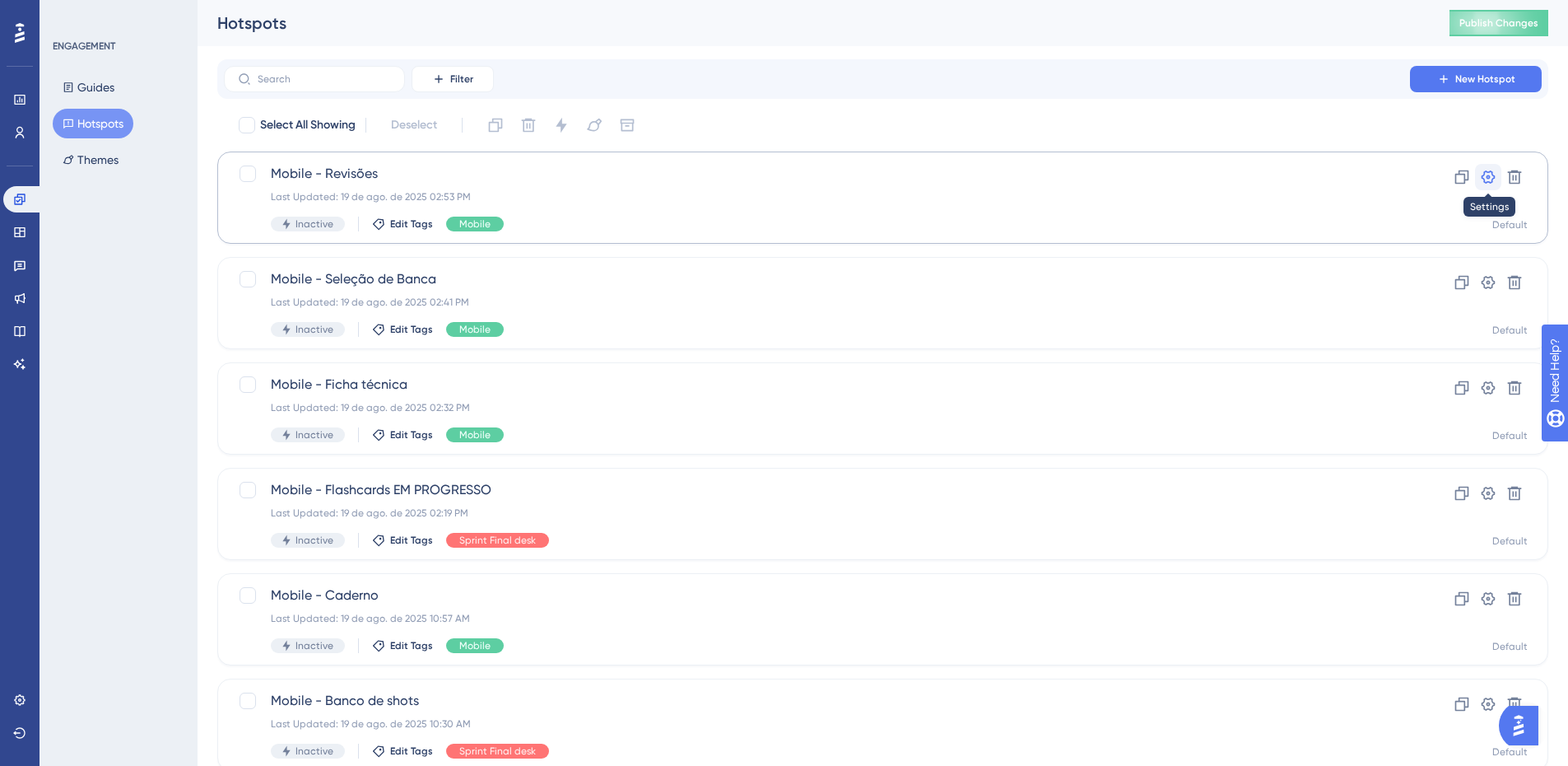
click at [1487, 176] on icon at bounding box center [1488, 176] width 16 height 16
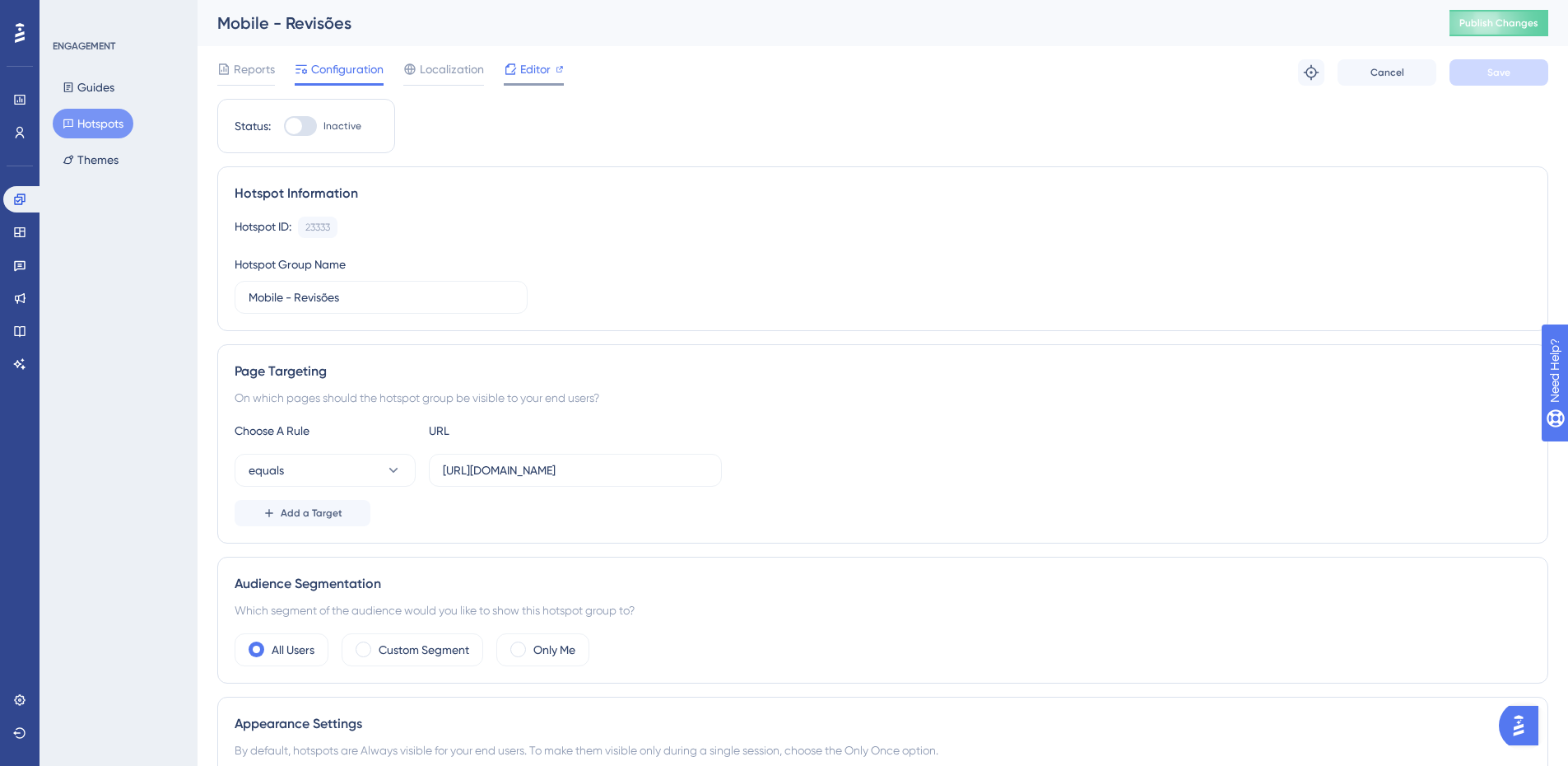
click at [521, 74] on span "Editor" at bounding box center [535, 69] width 30 height 19
click at [23, 693] on icon at bounding box center [20, 700] width 14 height 14
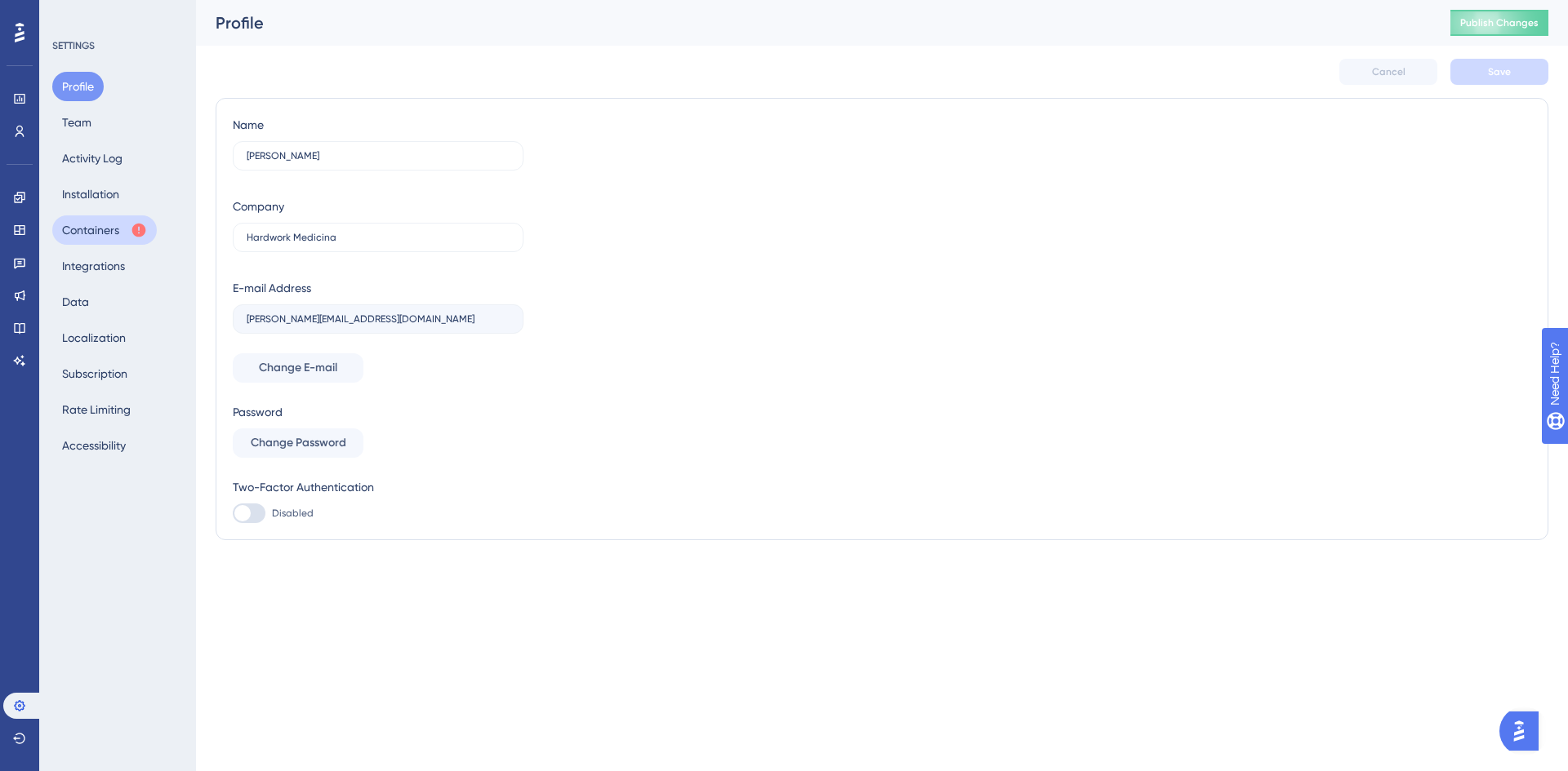
click at [94, 233] on button "Containers" at bounding box center [104, 230] width 105 height 30
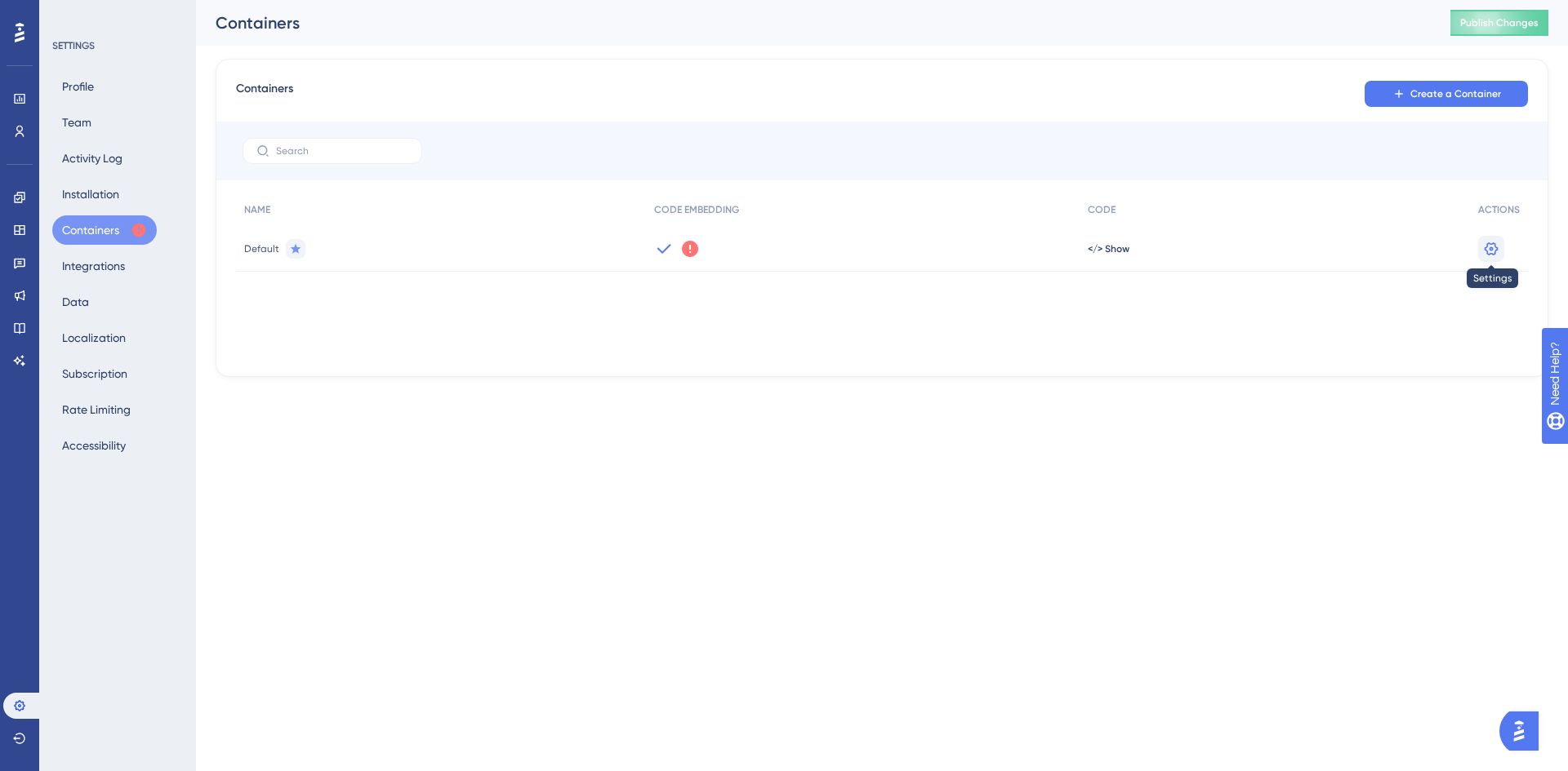
click at [1489, 246] on icon at bounding box center [1491, 248] width 16 height 16
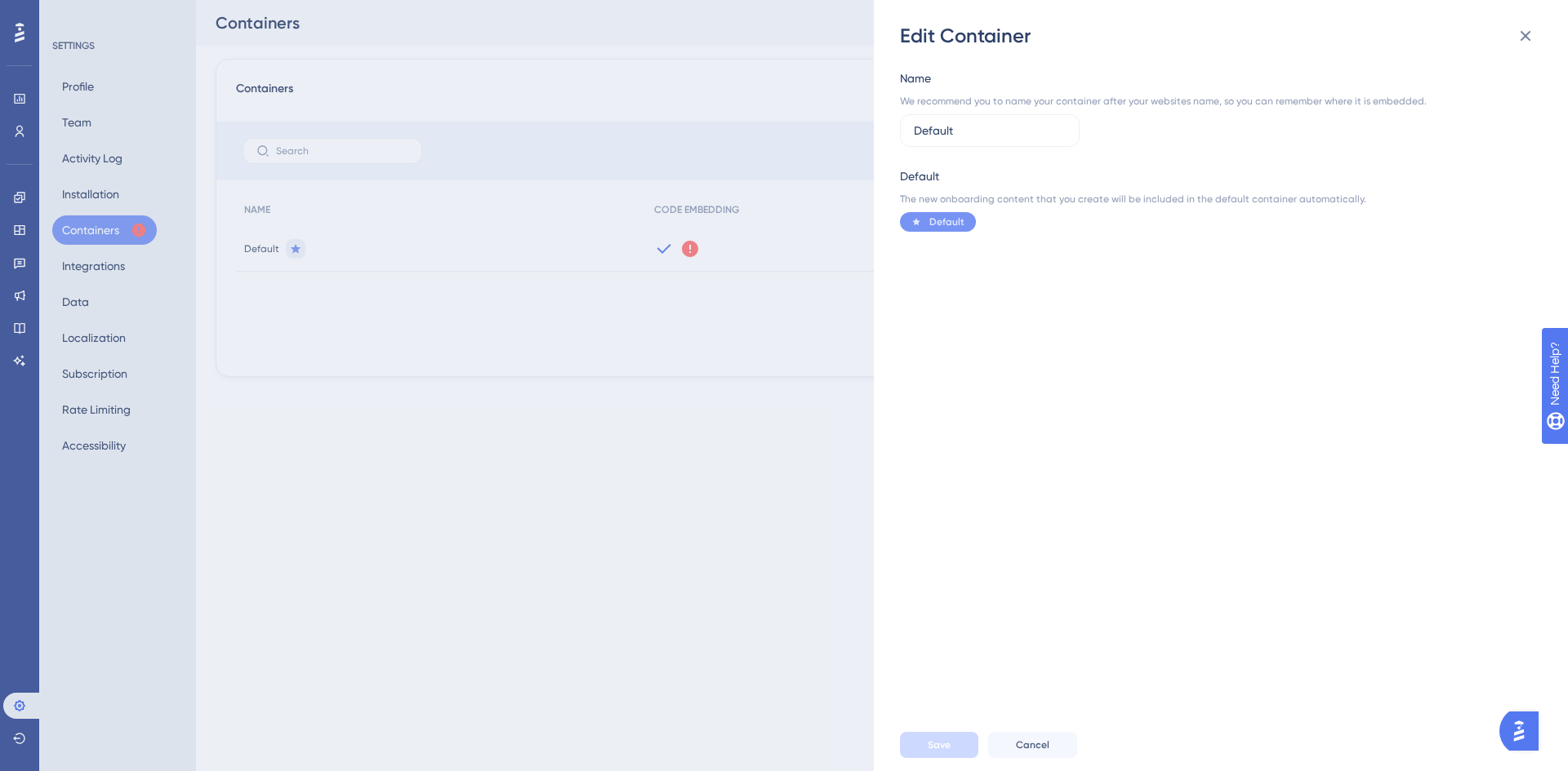
click at [749, 493] on div "Edit Container Name We recommend you to name your container after your websites…" at bounding box center [784, 386] width 1568 height 771
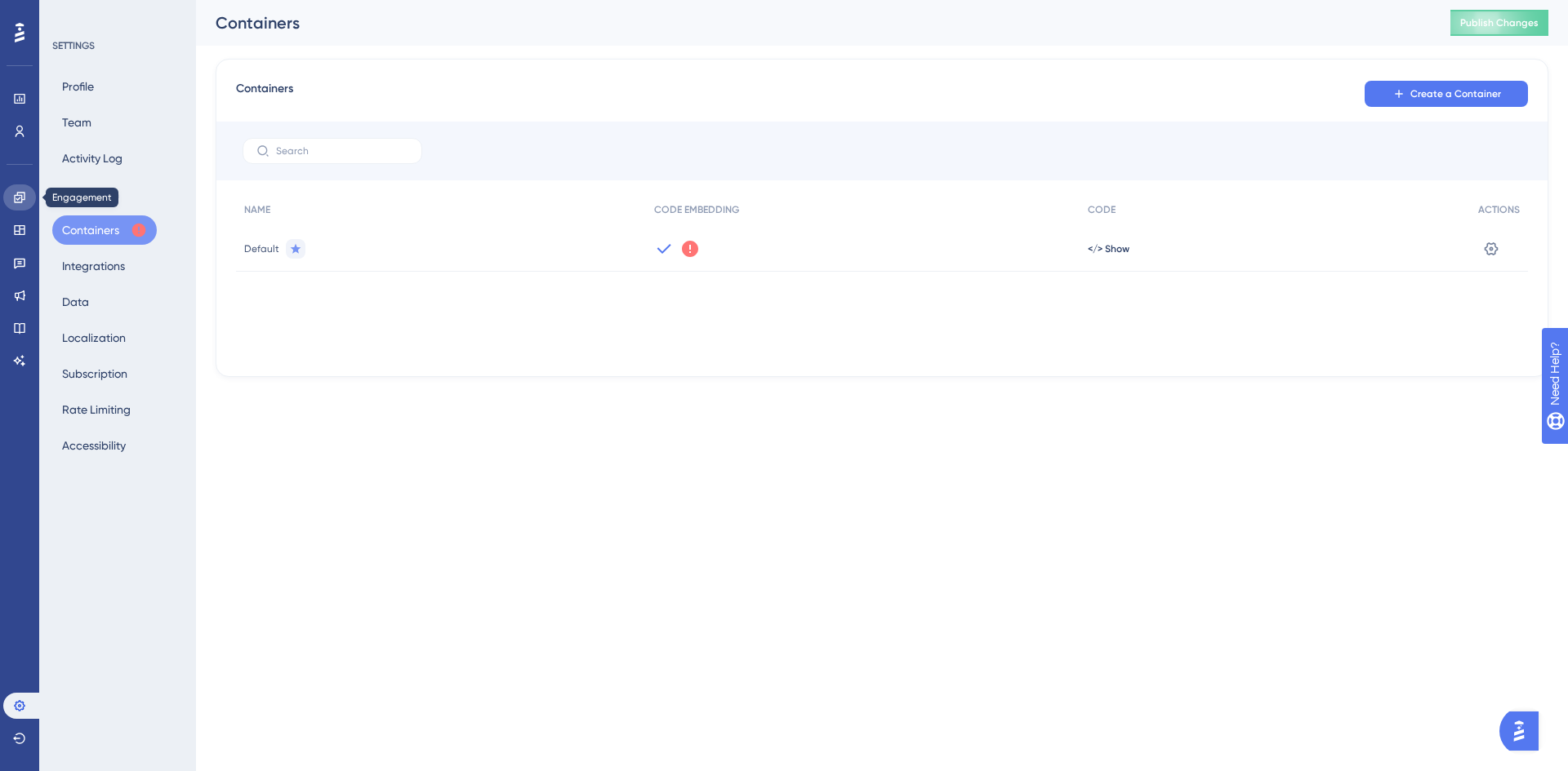
click at [20, 204] on link at bounding box center [19, 197] width 33 height 26
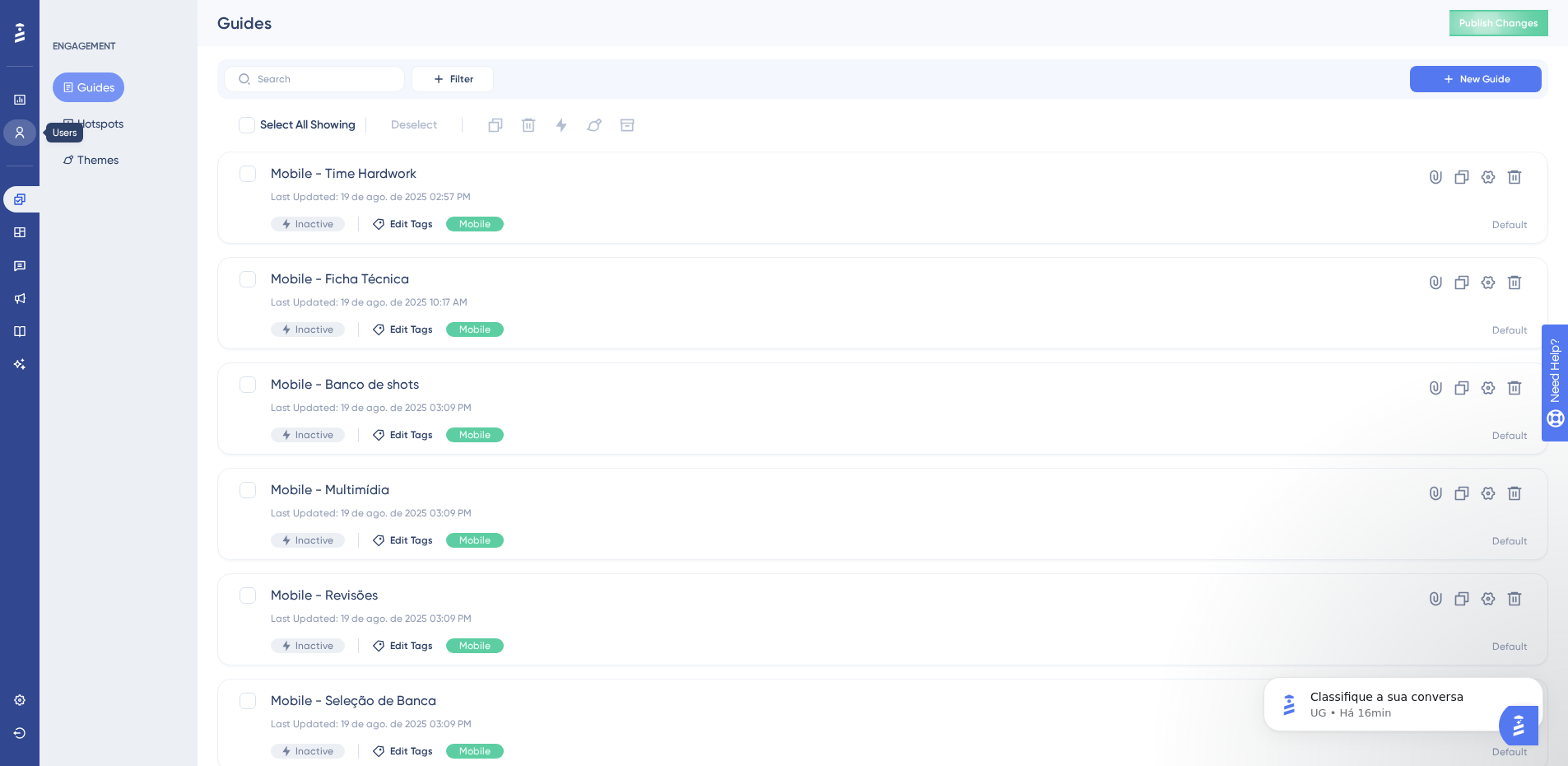
click at [28, 128] on link at bounding box center [19, 132] width 33 height 26
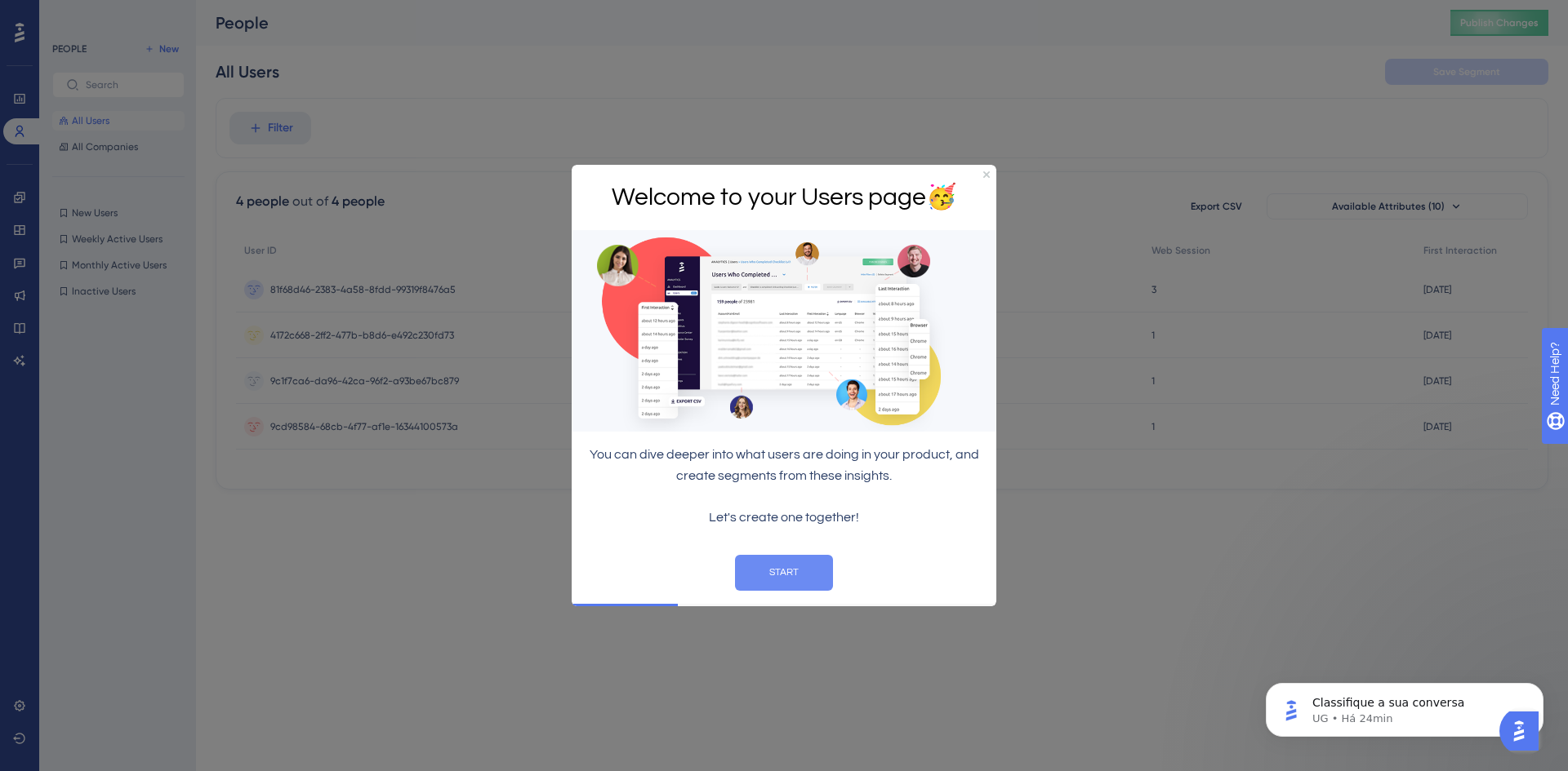
click at [793, 575] on button "START" at bounding box center [784, 572] width 98 height 36
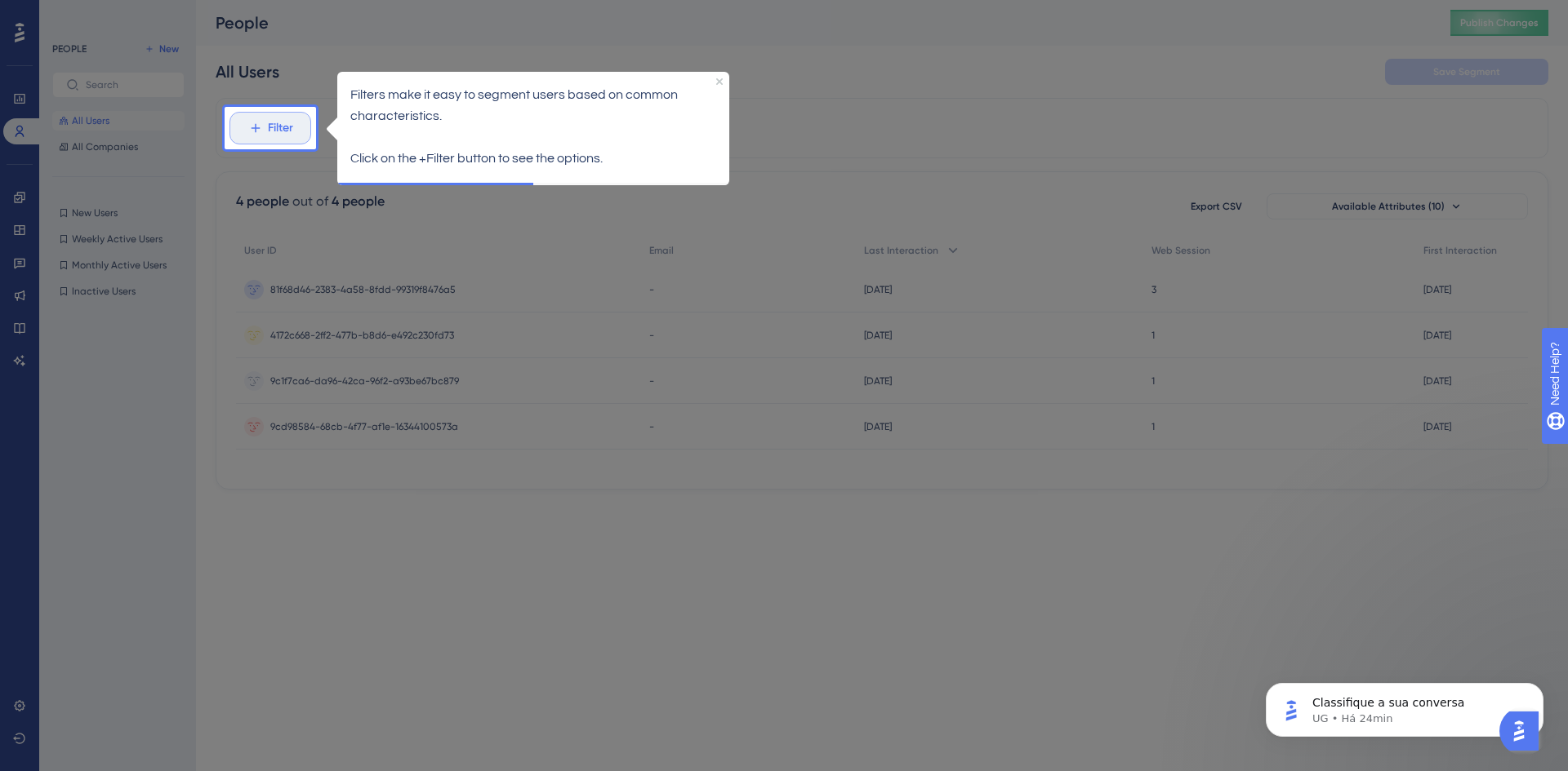
click at [289, 142] on button "Filter" at bounding box center [270, 128] width 82 height 33
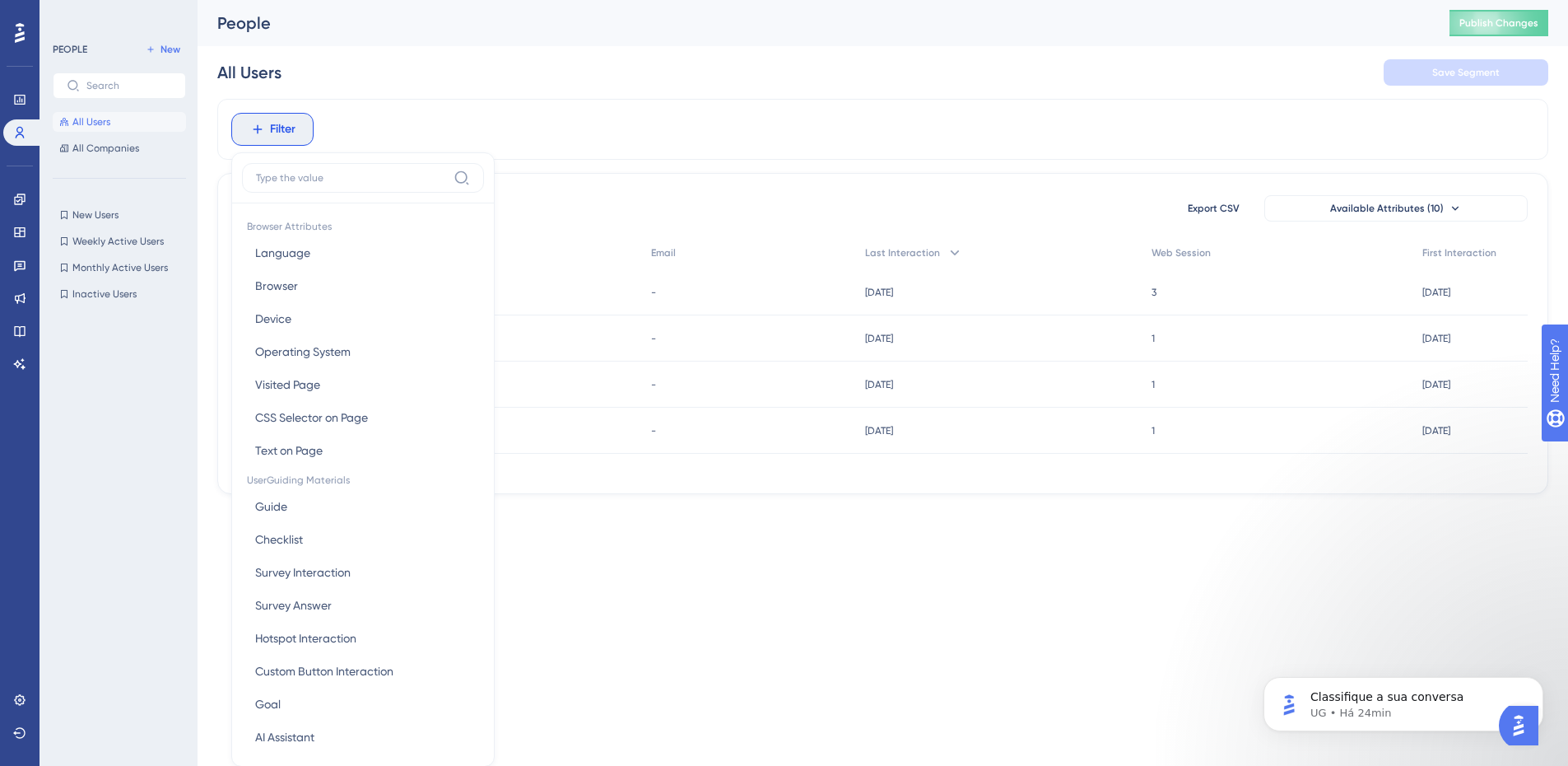
scroll to position [77, 0]
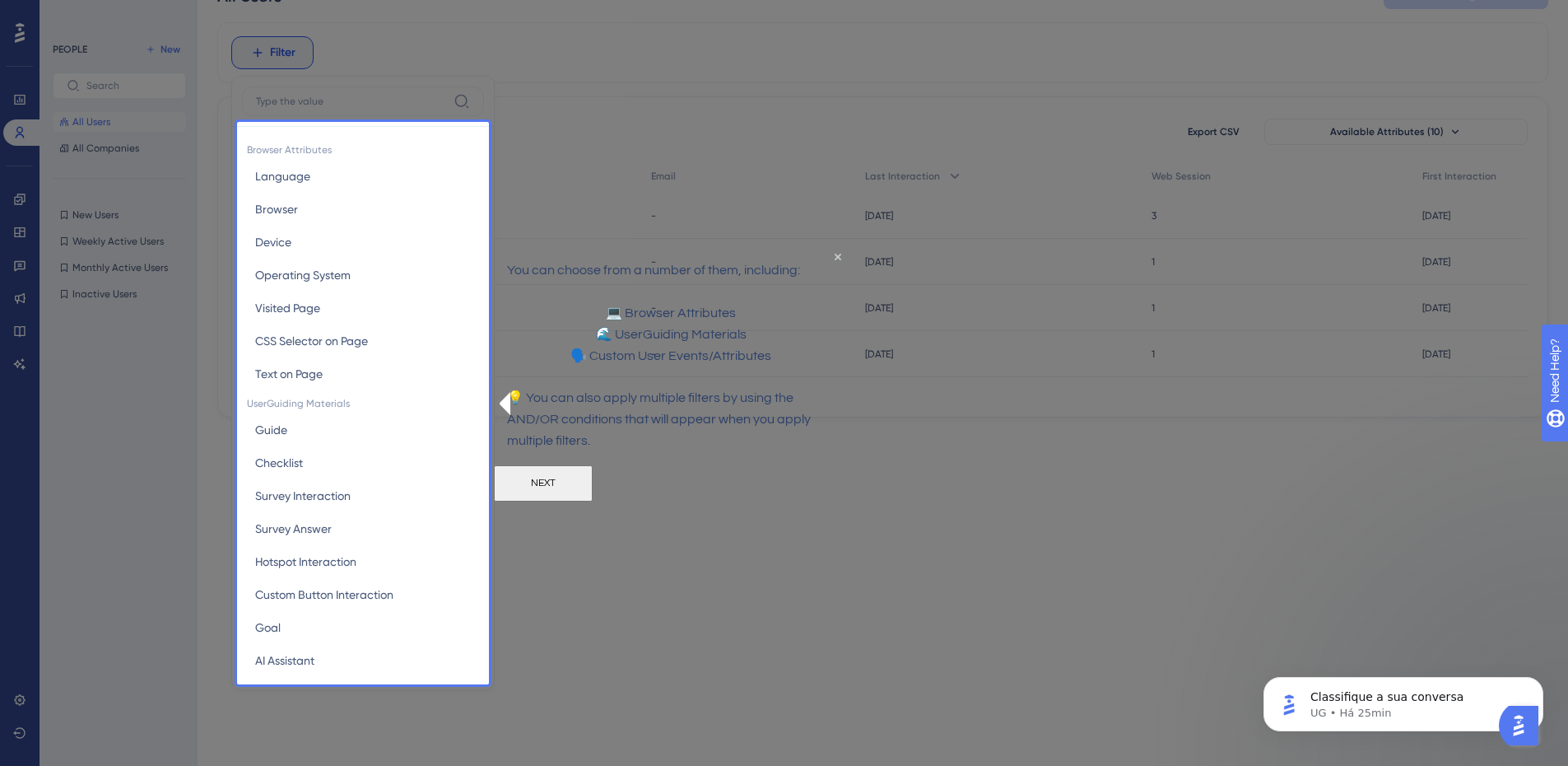
click at [592, 500] on button "NEXT" at bounding box center [543, 482] width 99 height 36
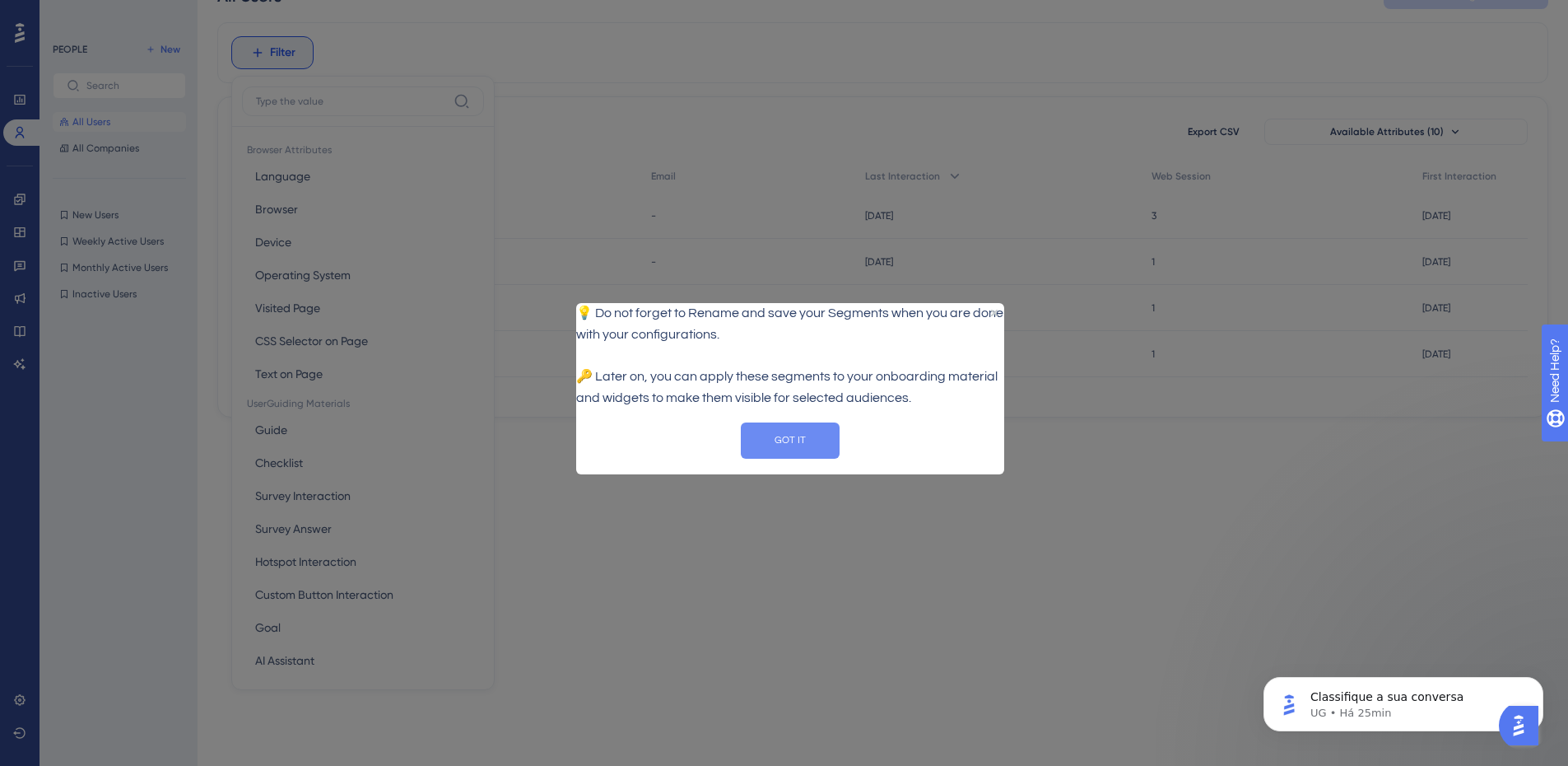
click at [797, 441] on button "GOT IT" at bounding box center [790, 440] width 99 height 36
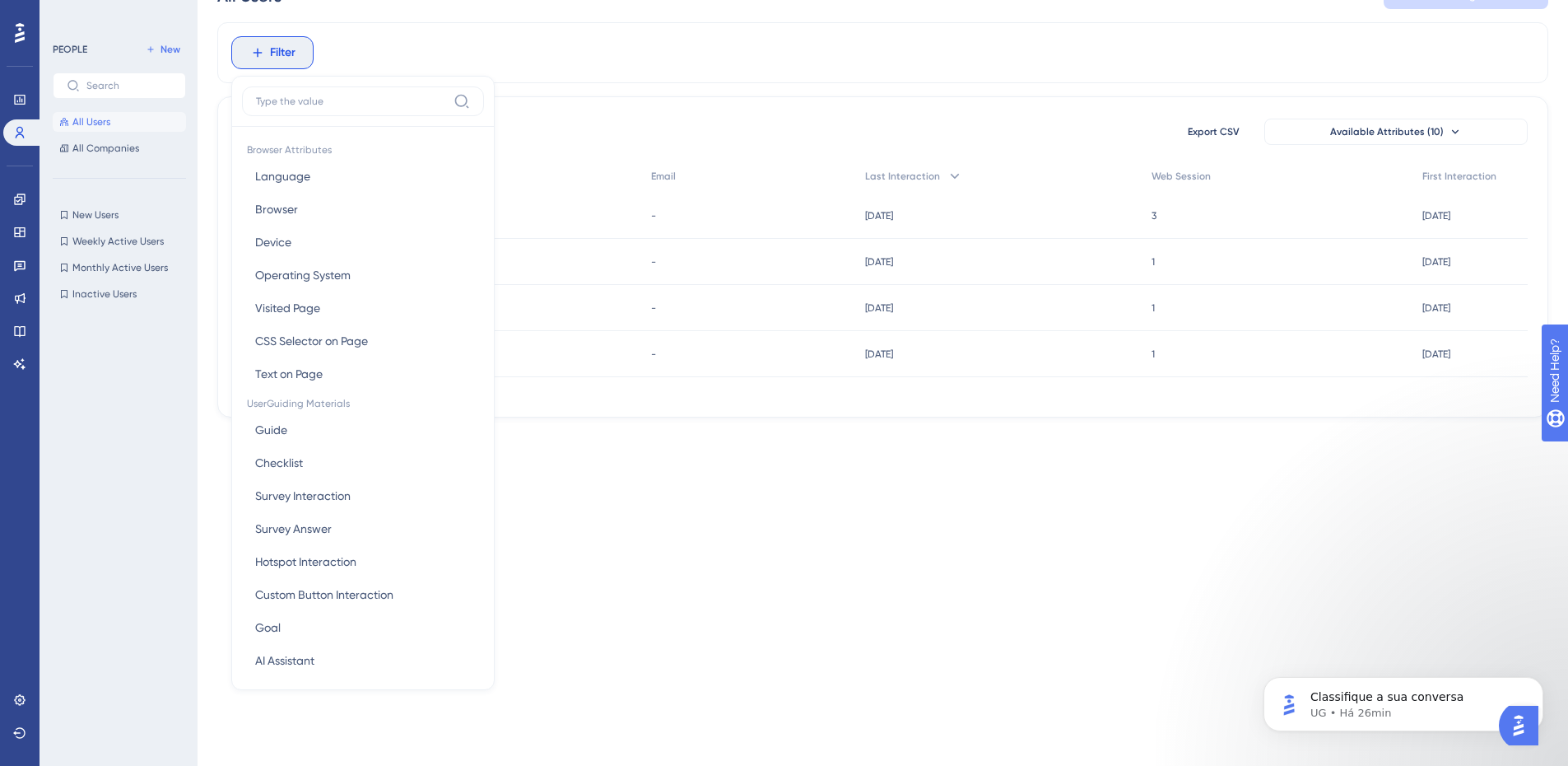
click at [292, 51] on span "Filter" at bounding box center [282, 52] width 25 height 19
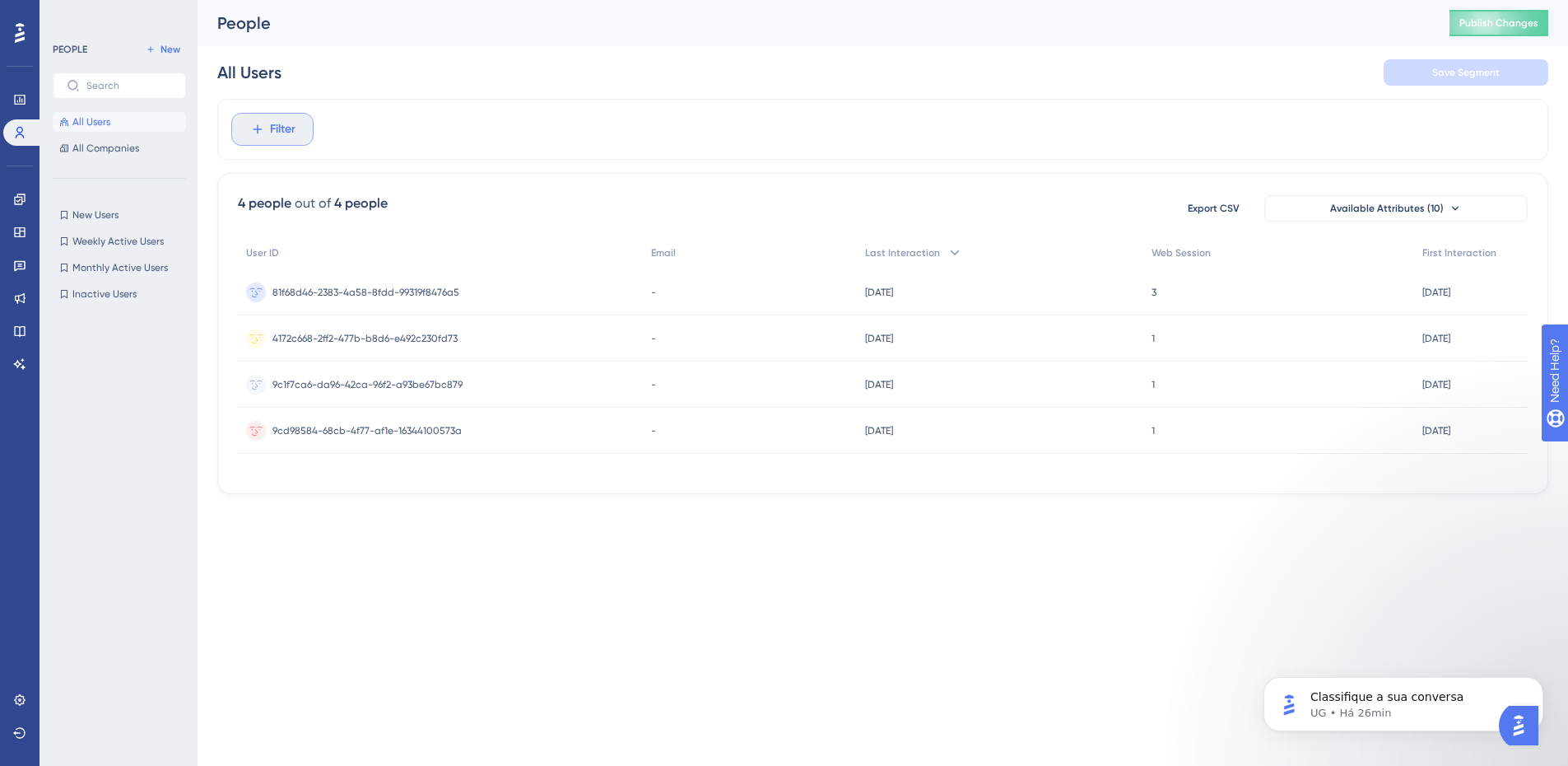
scroll to position [0, 0]
click at [1533, 17] on span "Publish Changes" at bounding box center [1512, 23] width 80 height 14
click at [244, 134] on button "Filter" at bounding box center [272, 129] width 82 height 33
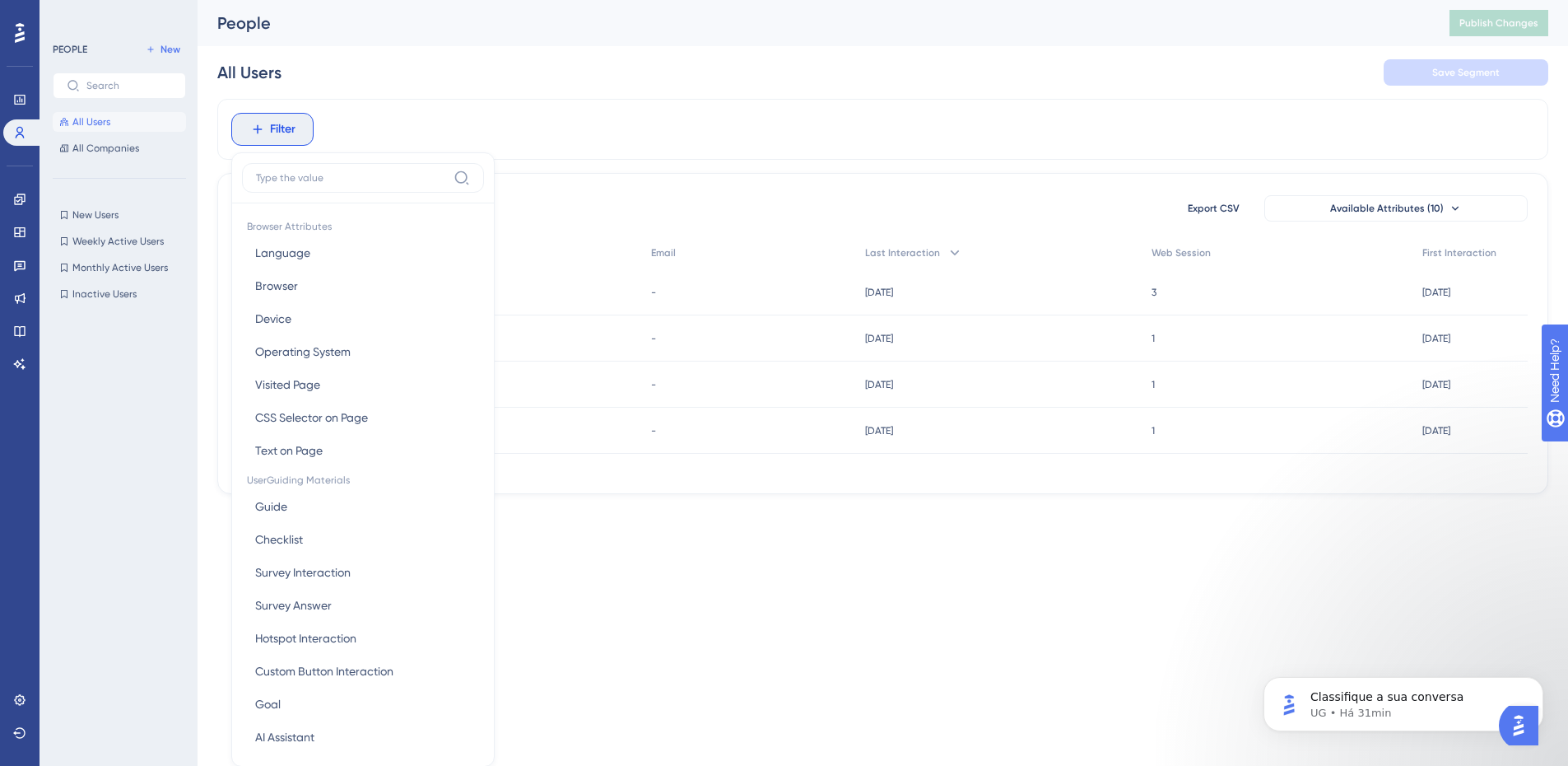
scroll to position [77, 0]
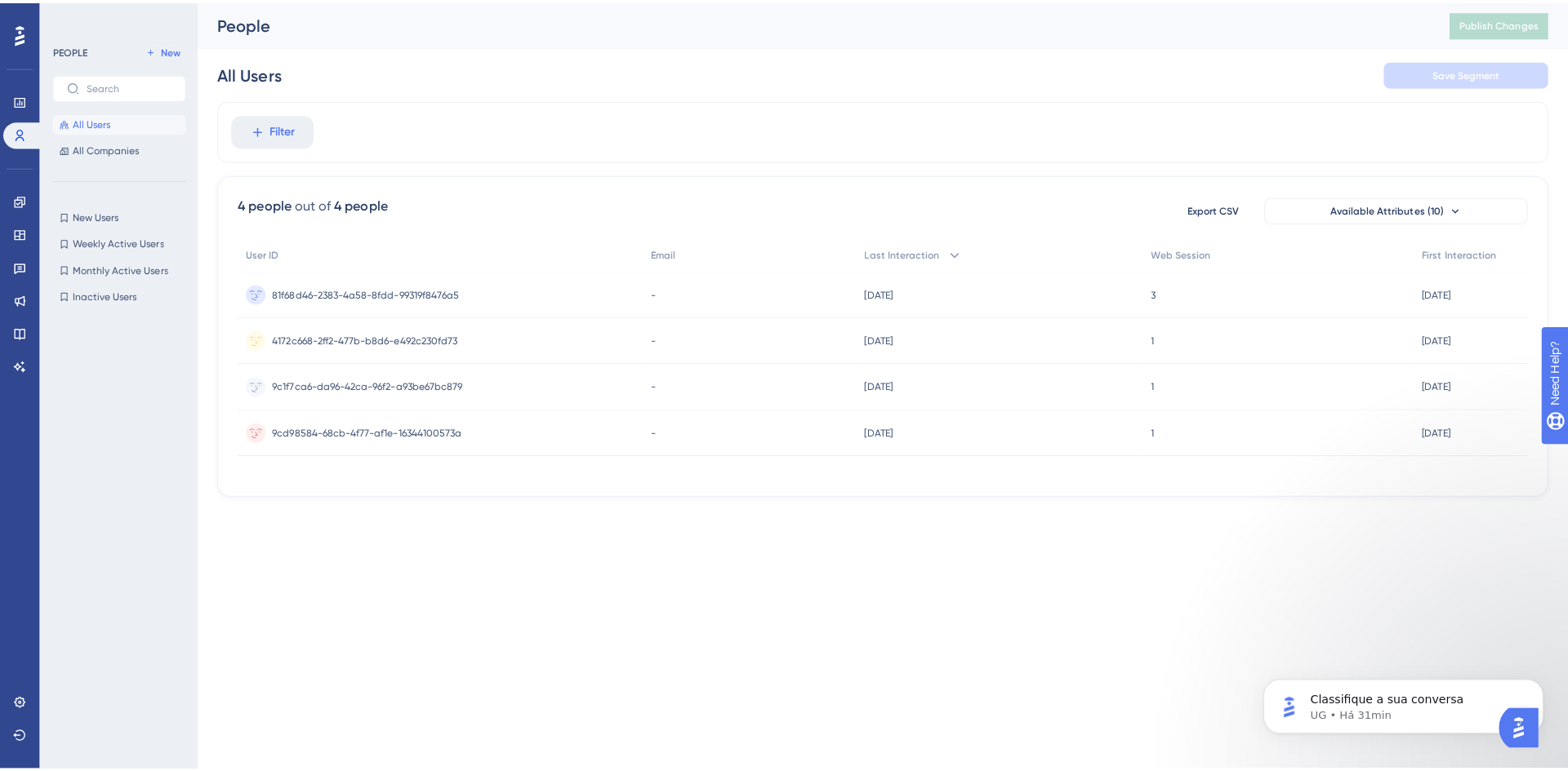
scroll to position [0, 0]
click at [111, 138] on button "All Companies" at bounding box center [118, 147] width 133 height 19
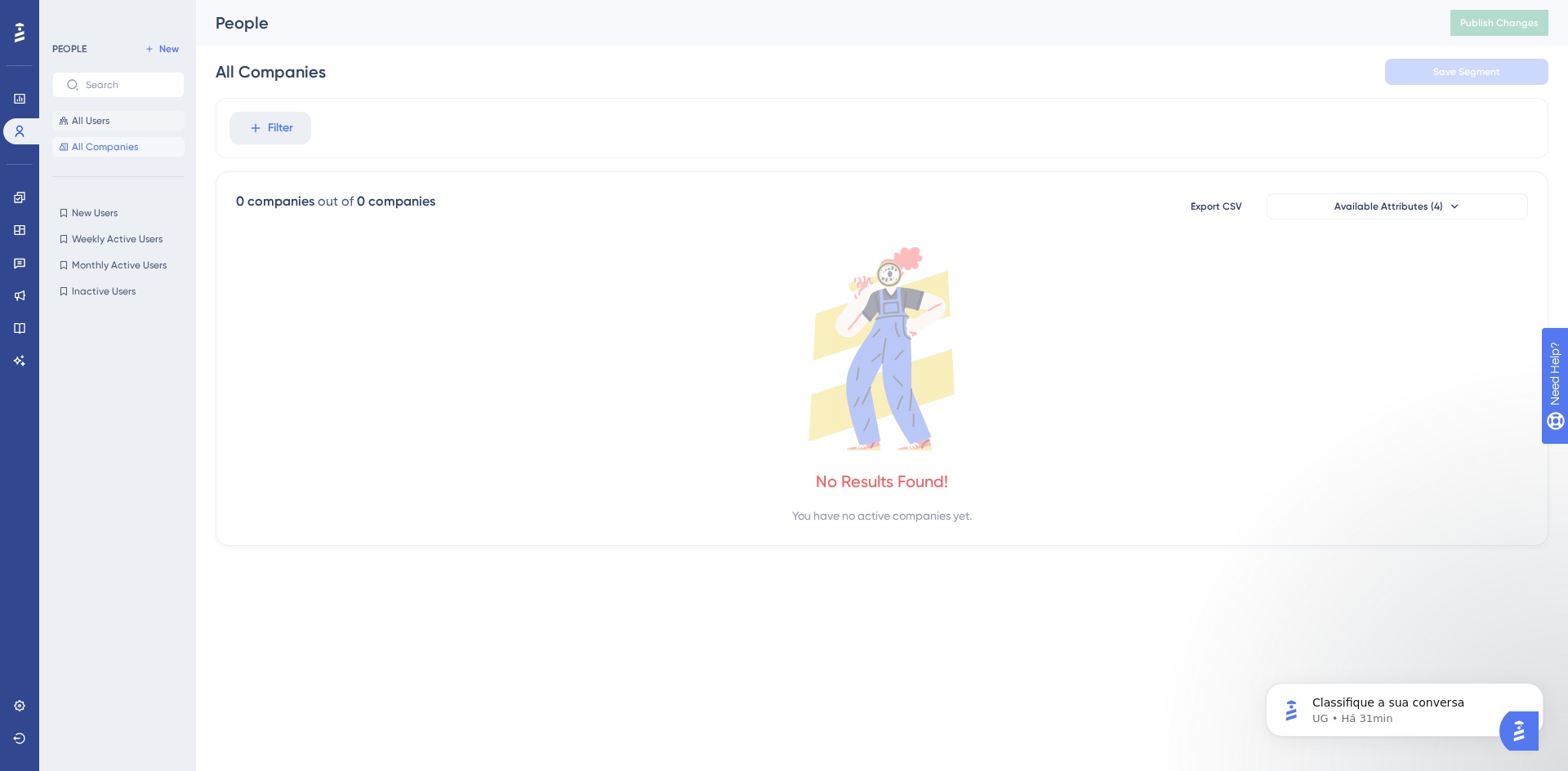
click at [104, 116] on span "All Users" at bounding box center [90, 121] width 38 height 13
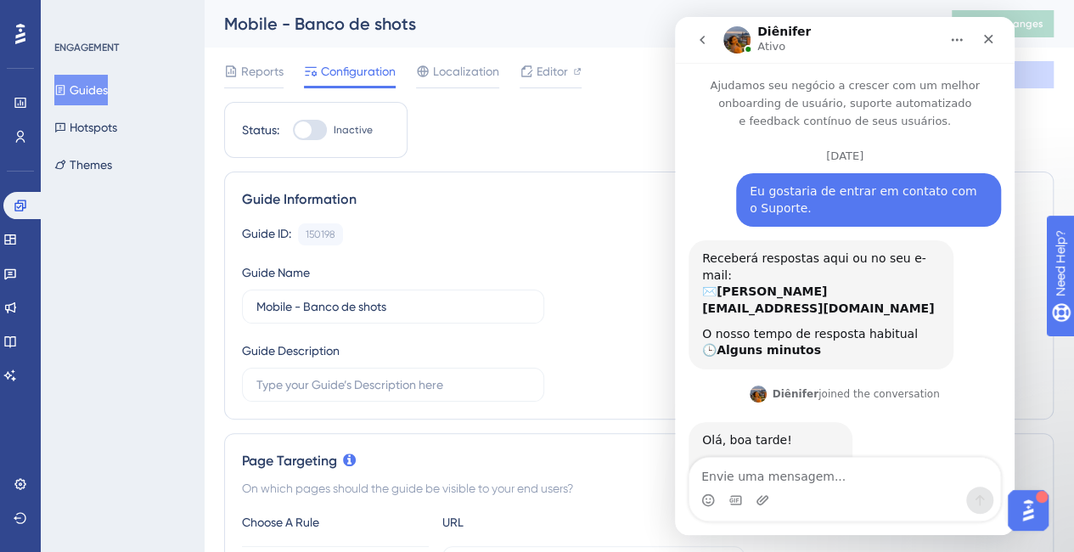
scroll to position [8397, 0]
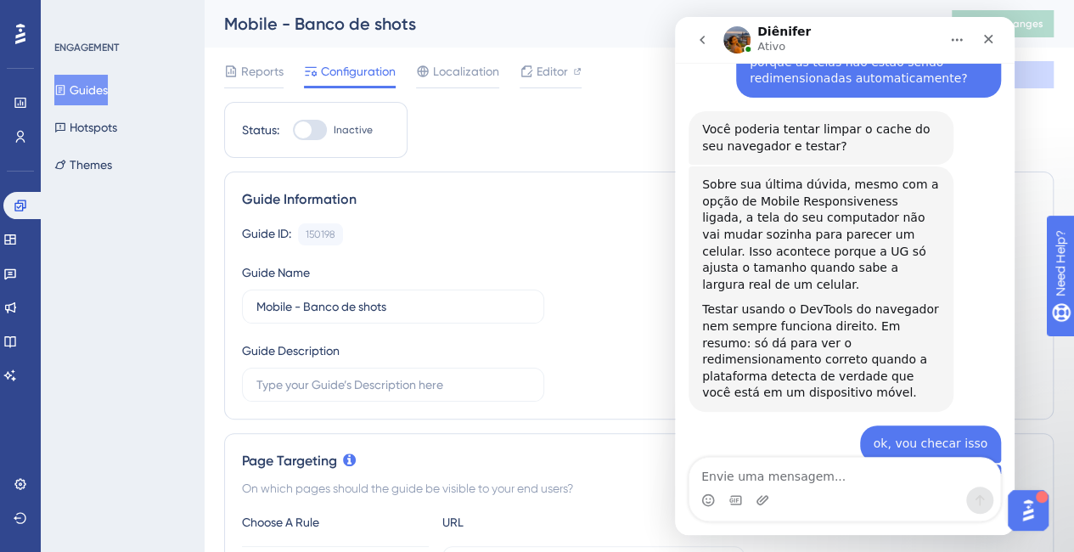
click at [848, 475] on textarea "Envie uma mensagem..." at bounding box center [844, 472] width 311 height 29
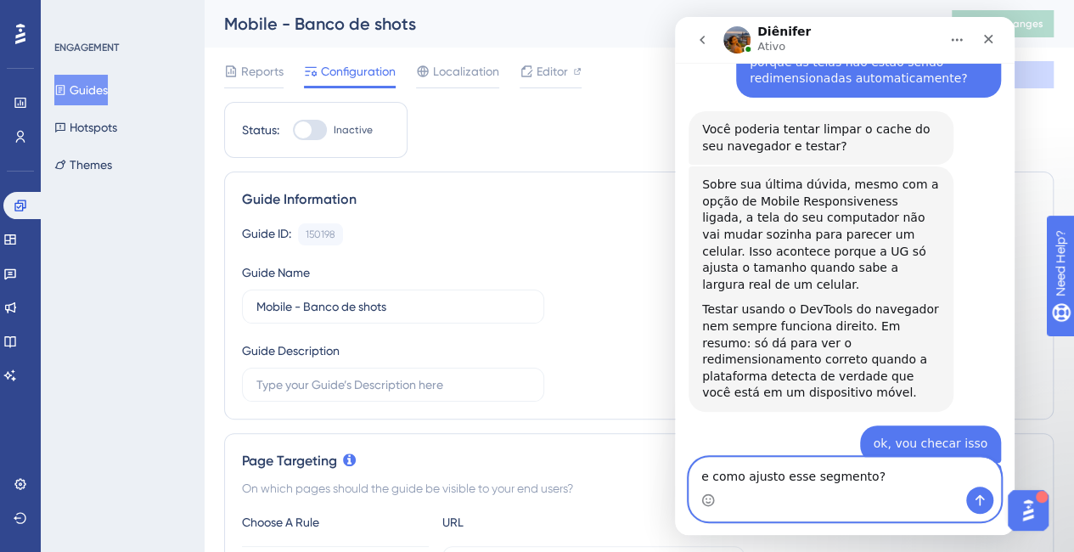
click at [894, 461] on textarea "e como ajusto esse segmento?" at bounding box center [844, 472] width 311 height 29
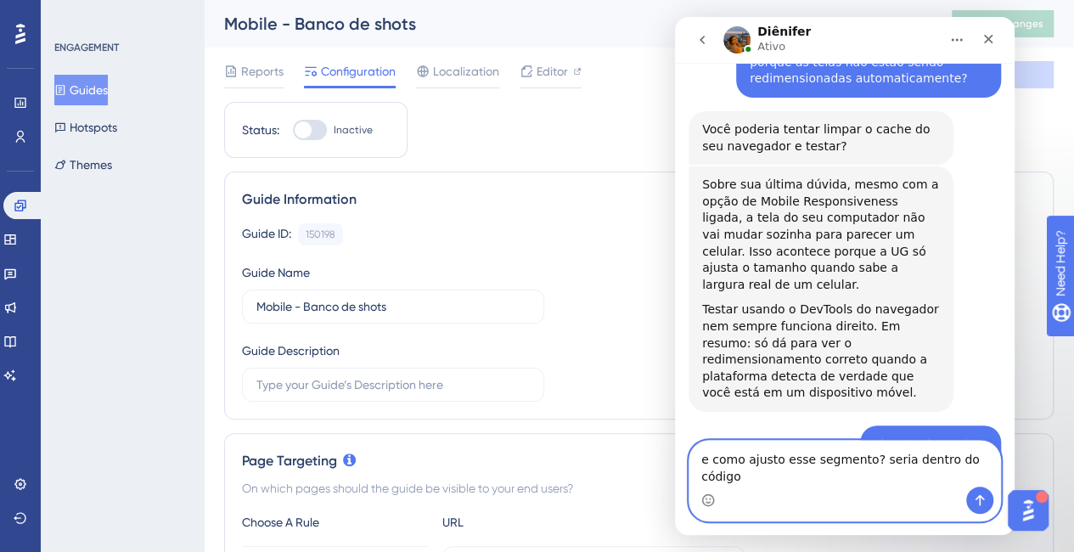
drag, startPoint x: 942, startPoint y: 469, endPoint x: 967, endPoint y: 475, distance: 26.2
click at [942, 469] on textarea "e como ajusto esse segmento? seria dentro do código" at bounding box center [844, 464] width 311 height 46
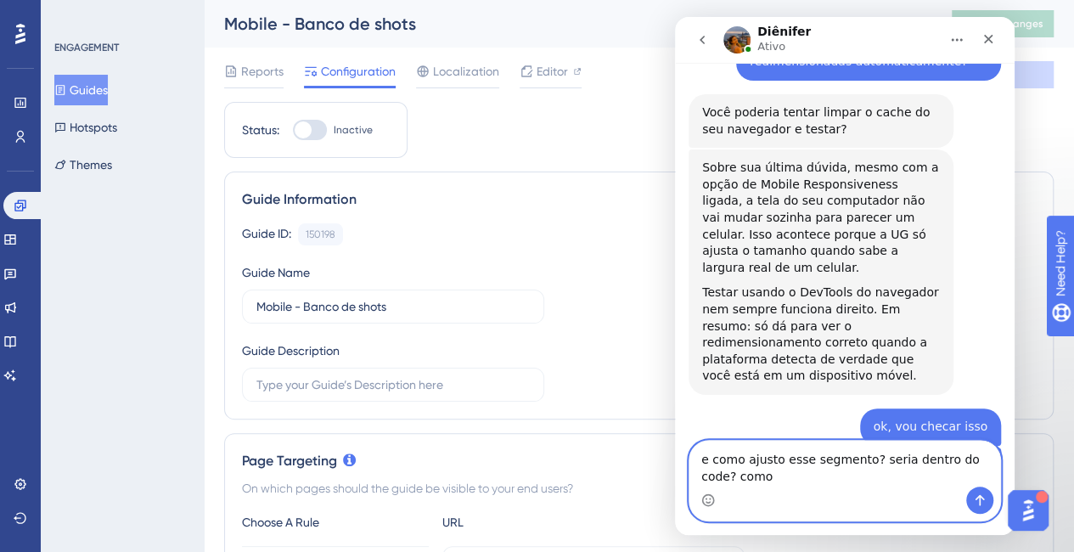
click at [712, 450] on textarea "e como ajusto esse segmento? seria dentro do code? como" at bounding box center [844, 464] width 311 height 46
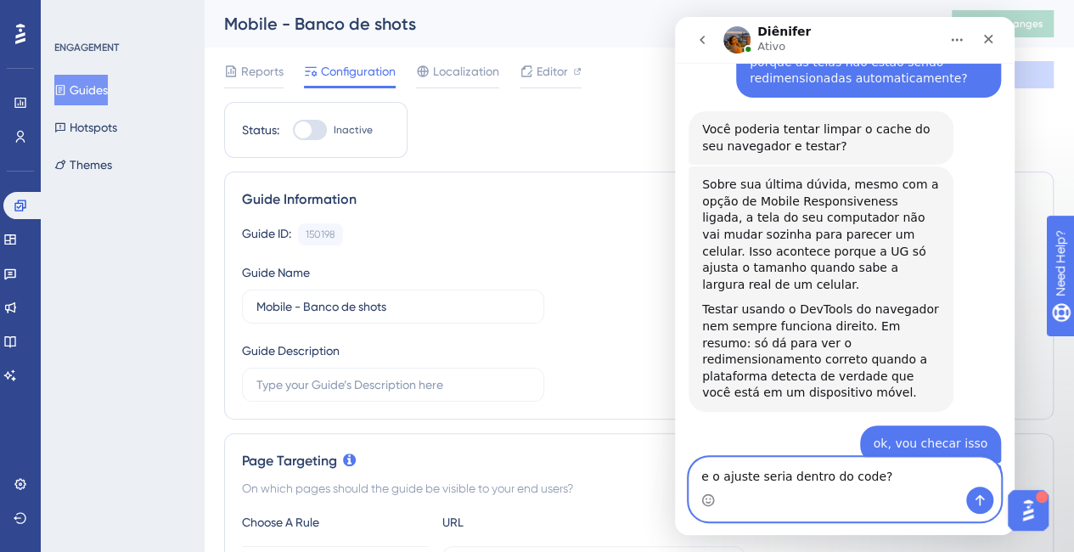
click at [904, 479] on textarea "e o ajuste seria dentro do code?" at bounding box center [844, 472] width 311 height 29
click at [867, 471] on textarea "e o ajuste seria dentro do code?" at bounding box center [844, 472] width 311 height 29
type textarea "e o ajuste seria dentro do code/dev?"
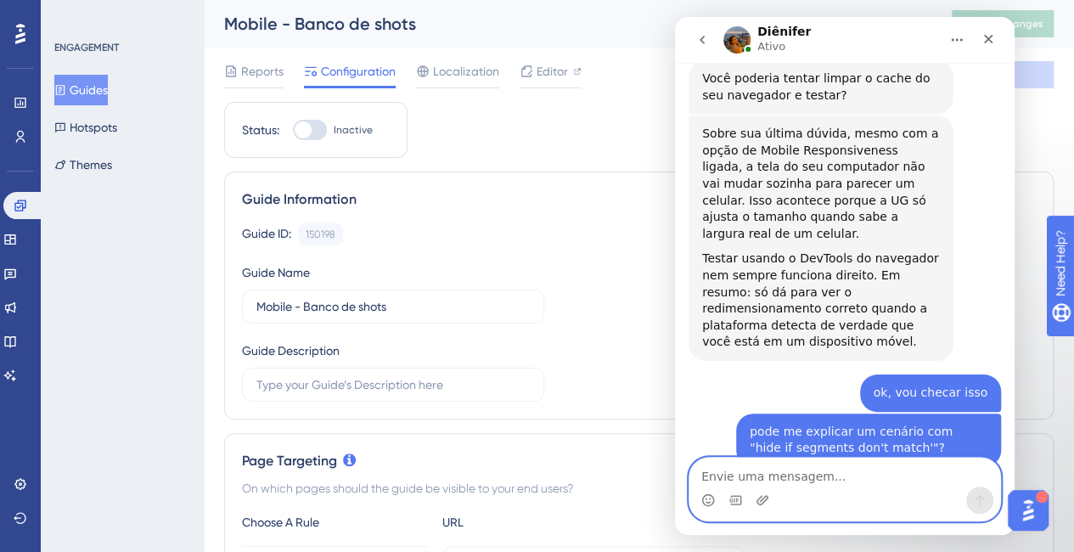
click at [851, 478] on textarea "Envie uma mensagem..." at bounding box center [844, 472] width 311 height 29
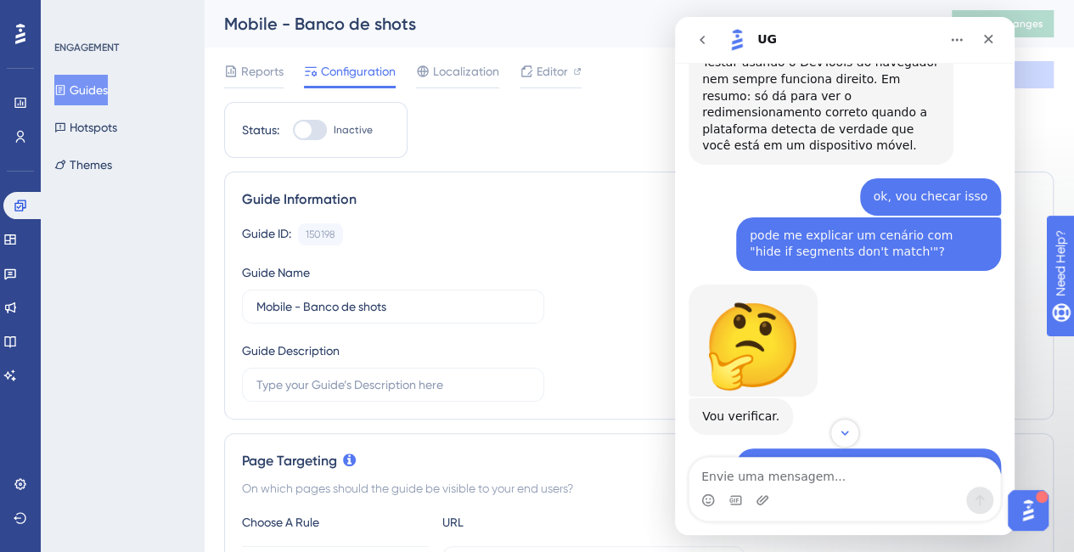
scroll to position [8643, 0]
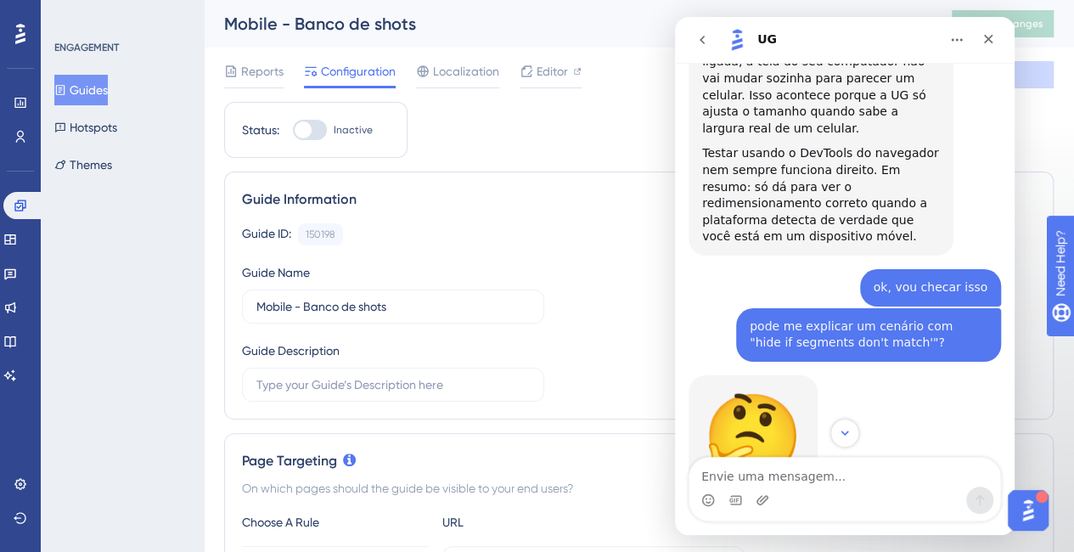
scroll to position [8575, 0]
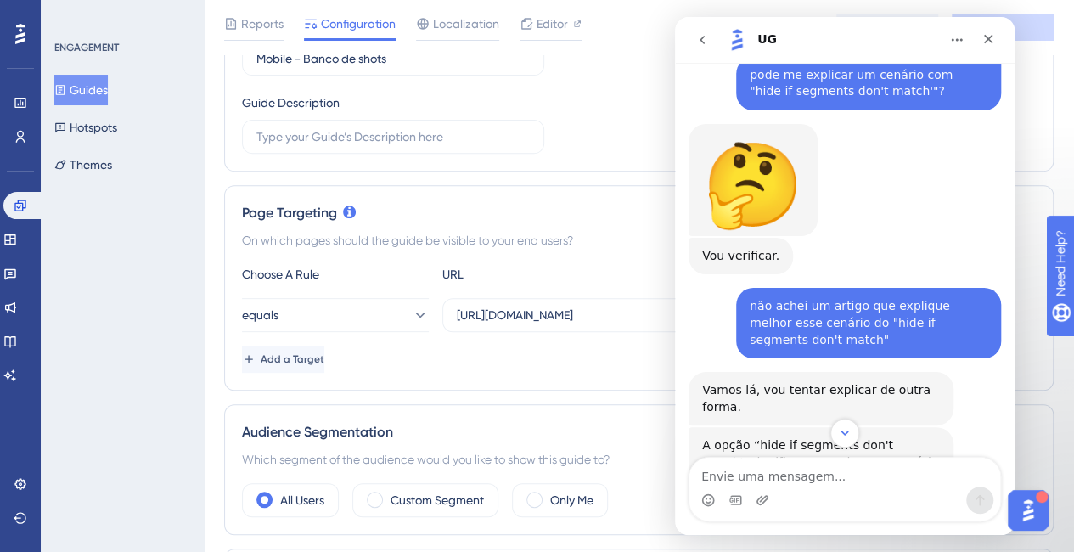
scroll to position [8813, 0]
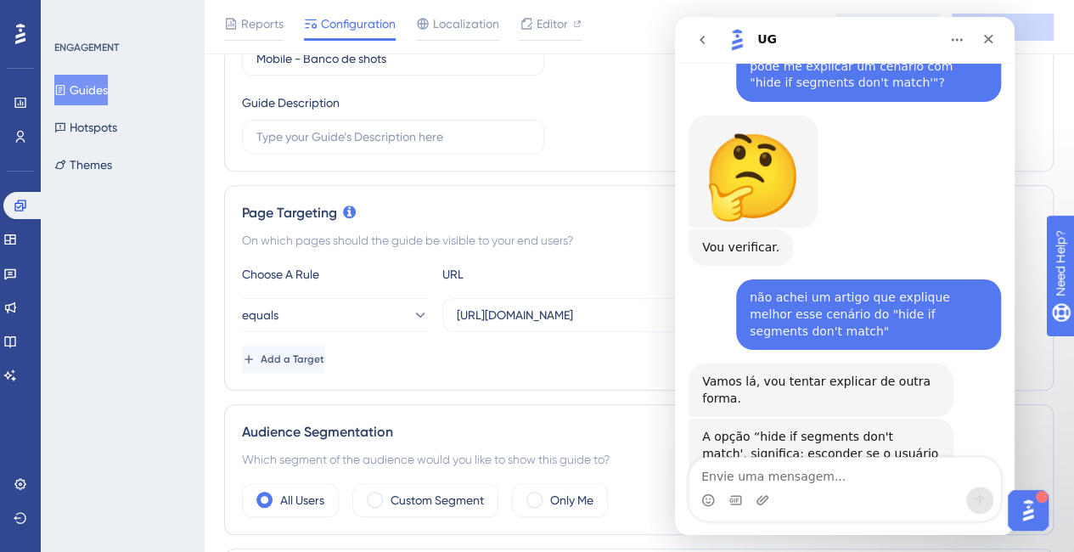
click at [870, 507] on div "Messenger da Intercom" at bounding box center [844, 500] width 311 height 27
click at [870, 476] on textarea "Envie uma mensagem..." at bounding box center [844, 472] width 311 height 29
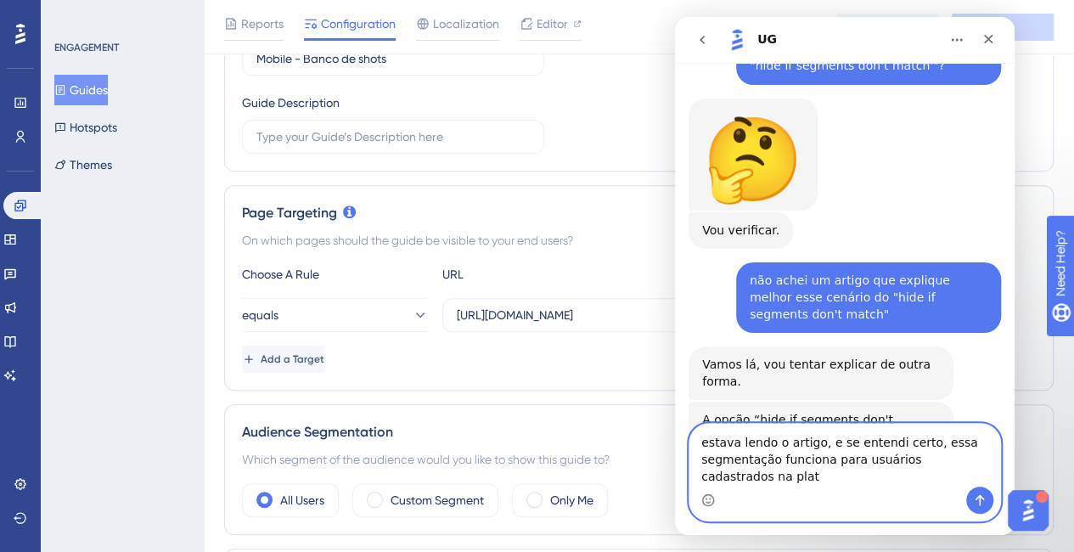
scroll to position [8847, 0]
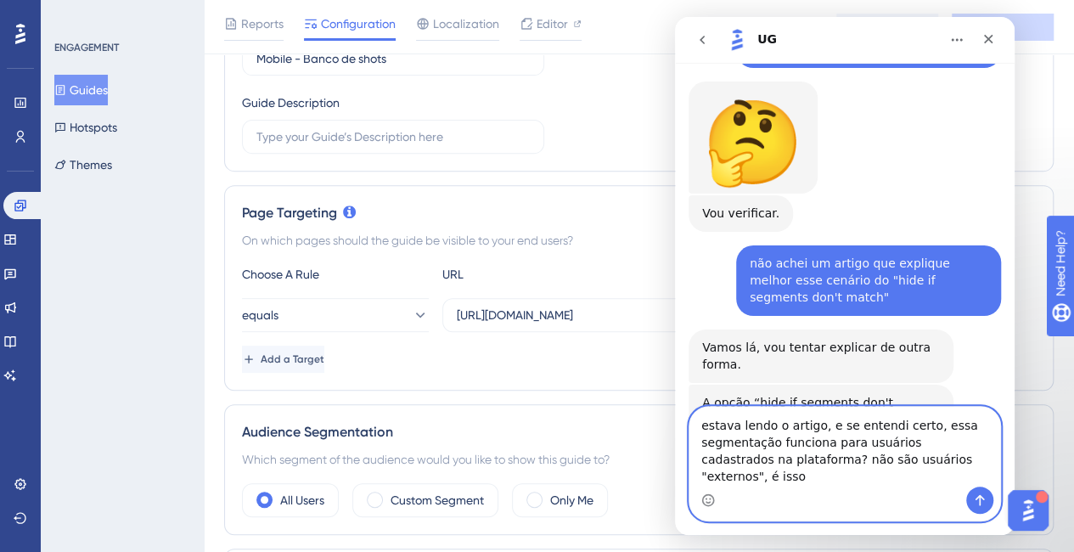
type textarea "estava lendo o artigo, e se entendi certo, essa segmentação funciona para usuár…"
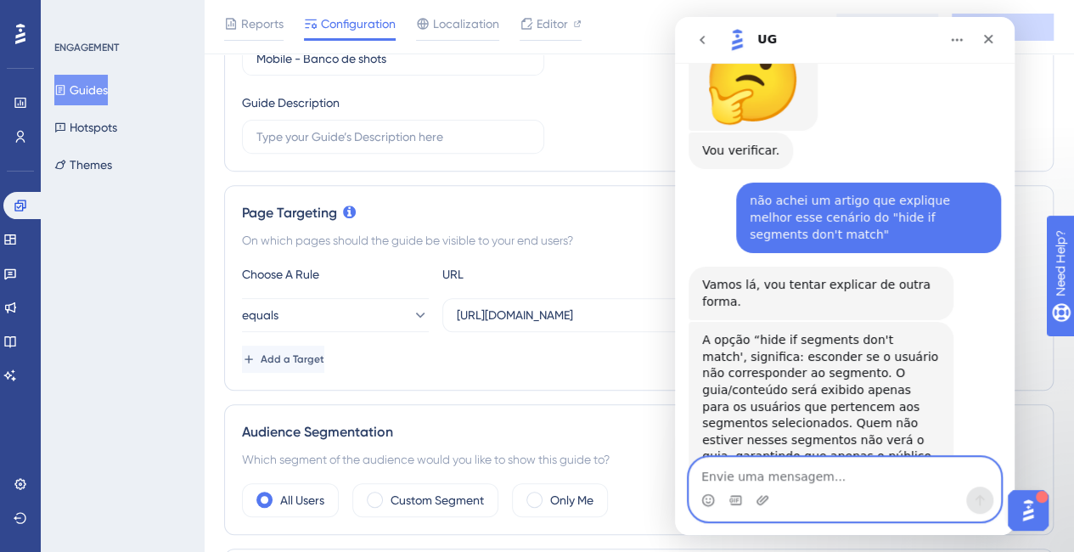
scroll to position [8914, 0]
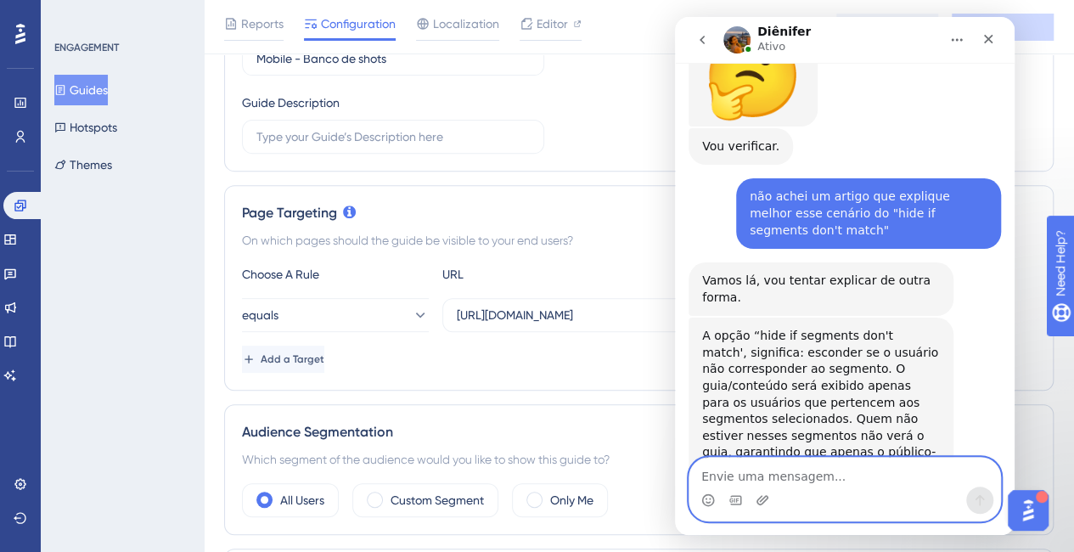
click at [877, 483] on textarea "Envie uma mensagem..." at bounding box center [844, 472] width 311 height 29
click at [877, 478] on textarea "Envie uma mensagem..." at bounding box center [844, 472] width 311 height 29
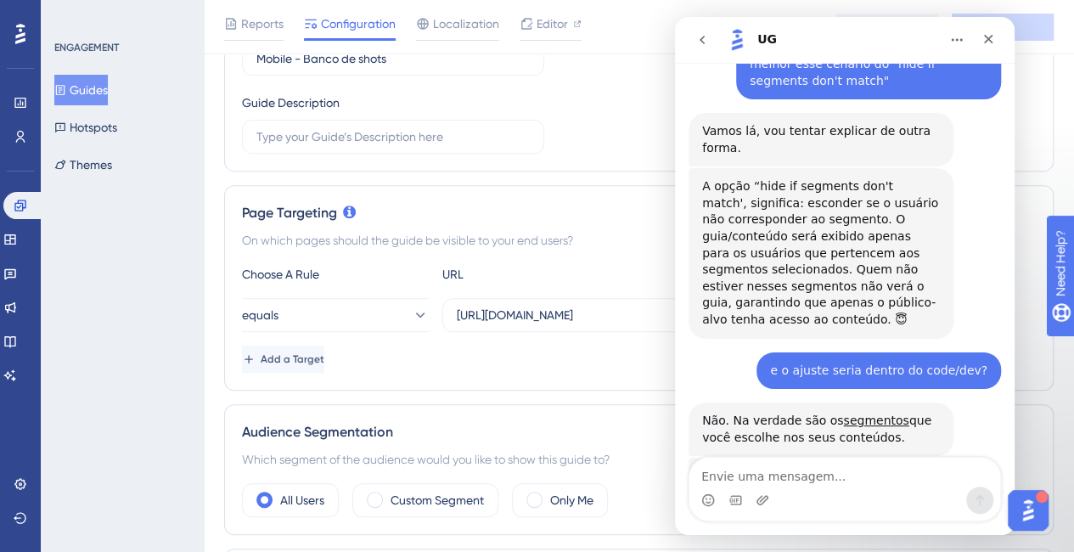
scroll to position [8998, 0]
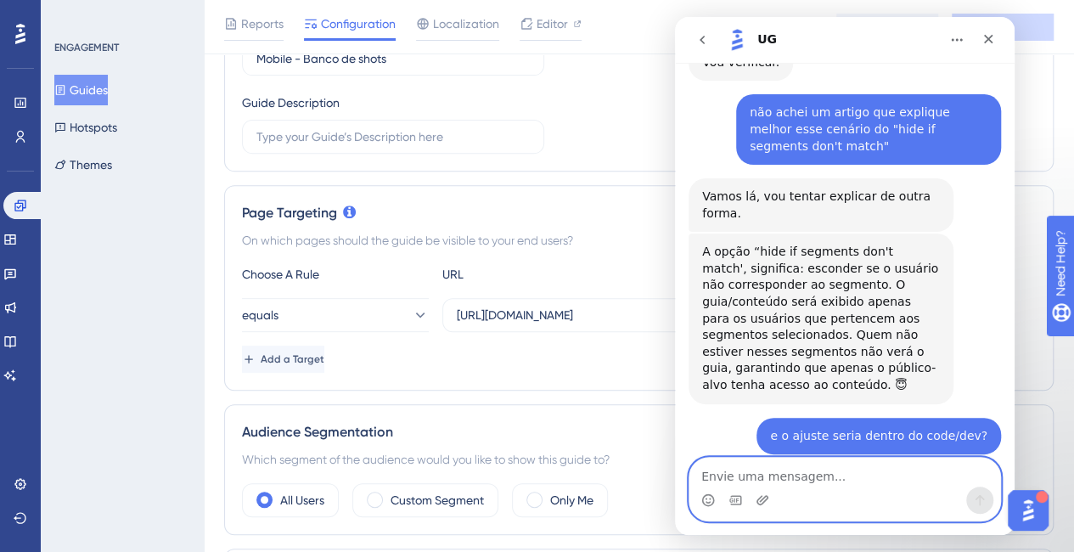
click at [789, 468] on textarea "Envie uma mensagem..." at bounding box center [844, 472] width 311 height 29
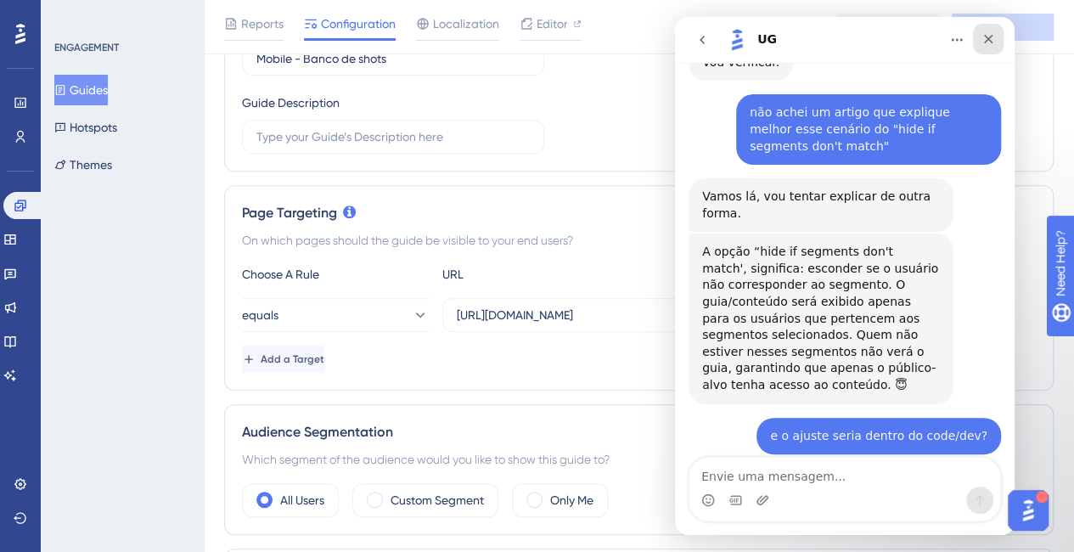
click at [993, 26] on div "Fechar" at bounding box center [988, 39] width 31 height 31
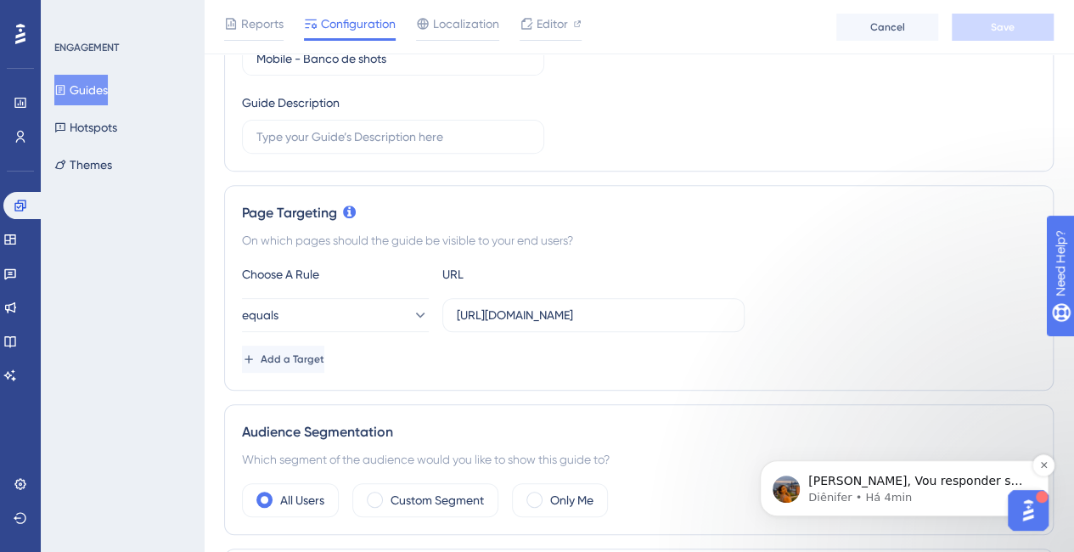
scroll to position [8981, 0]
click at [942, 498] on p "Diênifer • Há 4min" at bounding box center [917, 497] width 219 height 15
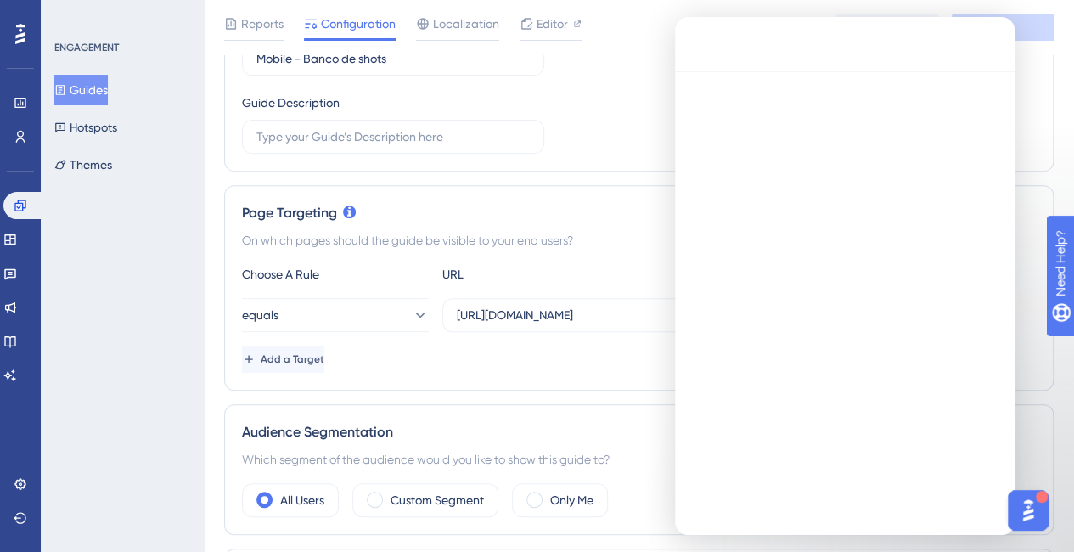
scroll to position [0, 0]
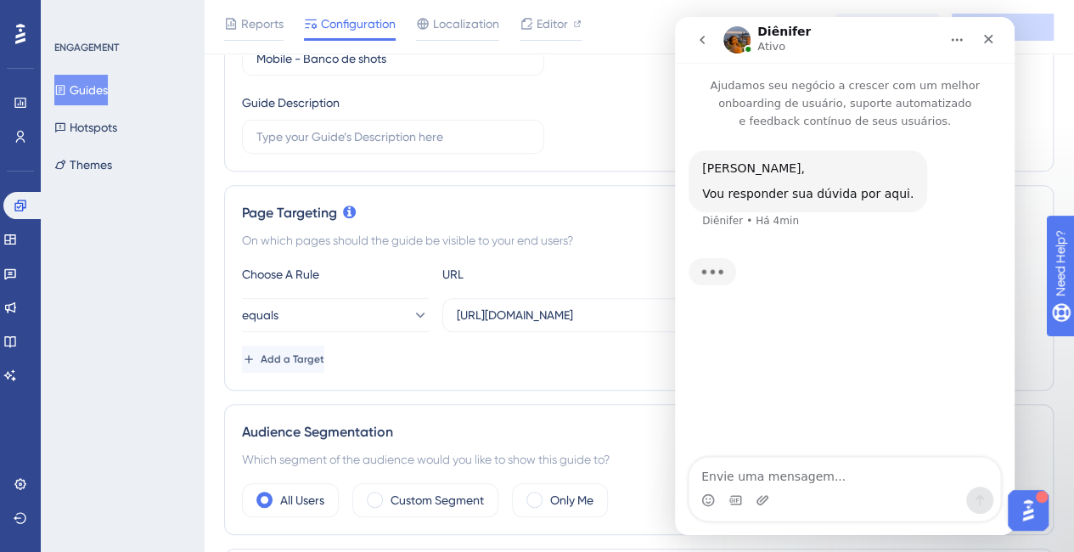
click at [886, 492] on div "Messenger da Intercom" at bounding box center [844, 500] width 311 height 27
click at [833, 471] on textarea "Envie uma mensagem..." at bounding box center [844, 472] width 311 height 29
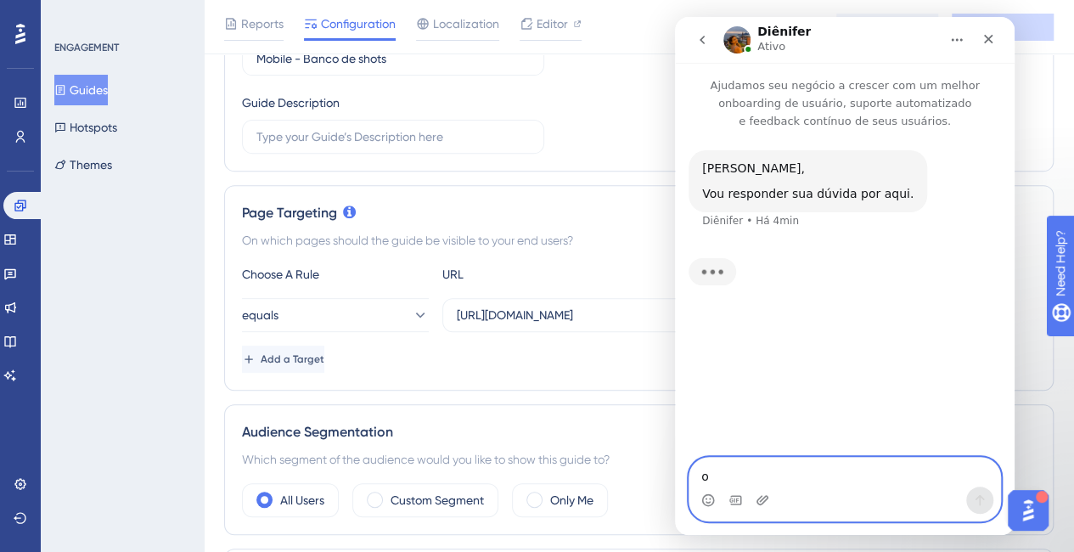
type textarea "ok"
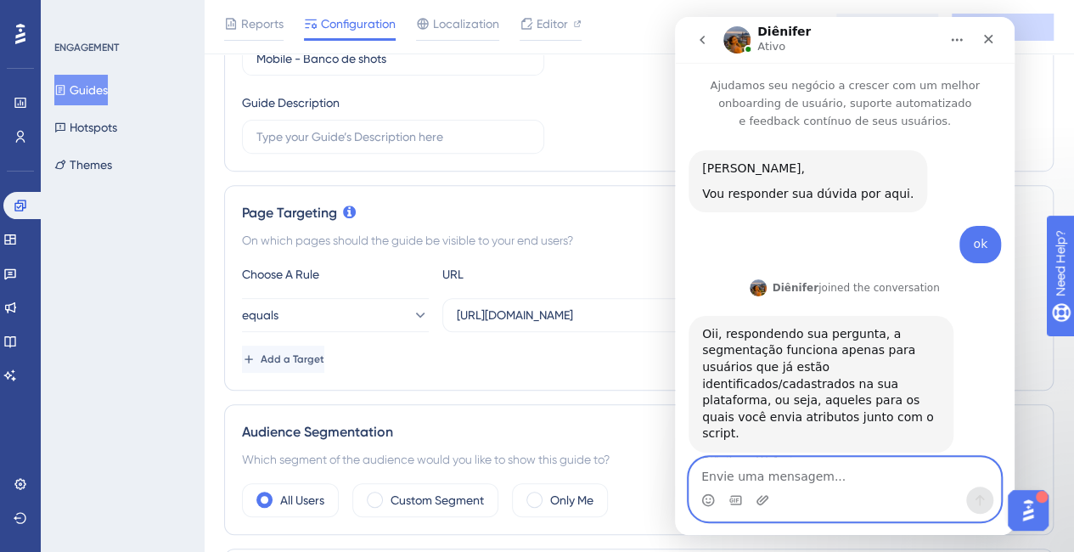
click at [838, 481] on textarea "Envie uma mensagem..." at bounding box center [844, 472] width 311 height 29
click at [857, 479] on textarea "Envie uma mensagem..." at bounding box center [844, 472] width 311 height 29
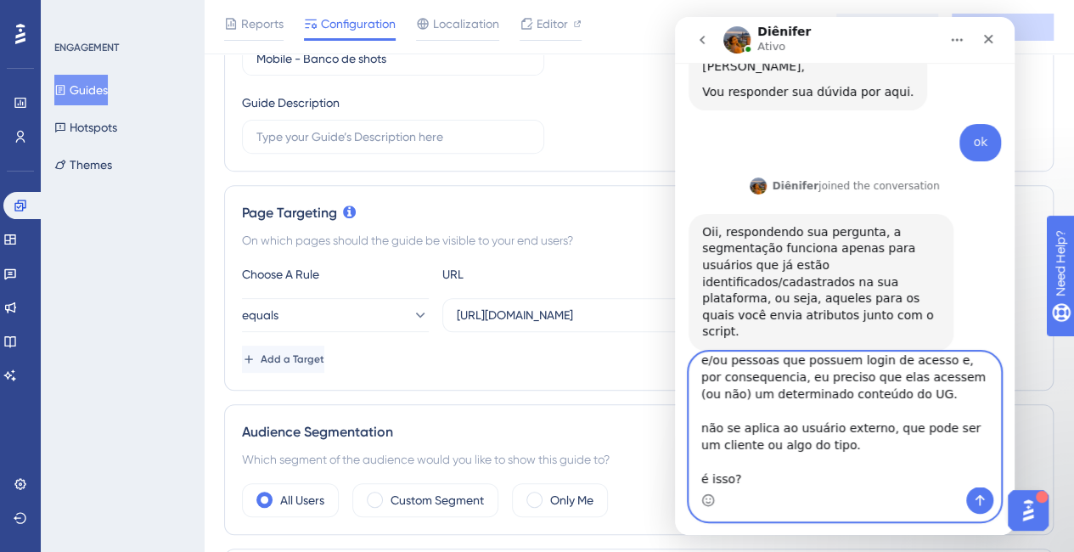
scroll to position [10, 0]
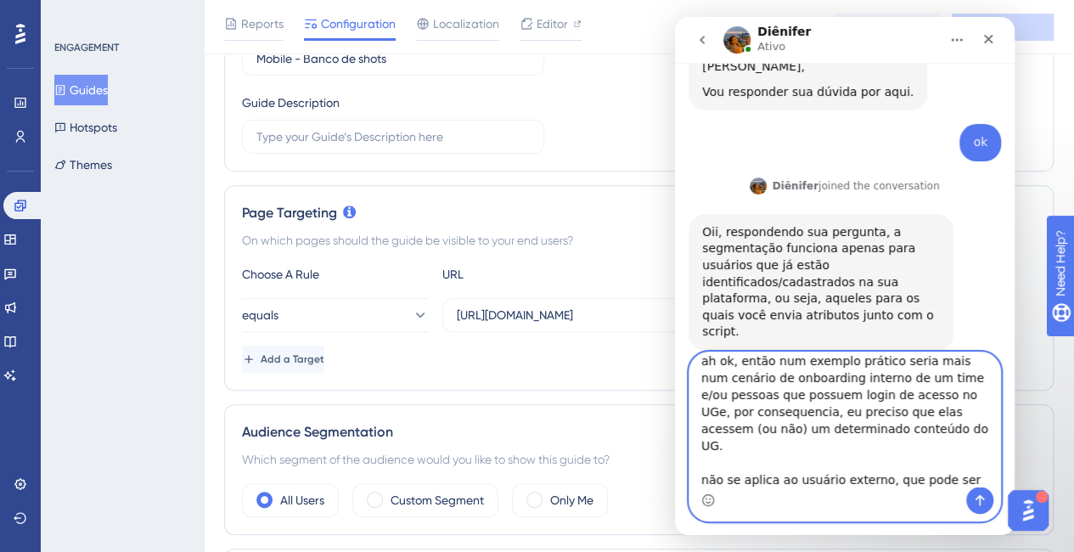
type textarea "ah ok, então num exemplo prático seria mais num cenário de onboarding interno d…"
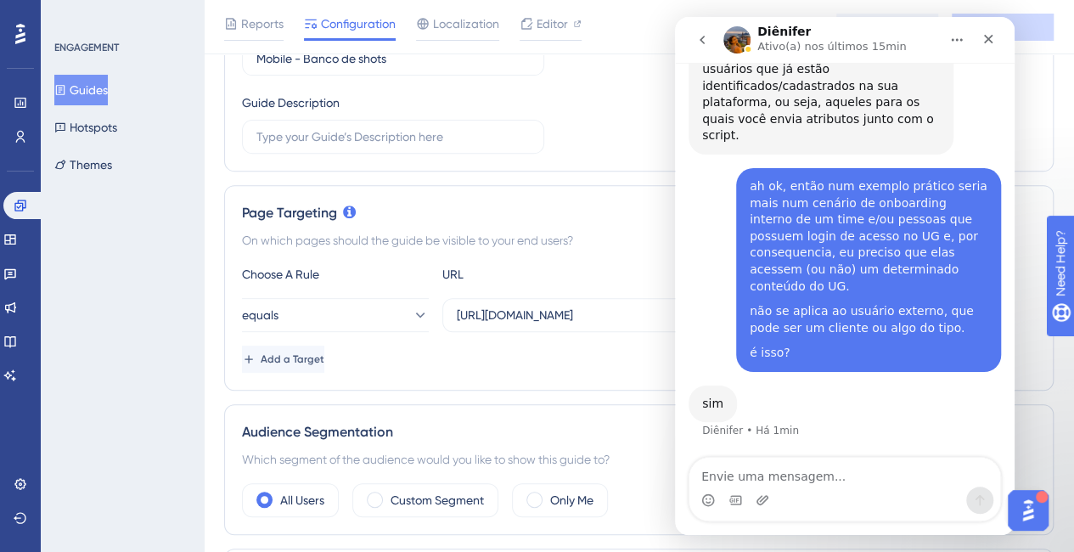
scroll to position [248, 0]
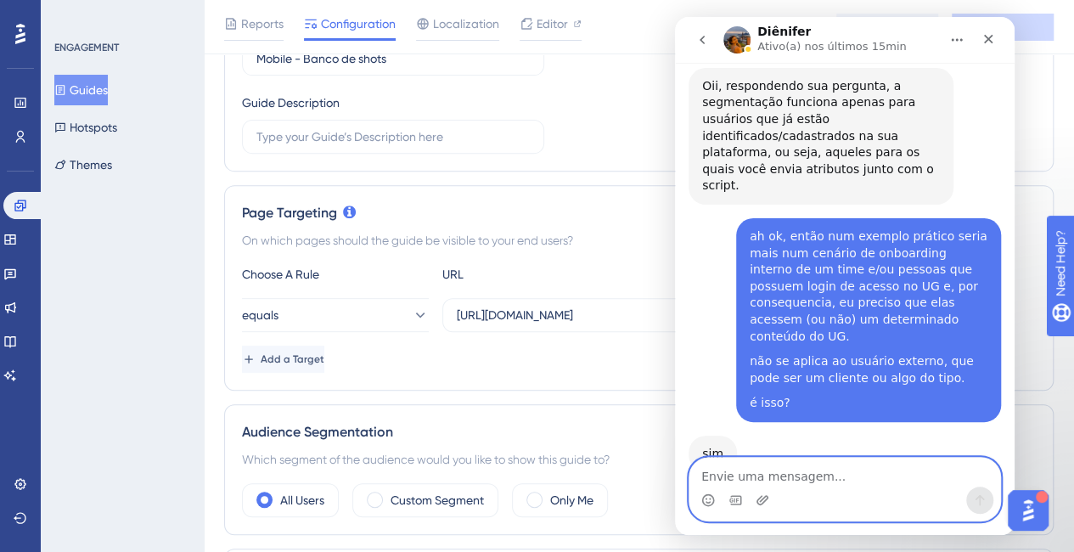
click at [867, 481] on textarea "Envie uma mensagem..." at bounding box center [844, 472] width 311 height 29
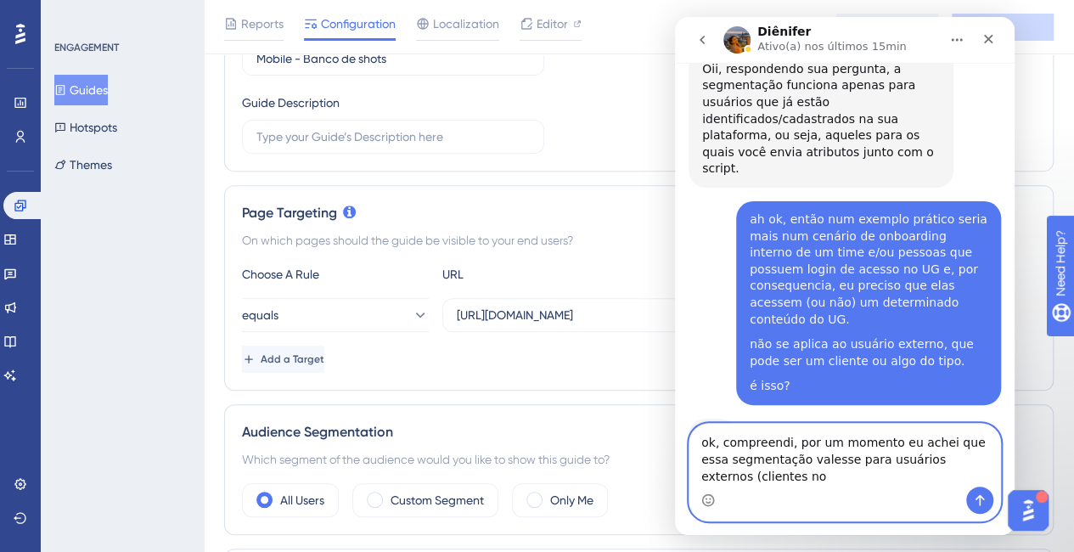
scroll to position [282, 0]
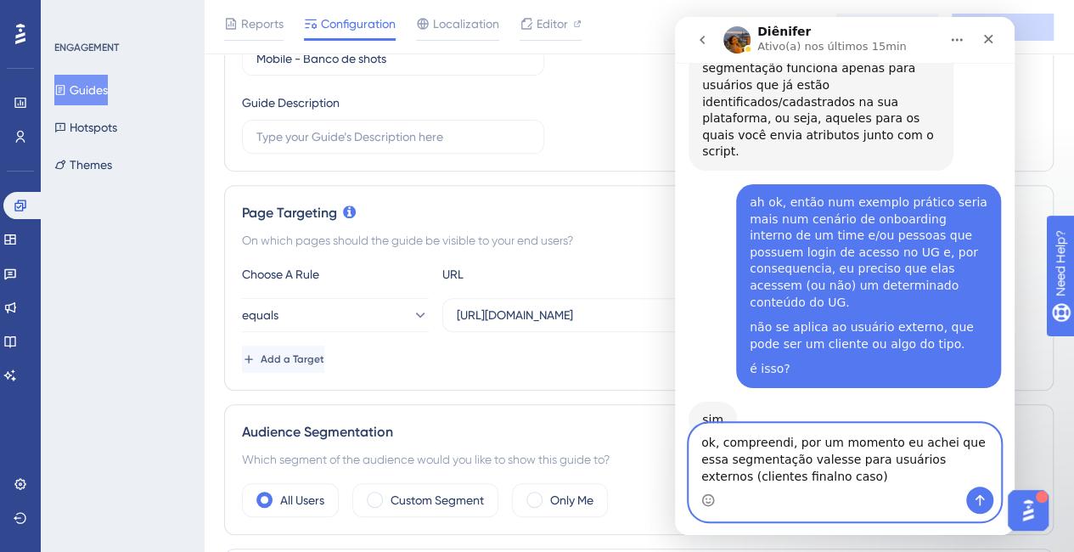
type textarea "ok, compreendi, por um momento eu achei que essa segmentação valesse para usuár…"
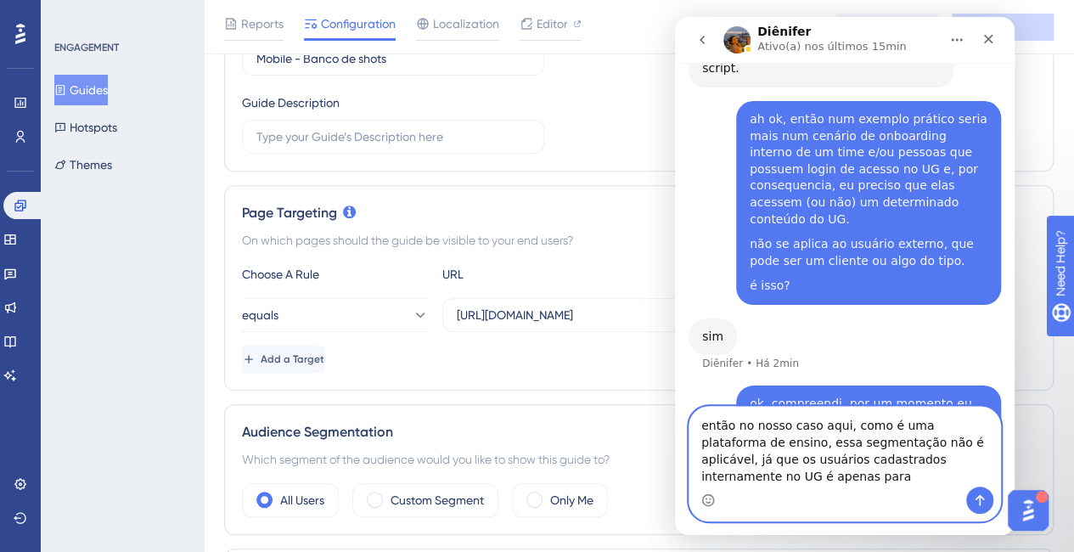
scroll to position [382, 0]
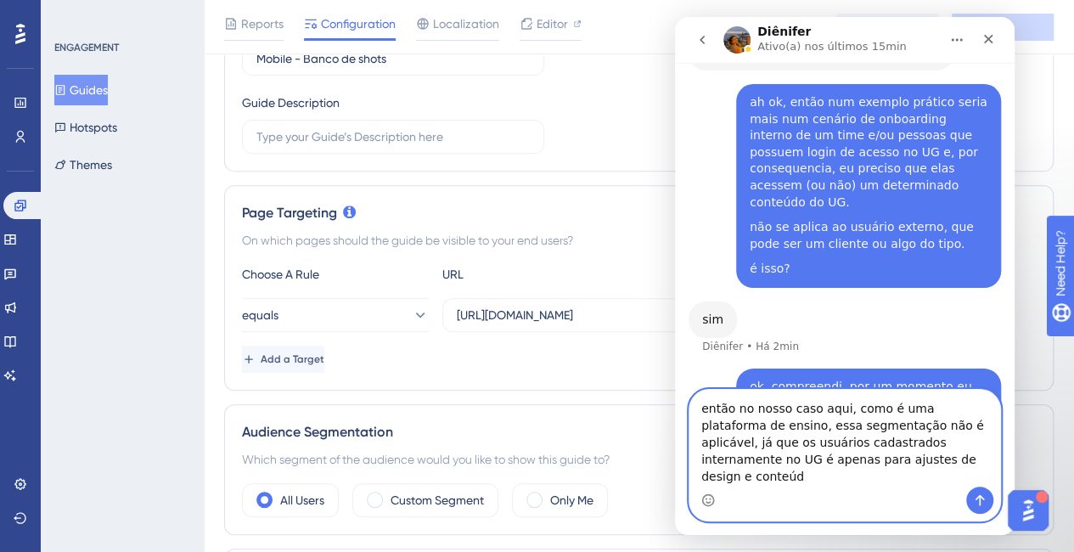
type textarea "então no nosso caso aqui, como é uma plataforma de ensino, essa segmentação não…"
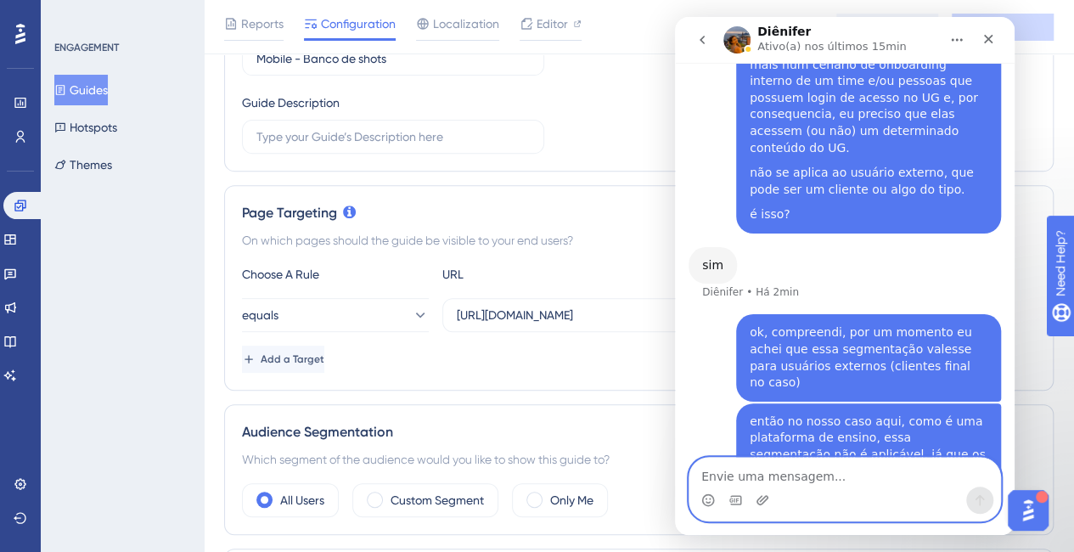
scroll to position [436, 0]
click at [822, 471] on textarea "Envie uma mensagem..." at bounding box center [844, 472] width 311 height 29
type textarea "correto?"
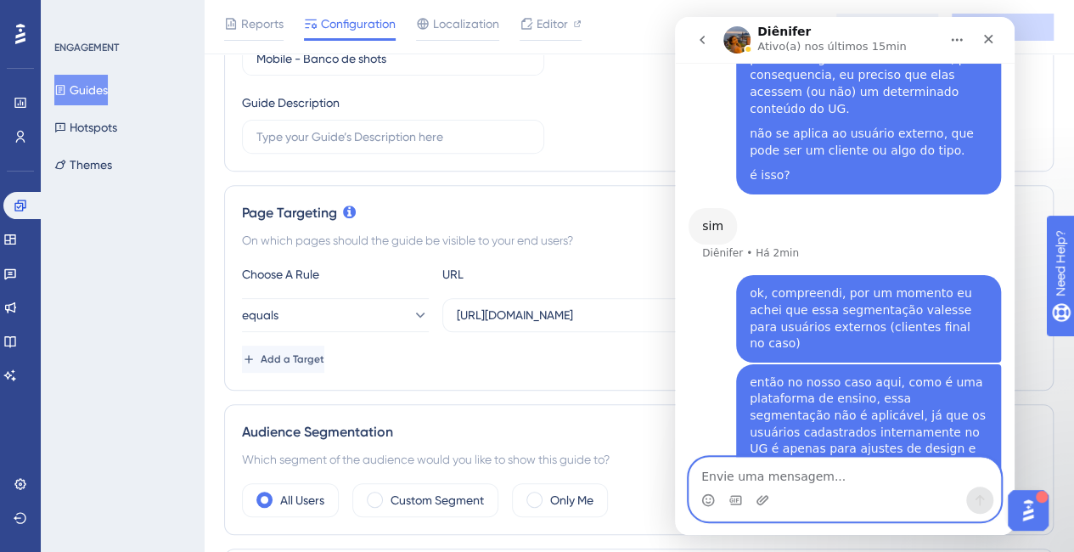
scroll to position [475, 0]
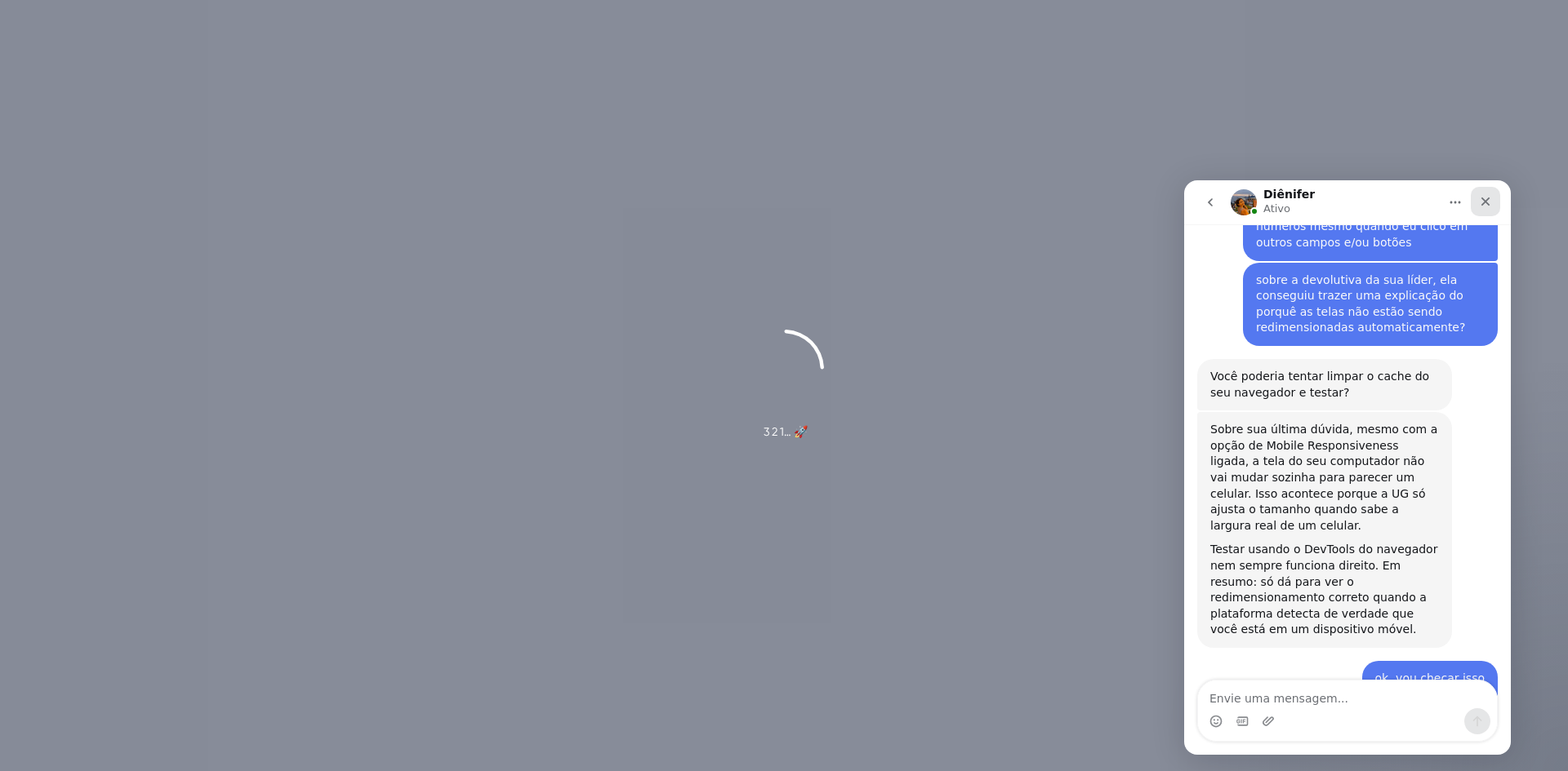
scroll to position [7980, 0]
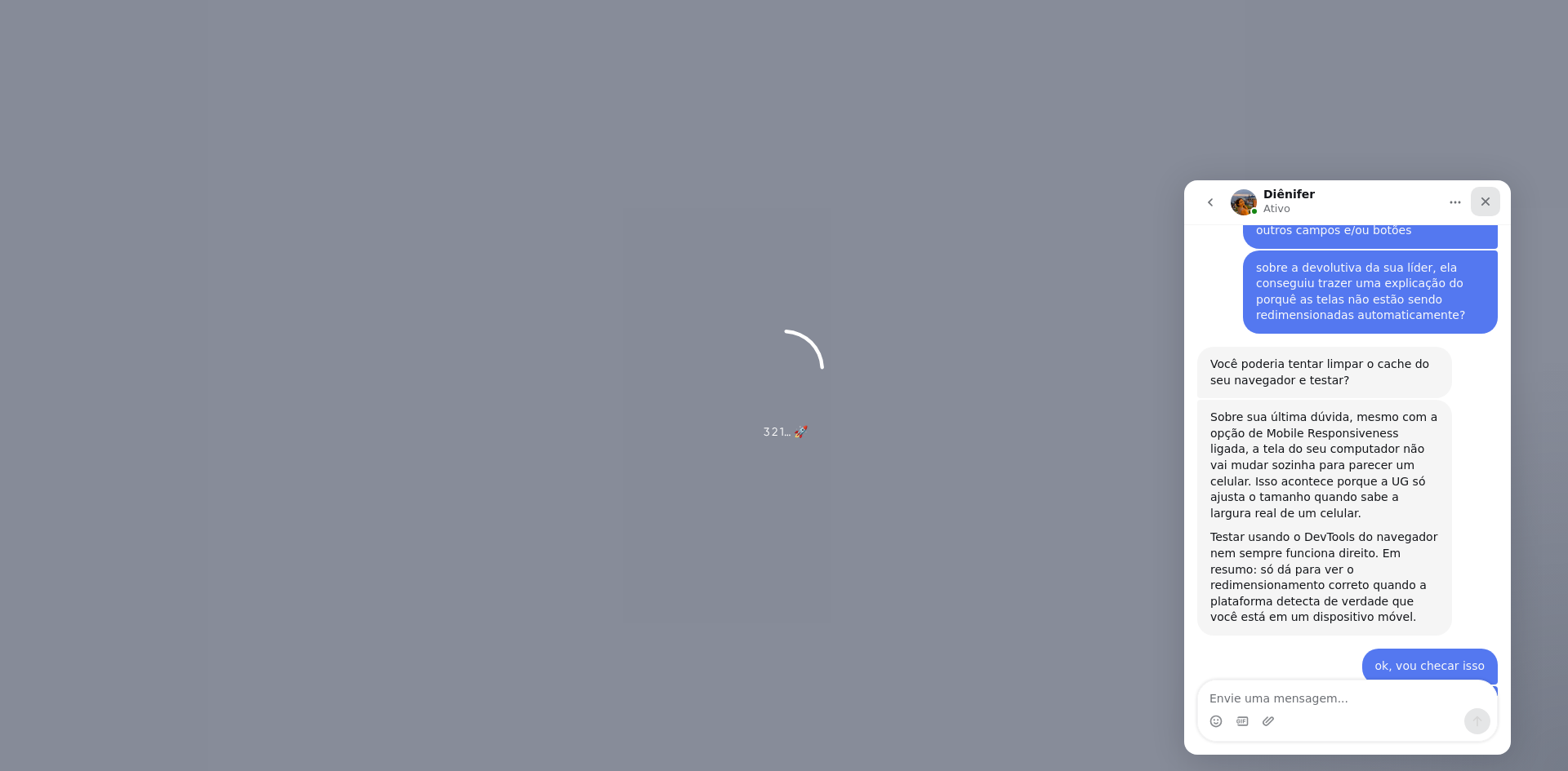
click at [1484, 208] on icon "Fechar" at bounding box center [1486, 202] width 13 height 13
